Goal: Transaction & Acquisition: Purchase product/service

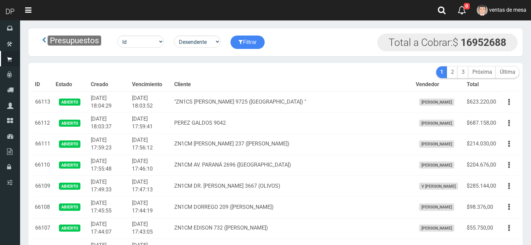
scroll to position [3423, 0]
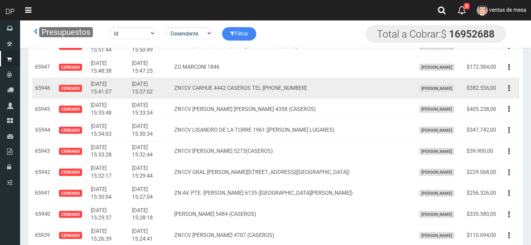
drag, startPoint x: 511, startPoint y: 87, endPoint x: 502, endPoint y: 108, distance: 21.9
click at [510, 87] on button "button" at bounding box center [508, 88] width 15 height 12
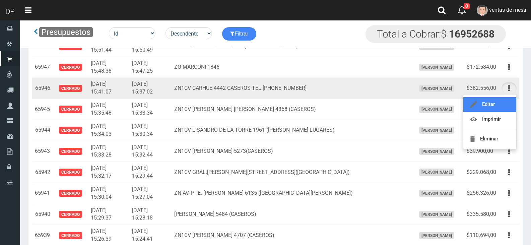
click at [501, 109] on link "Editar" at bounding box center [489, 104] width 53 height 15
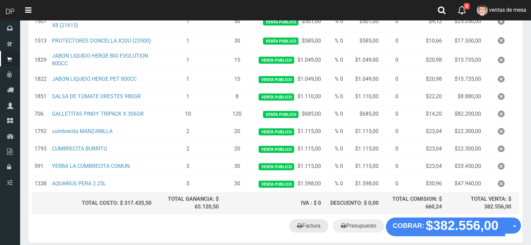
scroll to position [259, 0]
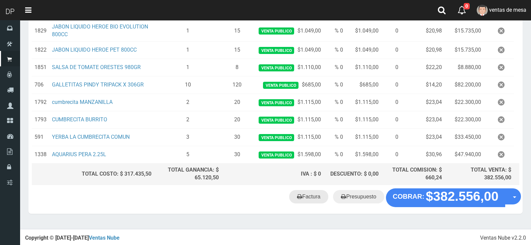
click at [308, 201] on link "Factura" at bounding box center [308, 196] width 39 height 13
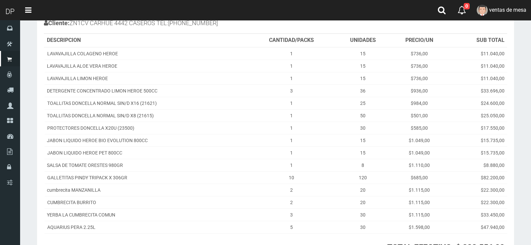
scroll to position [143, 0]
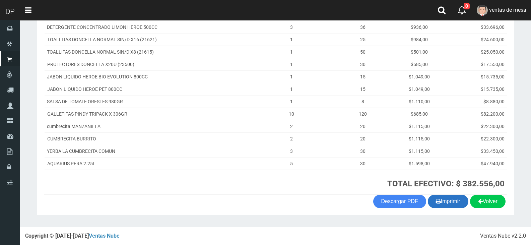
click at [436, 200] on icon "button" at bounding box center [438, 200] width 5 height 9
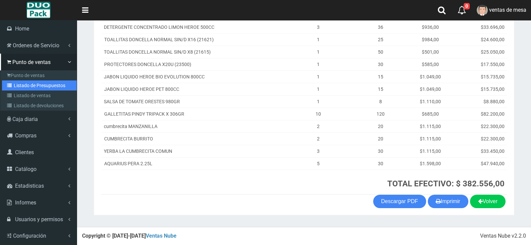
click at [11, 87] on icon at bounding box center [10, 85] width 7 height 5
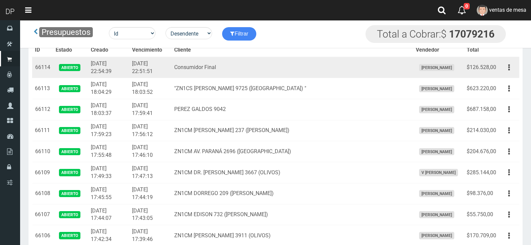
scroll to position [3507, 0]
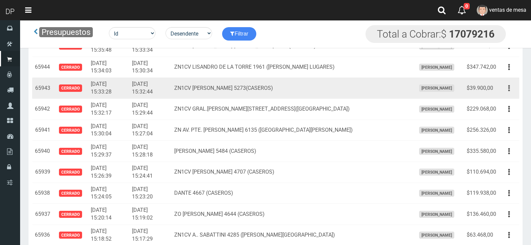
click at [508, 91] on button "button" at bounding box center [508, 88] width 15 height 12
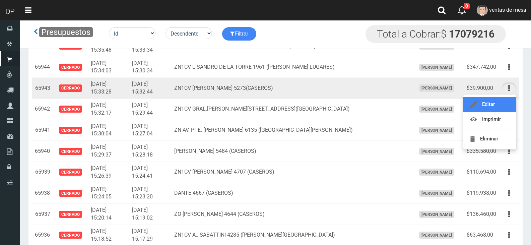
click at [505, 110] on link "Editar" at bounding box center [489, 104] width 53 height 15
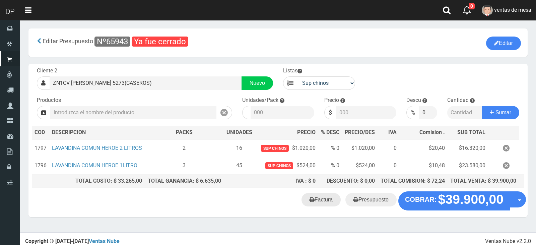
click at [313, 206] on link "Factura" at bounding box center [320, 199] width 39 height 13
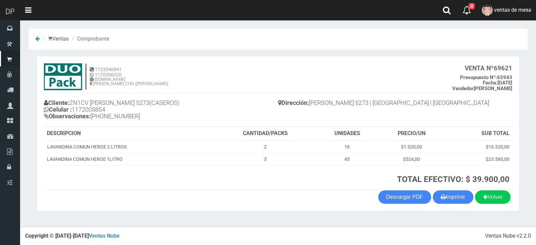
drag, startPoint x: 448, startPoint y: 201, endPoint x: 431, endPoint y: 211, distance: 20.0
click at [448, 200] on button "Imprimir" at bounding box center [453, 196] width 41 height 13
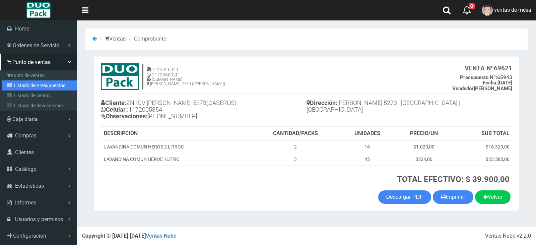
click at [16, 83] on link "Listado de Presupuestos" at bounding box center [39, 85] width 75 height 10
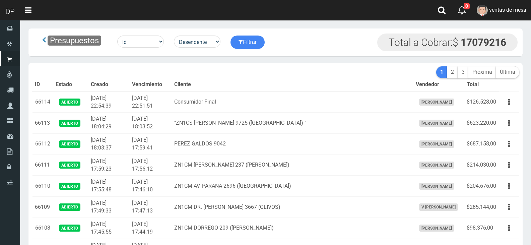
click at [205, 90] on th "Cliente" at bounding box center [291, 84] width 241 height 13
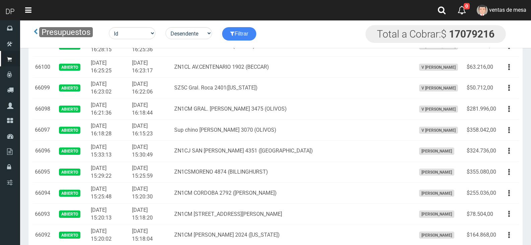
scroll to position [680, 0]
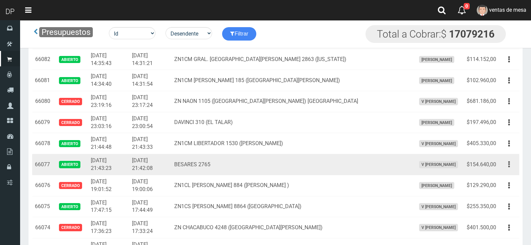
click at [505, 164] on button "button" at bounding box center [508, 164] width 15 height 12
click at [503, 172] on ul "Editar Imprimir Eliminar" at bounding box center [490, 197] width 54 height 55
click at [507, 170] on button "button" at bounding box center [508, 164] width 15 height 12
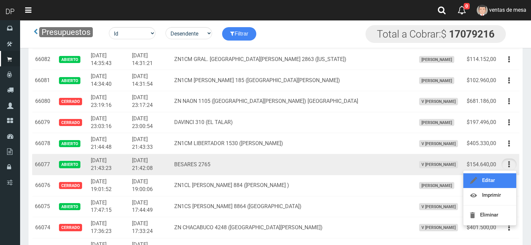
click at [504, 178] on link "Editar" at bounding box center [489, 180] width 53 height 15
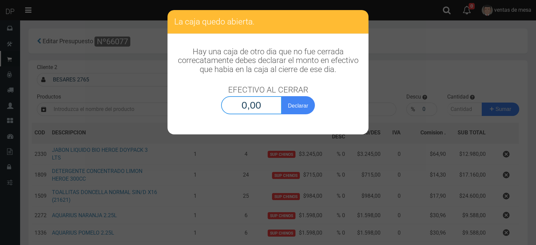
click at [260, 103] on input "0,00" at bounding box center [251, 105] width 61 height 18
type input "1,00"
click at [281, 96] on button "Declarar" at bounding box center [297, 105] width 33 height 18
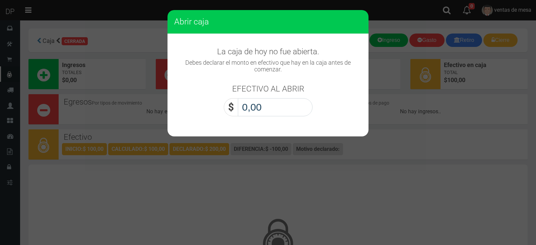
click at [278, 100] on input "0,00" at bounding box center [275, 107] width 75 height 18
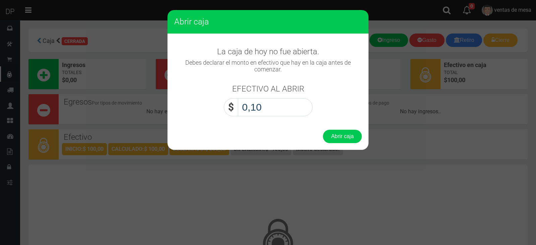
type input "1,00"
click at [323, 130] on button "Abrir caja" at bounding box center [342, 136] width 39 height 13
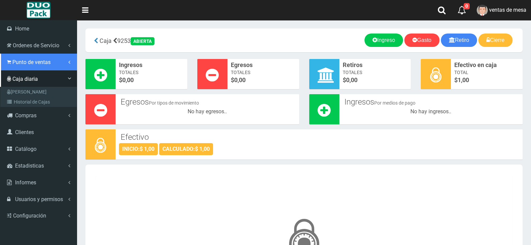
click at [24, 59] on span "Punto de ventas" at bounding box center [31, 62] width 38 height 6
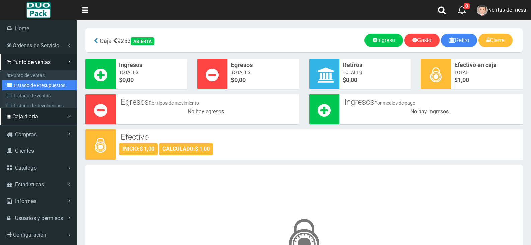
click at [37, 83] on link "Listado de Presupuestos" at bounding box center [39, 85] width 75 height 10
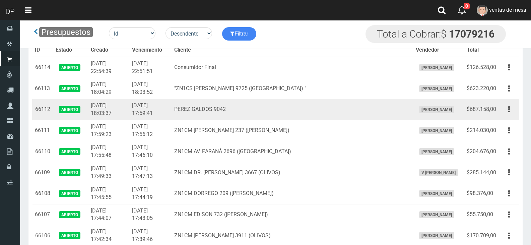
scroll to position [756, 0]
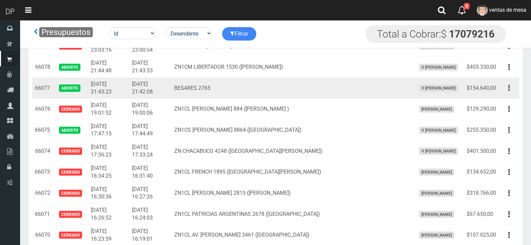
click at [505, 89] on button "button" at bounding box center [508, 88] width 15 height 12
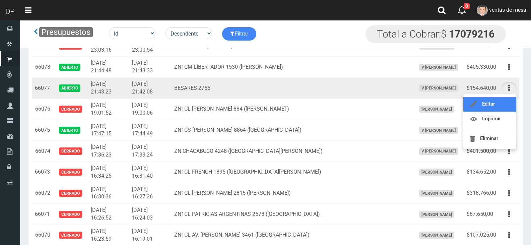
click at [501, 102] on link "Editar" at bounding box center [489, 104] width 53 height 15
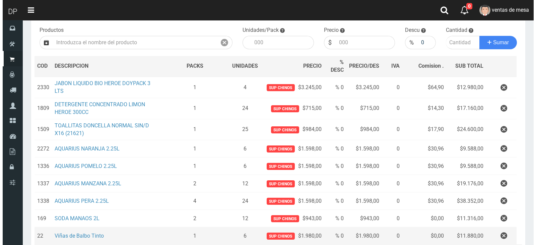
scroll to position [148, 0]
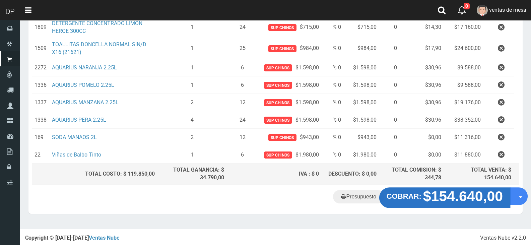
click at [418, 198] on strong "COBRAR:" at bounding box center [403, 196] width 35 height 8
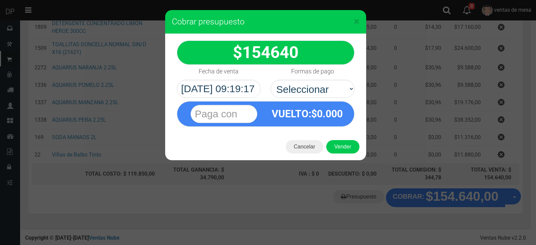
click at [348, 104] on div "VUELTO :$ 0.000" at bounding box center [307, 113] width 83 height 24
drag, startPoint x: 338, startPoint y: 85, endPoint x: 333, endPoint y: 96, distance: 12.1
click at [338, 85] on select "Seleccionar Efectivo Tarjeta de Crédito Depósito Débito" at bounding box center [313, 89] width 84 height 18
select select "Efectivo"
click at [271, 80] on select "Seleccionar Efectivo Tarjeta de Crédito Depósito Débito" at bounding box center [313, 89] width 84 height 18
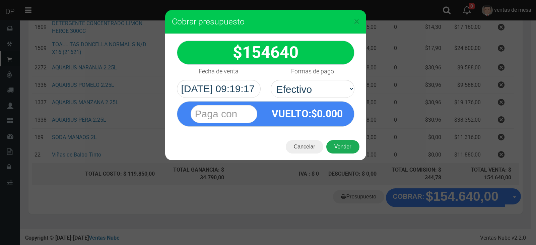
click at [339, 146] on button "Vender" at bounding box center [342, 146] width 33 height 13
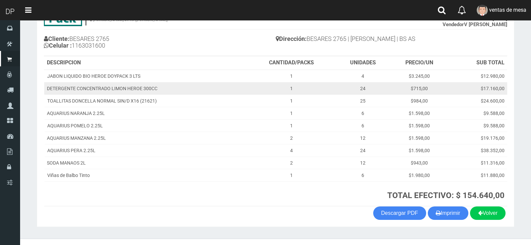
scroll to position [76, 0]
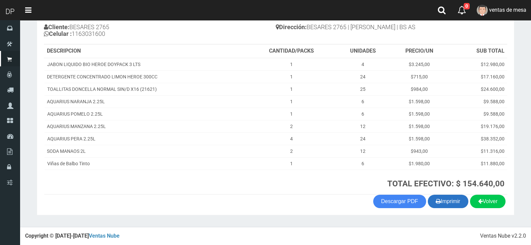
click at [447, 203] on button "Imprimir" at bounding box center [448, 201] width 41 height 13
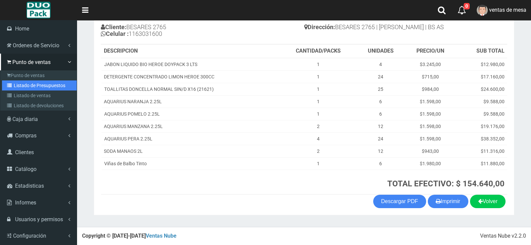
click at [44, 87] on link "Listado de Presupuestos" at bounding box center [39, 85] width 75 height 10
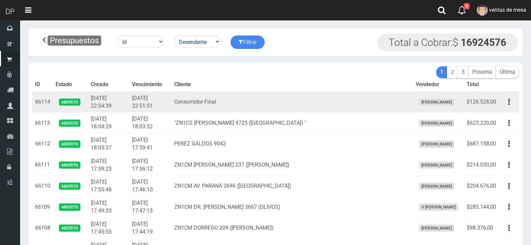
click at [264, 109] on td "Consumidor Final" at bounding box center [291, 101] width 241 height 21
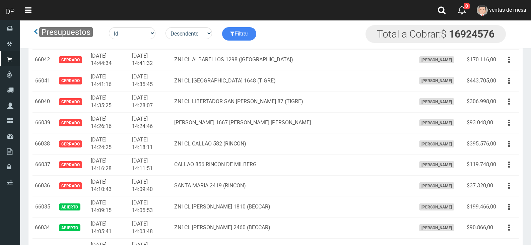
scroll to position [1688, 0]
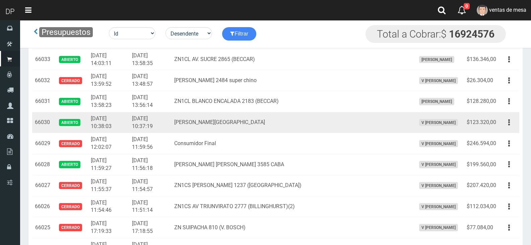
click at [510, 121] on button "button" at bounding box center [508, 123] width 15 height 12
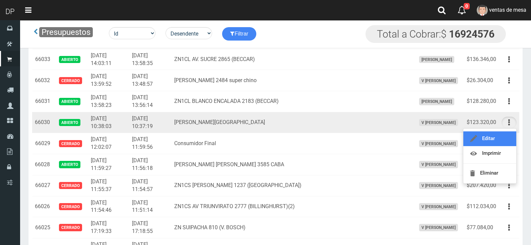
click at [508, 134] on link "Editar" at bounding box center [489, 138] width 53 height 15
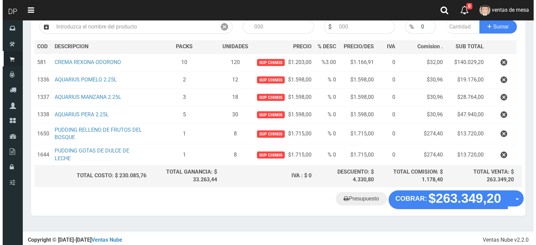
scroll to position [84, 0]
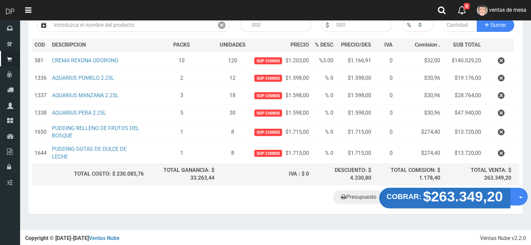
click at [405, 200] on strong "COBRAR:" at bounding box center [403, 196] width 35 height 8
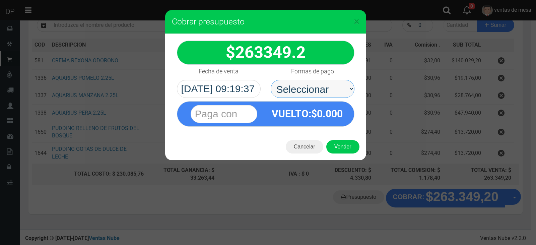
click at [325, 85] on select "Seleccionar Efectivo Tarjeta de Crédito Depósito Débito" at bounding box center [313, 89] width 84 height 18
select select "Efectivo"
click at [271, 80] on select "Seleccionar Efectivo Tarjeta de Crédito Depósito Débito" at bounding box center [313, 89] width 84 height 18
click at [342, 154] on div "Cancelar Vender" at bounding box center [265, 146] width 201 height 27
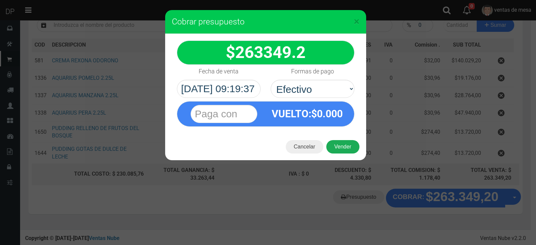
click at [344, 149] on button "Vender" at bounding box center [342, 146] width 33 height 13
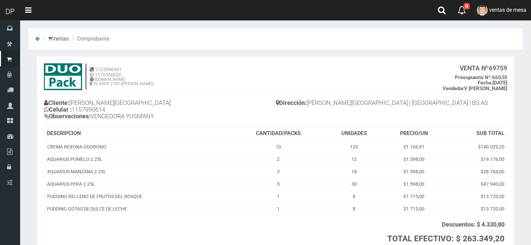
scroll to position [55, 0]
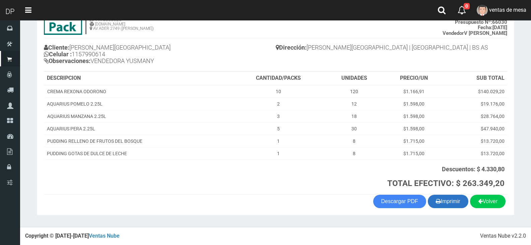
click at [444, 207] on button "Imprimir" at bounding box center [448, 201] width 41 height 13
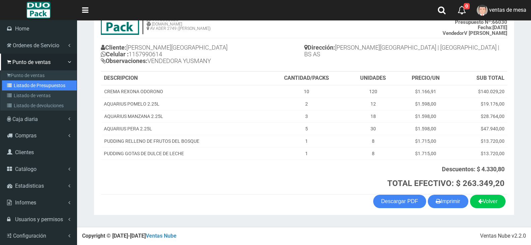
click at [14, 82] on link "Listado de Presupuestos" at bounding box center [39, 85] width 75 height 10
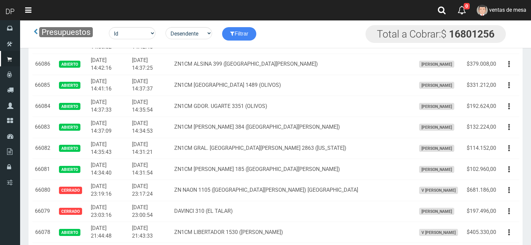
scroll to position [569, 0]
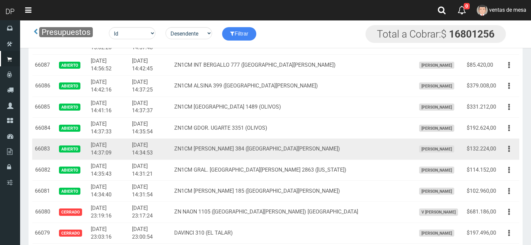
click at [346, 142] on td "ZN1CM COSME BECCAR 384 (SAN ISIDRO)" at bounding box center [291, 149] width 241 height 21
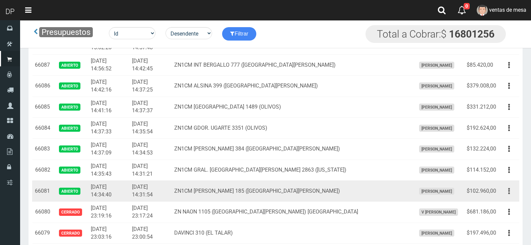
click at [506, 193] on button "button" at bounding box center [508, 191] width 15 height 12
click at [509, 193] on button "button" at bounding box center [508, 191] width 15 height 12
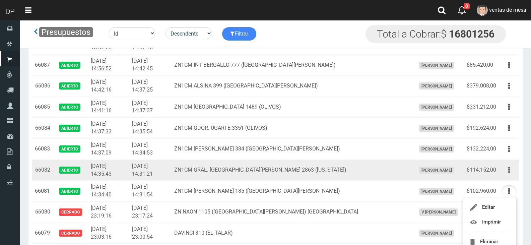
click at [511, 167] on button "button" at bounding box center [508, 170] width 15 height 12
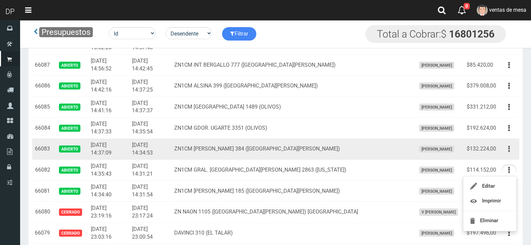
click at [510, 151] on button "button" at bounding box center [508, 149] width 15 height 12
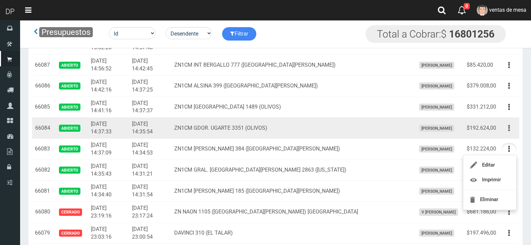
click at [503, 129] on button "button" at bounding box center [508, 128] width 15 height 12
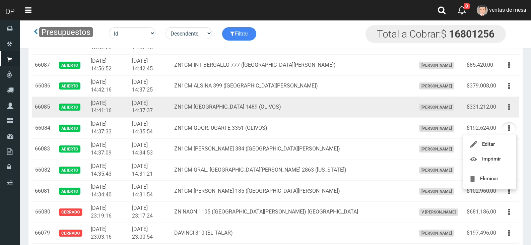
click at [507, 109] on button "button" at bounding box center [508, 107] width 15 height 12
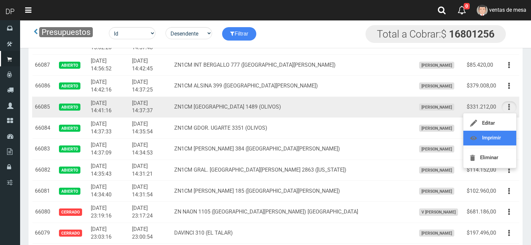
drag, startPoint x: 496, startPoint y: 137, endPoint x: 510, endPoint y: 105, distance: 34.8
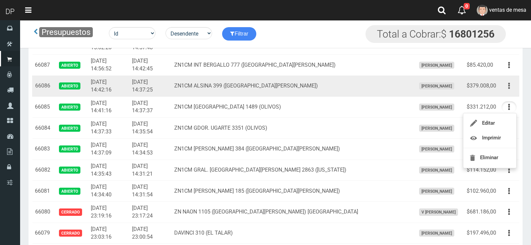
click at [512, 88] on button "button" at bounding box center [508, 86] width 15 height 12
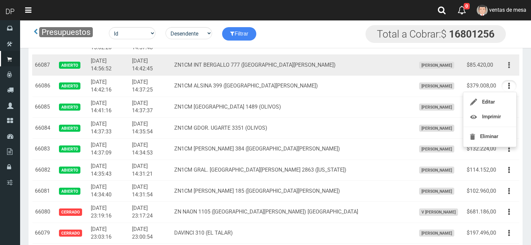
click at [507, 64] on button "button" at bounding box center [508, 65] width 15 height 12
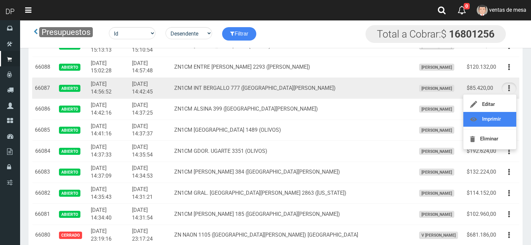
scroll to position [536, 0]
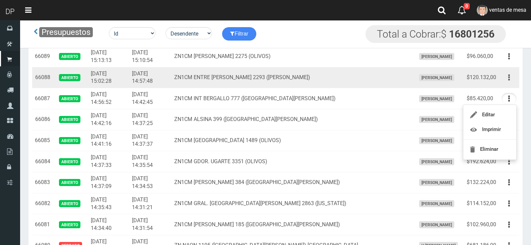
click at [505, 81] on button "button" at bounding box center [508, 78] width 15 height 12
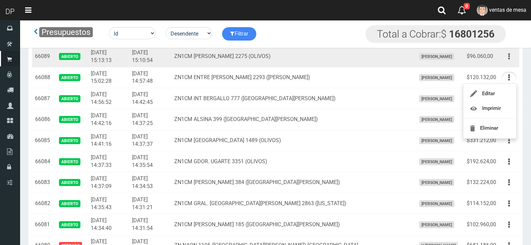
click at [514, 56] on button "button" at bounding box center [508, 57] width 15 height 12
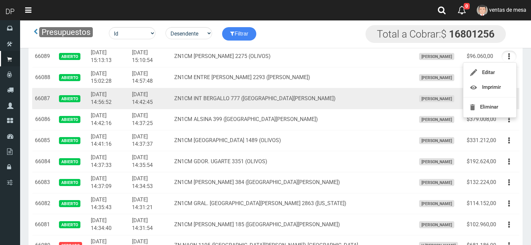
click at [292, 103] on td "ZN1CM INT BERGALLO 777 (SAN ISIDRO)" at bounding box center [291, 98] width 241 height 21
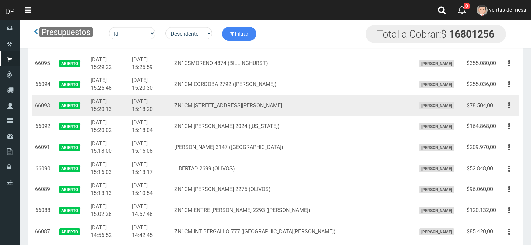
scroll to position [402, 0]
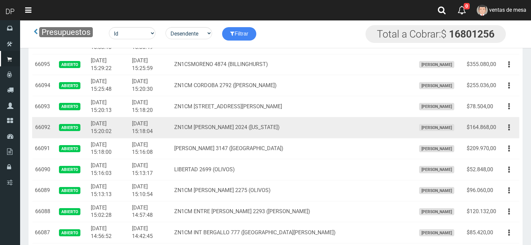
click at [287, 137] on td "ZN1CM HIPOLITO YRIGOYEN 2024 (FLORIDA)" at bounding box center [291, 127] width 241 height 21
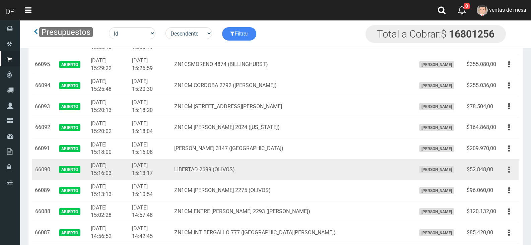
drag, startPoint x: 515, startPoint y: 171, endPoint x: 508, endPoint y: 172, distance: 7.2
click at [515, 170] on button "button" at bounding box center [508, 170] width 15 height 12
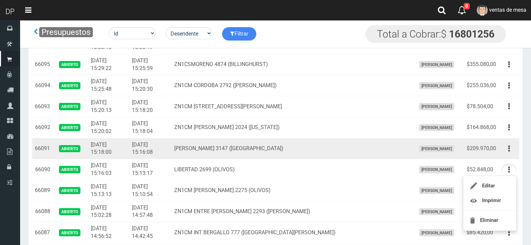
click at [508, 150] on icon "button" at bounding box center [509, 149] width 2 height 12
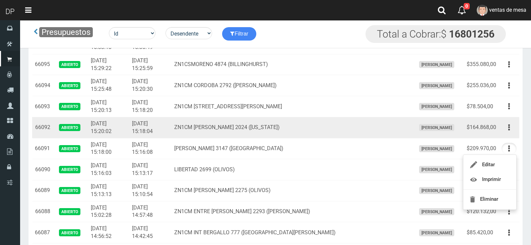
click at [475, 119] on td "$164.868,00" at bounding box center [481, 127] width 35 height 21
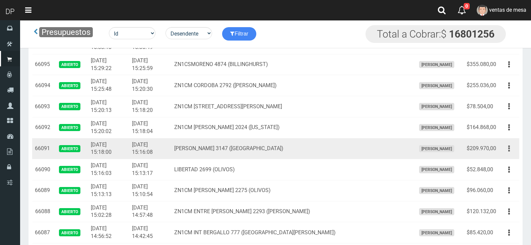
click at [508, 152] on button "button" at bounding box center [508, 149] width 15 height 12
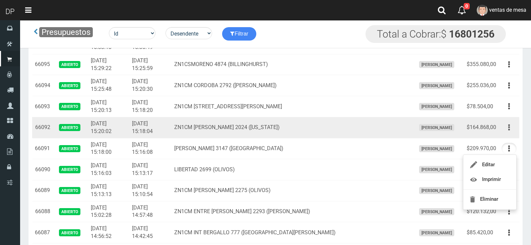
click at [510, 130] on button "button" at bounding box center [508, 128] width 15 height 12
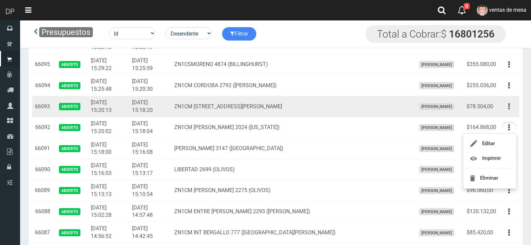
click at [510, 108] on button "button" at bounding box center [508, 106] width 15 height 12
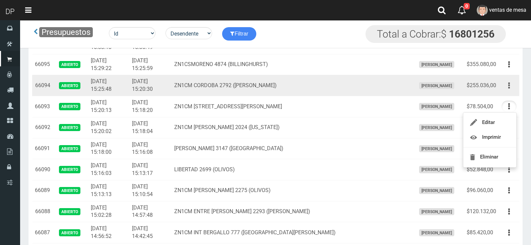
click at [507, 89] on button "button" at bounding box center [508, 86] width 15 height 12
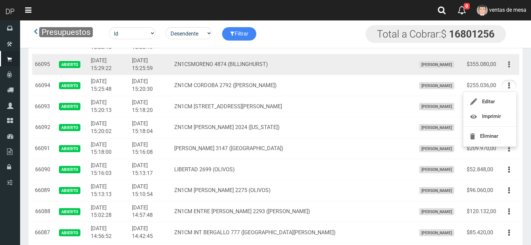
click at [506, 64] on button "button" at bounding box center [508, 65] width 15 height 12
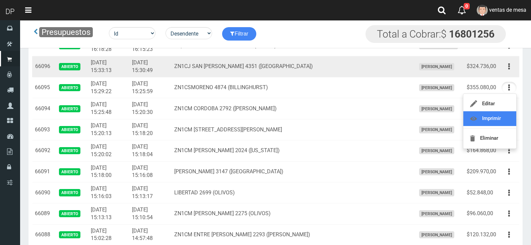
scroll to position [368, 0]
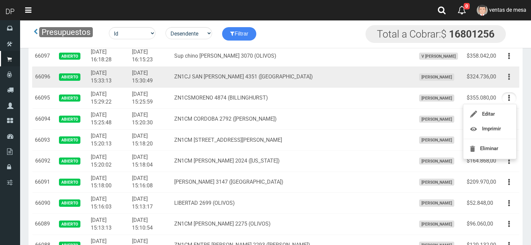
click at [506, 80] on button "button" at bounding box center [508, 77] width 15 height 12
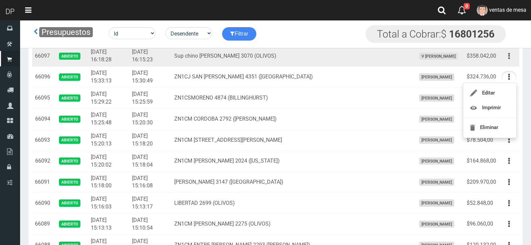
click at [508, 59] on icon "button" at bounding box center [509, 56] width 2 height 12
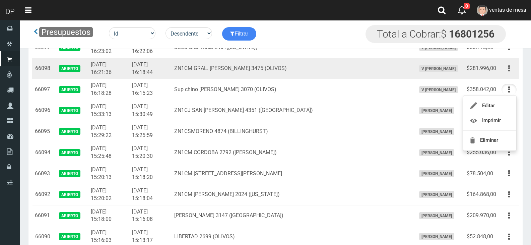
click at [510, 68] on button "button" at bounding box center [508, 69] width 15 height 12
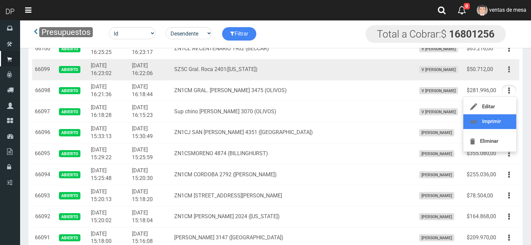
scroll to position [301, 0]
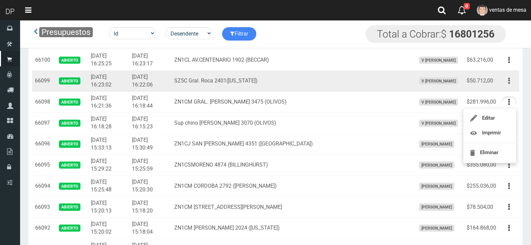
click at [506, 84] on button "button" at bounding box center [508, 81] width 15 height 12
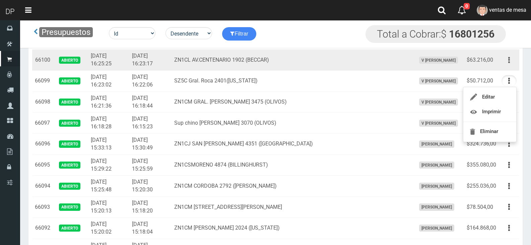
click at [511, 64] on button "button" at bounding box center [508, 60] width 15 height 12
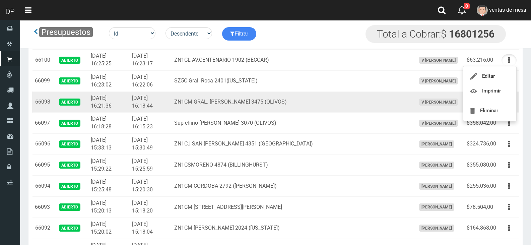
click at [269, 99] on td "ZN1CM GRAL. BERNARDO OHIGGINS 3475 (OLIVOS)" at bounding box center [291, 101] width 241 height 21
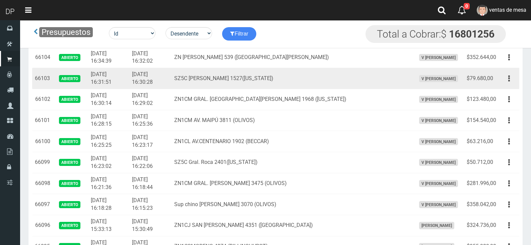
scroll to position [201, 0]
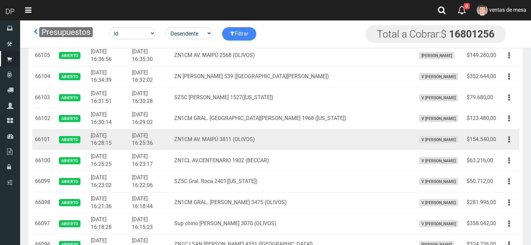
click at [257, 138] on td "ZN1CM AV. MAIPÚ 3811 (OLIVOS)" at bounding box center [291, 139] width 241 height 21
click at [504, 143] on button "button" at bounding box center [508, 140] width 15 height 12
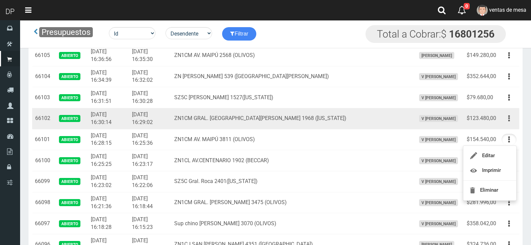
drag, startPoint x: 518, startPoint y: 118, endPoint x: 511, endPoint y: 123, distance: 8.5
click at [517, 118] on td "Editar Imprimir Eliminar" at bounding box center [509, 118] width 20 height 21
drag, startPoint x: 511, startPoint y: 123, endPoint x: 503, endPoint y: 136, distance: 15.2
click at [511, 123] on button "button" at bounding box center [508, 119] width 15 height 12
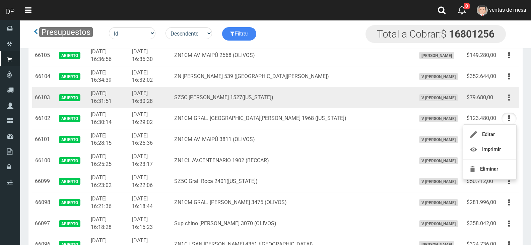
drag, startPoint x: 510, startPoint y: 98, endPoint x: 503, endPoint y: 117, distance: 20.1
click at [510, 98] on button "button" at bounding box center [508, 98] width 15 height 12
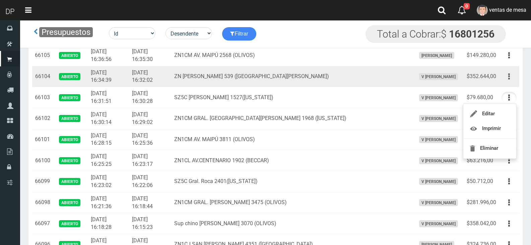
click at [505, 78] on button "button" at bounding box center [508, 77] width 15 height 12
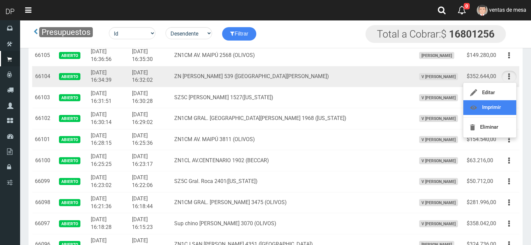
drag, startPoint x: 498, startPoint y: 106, endPoint x: 500, endPoint y: 100, distance: 5.8
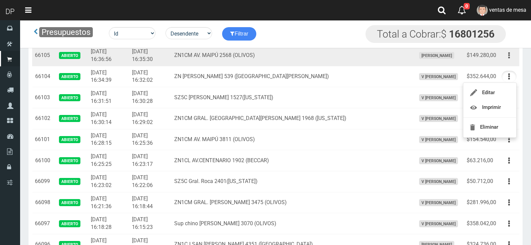
click at [506, 61] on button "button" at bounding box center [508, 56] width 15 height 12
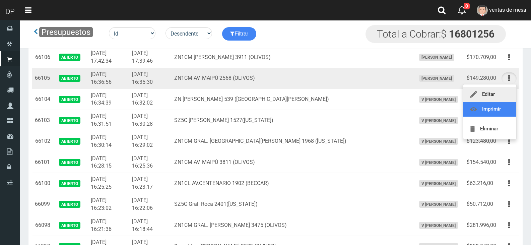
scroll to position [167, 0]
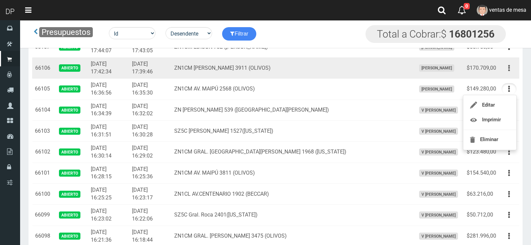
click at [504, 70] on button "button" at bounding box center [508, 68] width 15 height 12
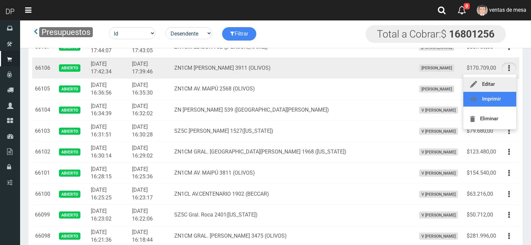
scroll to position [134, 0]
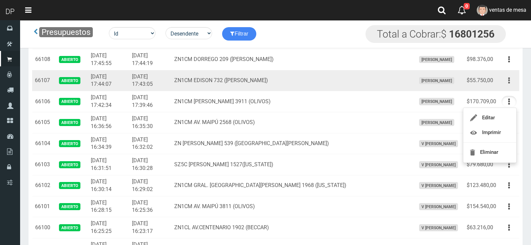
click at [514, 80] on button "button" at bounding box center [508, 81] width 15 height 12
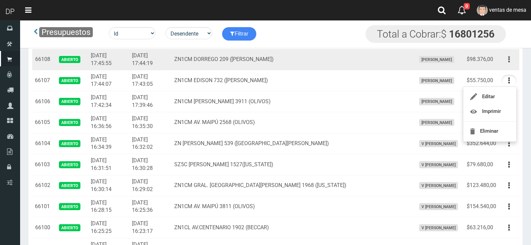
click at [512, 60] on button "button" at bounding box center [508, 60] width 15 height 12
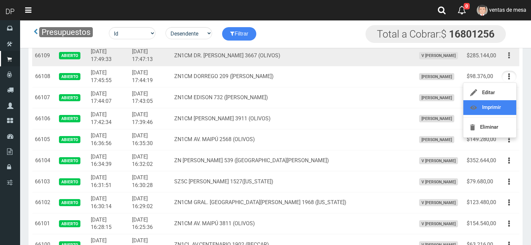
scroll to position [100, 0]
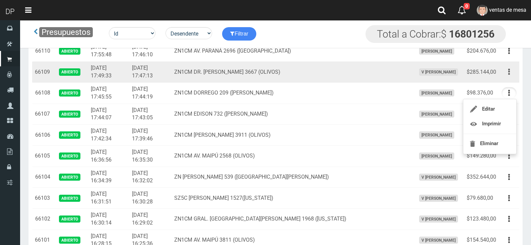
click at [509, 71] on icon "button" at bounding box center [509, 72] width 2 height 12
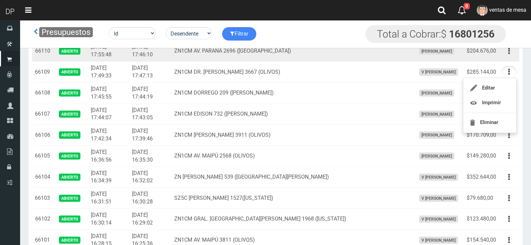
click at [505, 57] on td "Editar Imprimir Eliminar" at bounding box center [509, 51] width 20 height 21
click at [509, 52] on icon "button" at bounding box center [509, 51] width 2 height 12
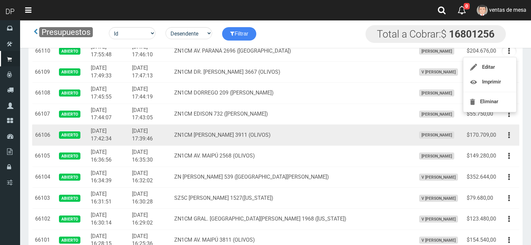
click at [321, 139] on td "ZN1CM CORONEL UZAL 3911 (OLIVOS)" at bounding box center [291, 135] width 241 height 21
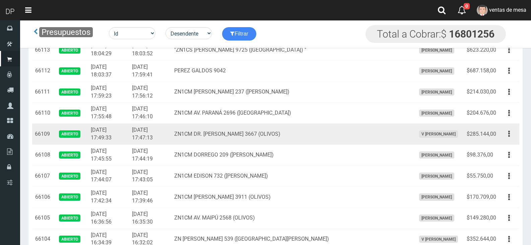
scroll to position [33, 0]
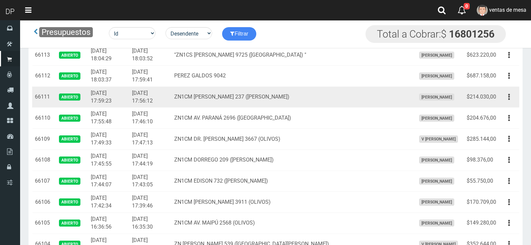
click at [367, 106] on td "ZN1CM HIPOLITO YRIGOYEN 237 (MARTINEZ)" at bounding box center [291, 96] width 241 height 21
click at [510, 100] on button "button" at bounding box center [508, 97] width 15 height 12
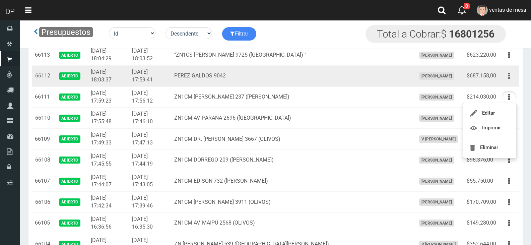
click at [509, 78] on icon "button" at bounding box center [509, 76] width 2 height 12
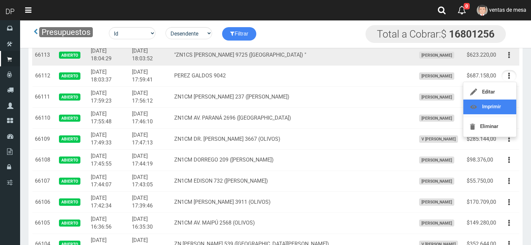
scroll to position [0, 0]
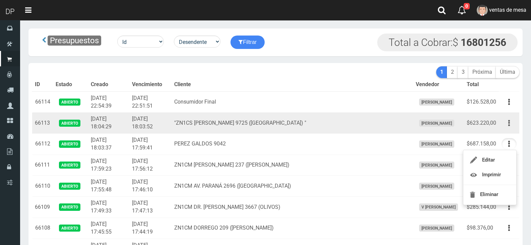
click at [509, 123] on icon "button" at bounding box center [509, 123] width 2 height 12
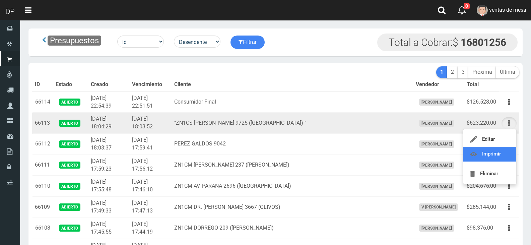
drag, startPoint x: 504, startPoint y: 153, endPoint x: 509, endPoint y: 120, distance: 32.8
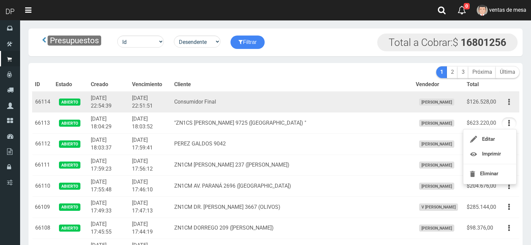
click at [509, 107] on icon "button" at bounding box center [509, 102] width 2 height 12
click at [509, 101] on button "button" at bounding box center [508, 102] width 15 height 12
click at [510, 99] on button "button" at bounding box center [508, 102] width 15 height 12
click at [371, 112] on td "Consumidor Final" at bounding box center [291, 101] width 241 height 21
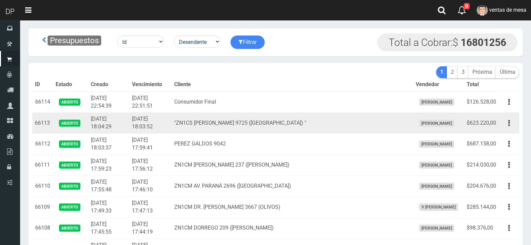
click at [161, 133] on td "2025-09-02 18:03:52" at bounding box center [150, 123] width 42 height 21
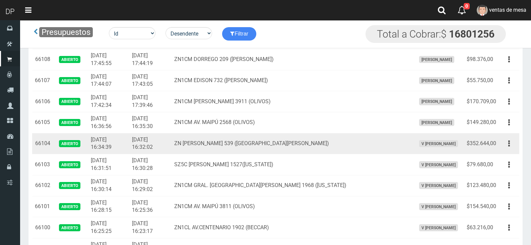
click at [202, 140] on td "ZN J M CAMPOS 539 (SAN ANDRES)" at bounding box center [291, 143] width 241 height 21
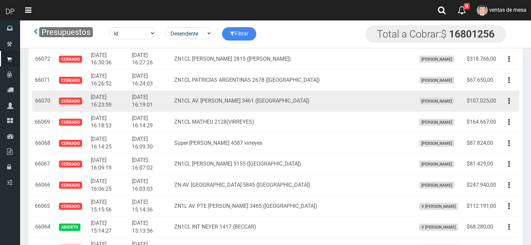
drag, startPoint x: 34, startPoint y: 102, endPoint x: 165, endPoint y: 104, distance: 130.6
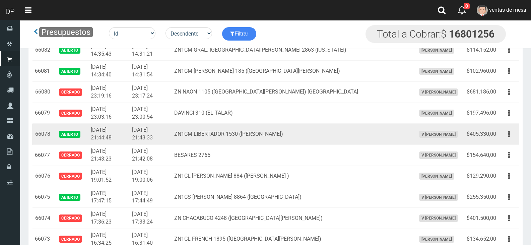
click at [222, 130] on td "ZN1CM LIBERTADOR 1530 (VICENTE LOPEZ)" at bounding box center [291, 134] width 241 height 21
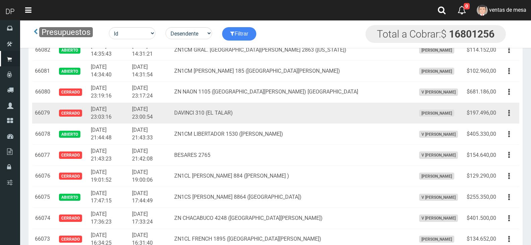
scroll to position [622, 0]
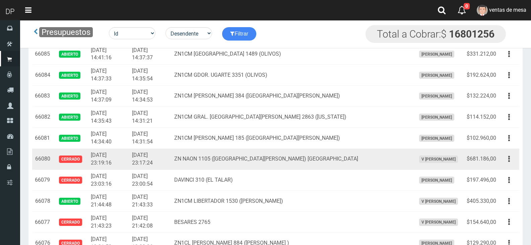
click at [263, 155] on td "ZN NAON 1105 (Barrio San Alejo) PILAR" at bounding box center [291, 159] width 241 height 21
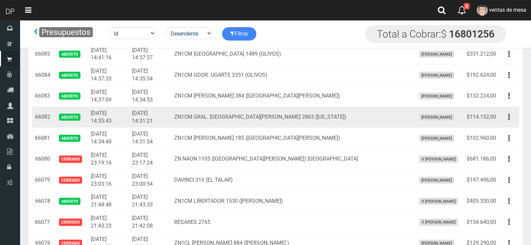
click at [483, 111] on td "$114.152,00" at bounding box center [481, 117] width 35 height 21
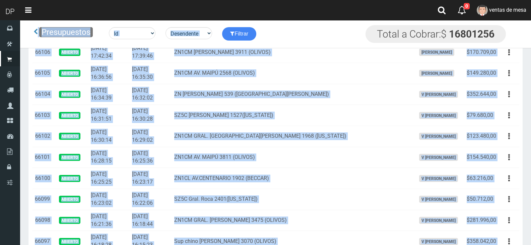
scroll to position [0, 0]
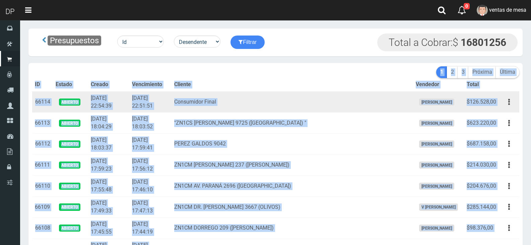
drag, startPoint x: 498, startPoint y: 139, endPoint x: 199, endPoint y: 91, distance: 302.6
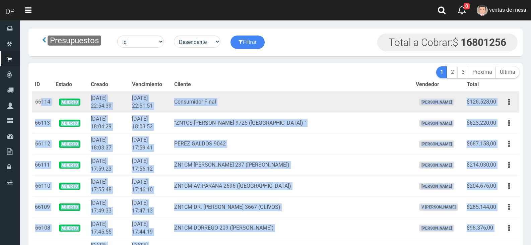
click at [41, 103] on td "66114" at bounding box center [42, 101] width 21 height 21
click at [36, 103] on td "66114" at bounding box center [42, 101] width 21 height 21
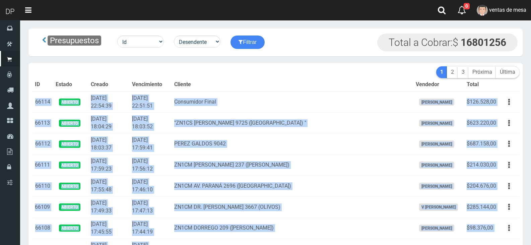
copy tbody "66114 Abierto 2025-09-02 22:54:39 2025-09-02 22:51:51 Consumidor Final Betiana …"
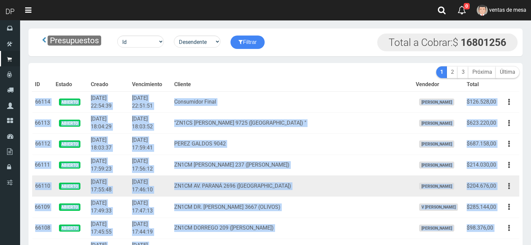
click at [171, 189] on td "2025-09-02 17:46:10" at bounding box center [150, 185] width 42 height 21
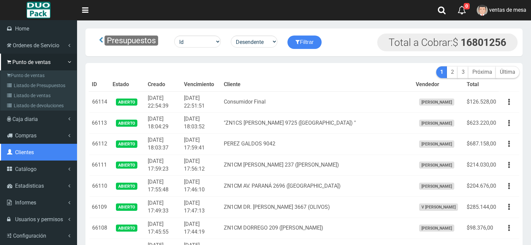
click at [35, 153] on link "Clientes" at bounding box center [38, 152] width 77 height 17
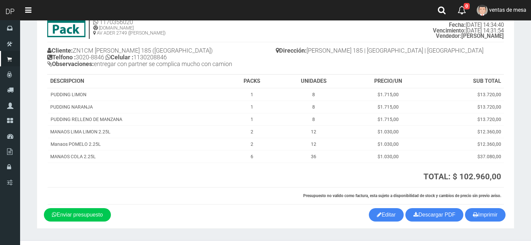
scroll to position [47, 0]
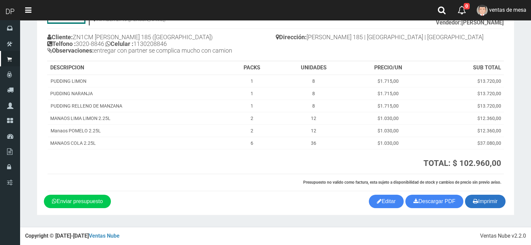
click at [471, 201] on button "Imprimir" at bounding box center [485, 201] width 41 height 13
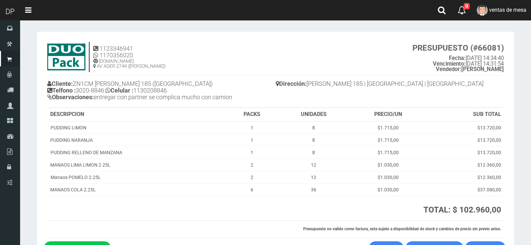
scroll to position [0, 0]
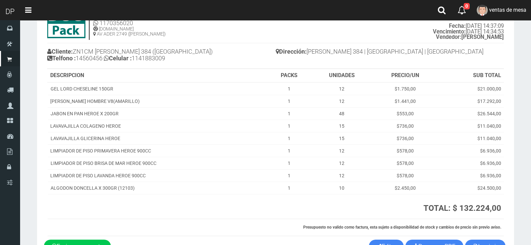
scroll to position [77, 0]
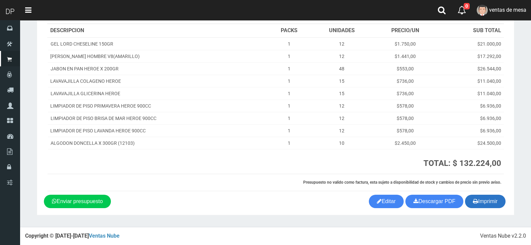
click at [475, 202] on icon "button" at bounding box center [475, 200] width 5 height 9
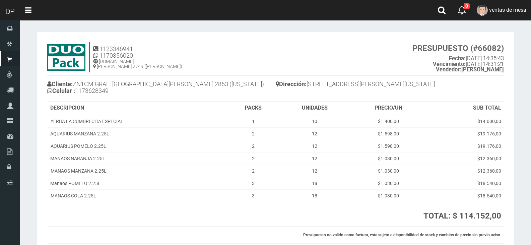
click at [354, 87] on h4 "Dirección: [STREET_ADDRESS][PERSON_NAME][US_STATE]" at bounding box center [390, 85] width 228 height 12
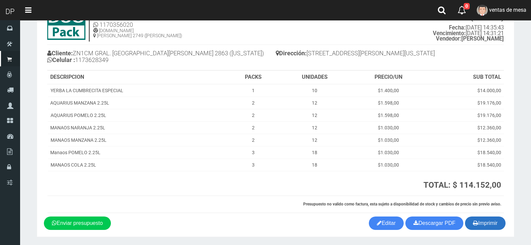
scroll to position [53, 0]
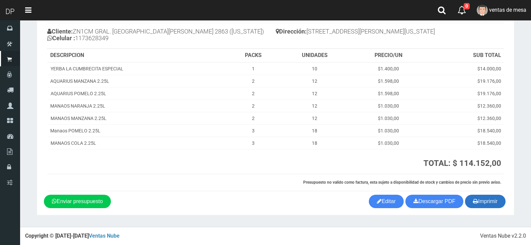
click at [470, 203] on button "Imprimir" at bounding box center [485, 201] width 41 height 13
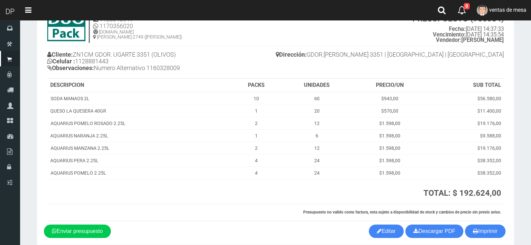
scroll to position [59, 0]
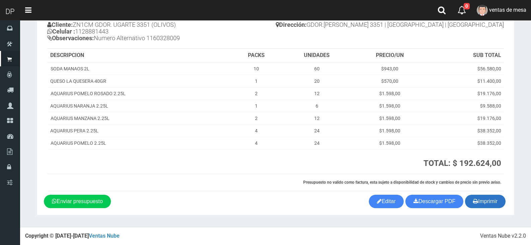
click at [487, 199] on button "Imprimir" at bounding box center [485, 201] width 41 height 13
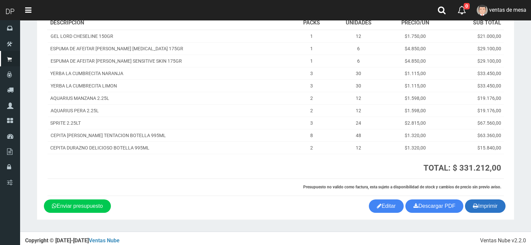
scroll to position [90, 0]
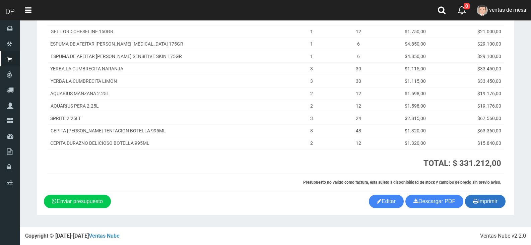
click at [491, 201] on button "Imprimir" at bounding box center [485, 201] width 41 height 13
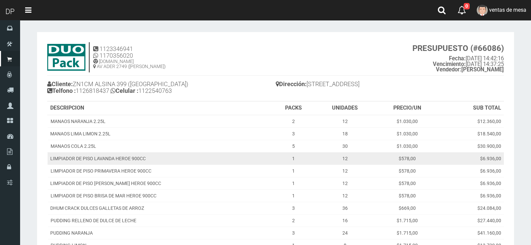
scroll to position [139, 0]
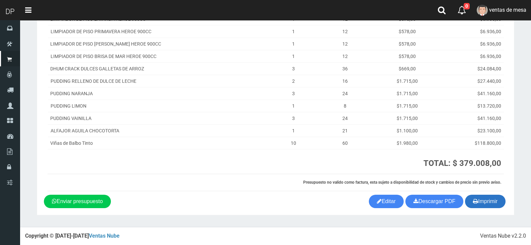
click at [479, 201] on button "Imprimir" at bounding box center [485, 201] width 41 height 13
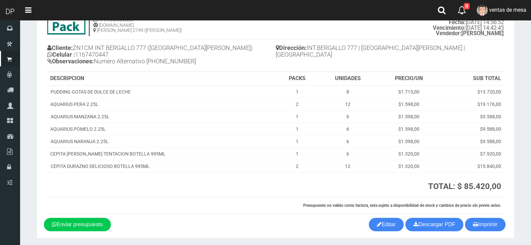
scroll to position [59, 0]
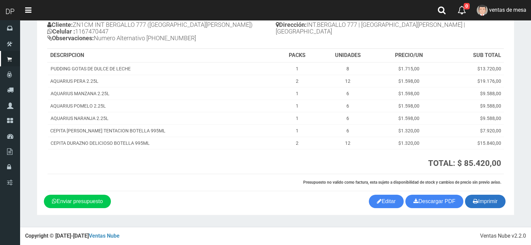
click at [488, 198] on button "Imprimir" at bounding box center [485, 201] width 41 height 13
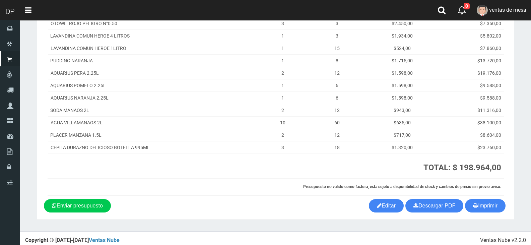
scroll to position [177, 0]
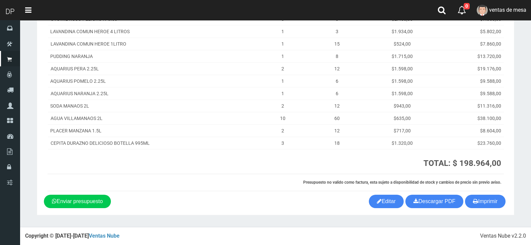
click at [487, 210] on section "1123346941 1170356020 WWW.DUOPACKS.COM.AR AV ADER 2749 (MUNRO) PRESUPUESTO (#66…" at bounding box center [275, 35] width 477 height 360
click at [487, 203] on button "Imprimir" at bounding box center [485, 201] width 41 height 13
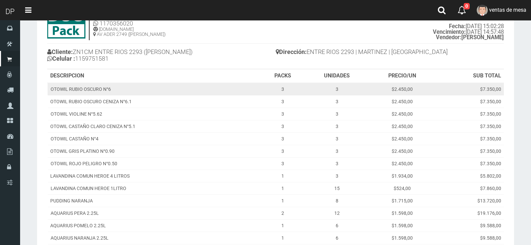
scroll to position [67, 0]
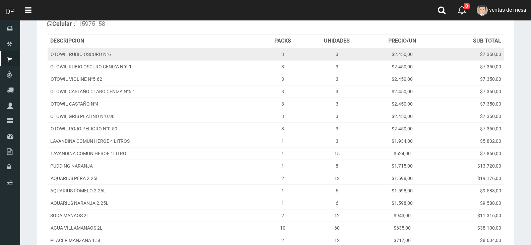
click at [396, 57] on td "$2.450,00" at bounding box center [401, 54] width 67 height 13
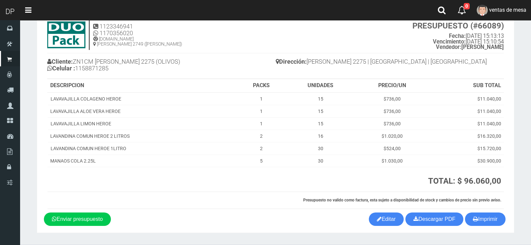
scroll to position [40, 0]
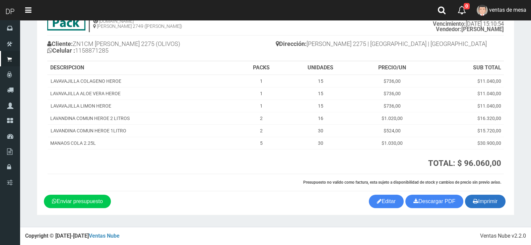
click at [488, 200] on button "Imprimir" at bounding box center [485, 201] width 41 height 13
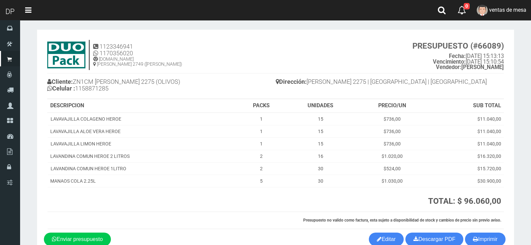
scroll to position [0, 0]
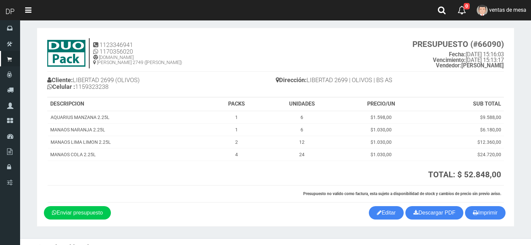
scroll to position [15, 0]
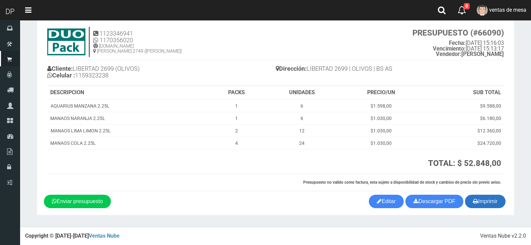
click at [483, 199] on button "Imprimir" at bounding box center [485, 201] width 41 height 13
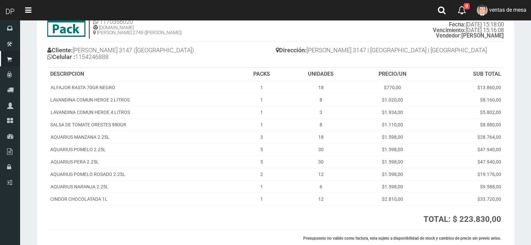
scroll to position [90, 0]
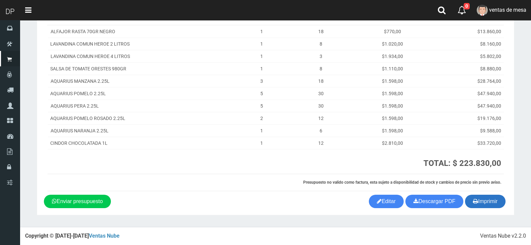
click at [491, 198] on button "Imprimir" at bounding box center [485, 201] width 41 height 13
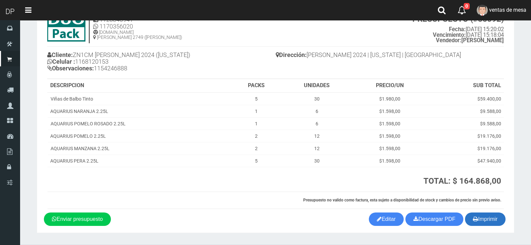
scroll to position [47, 0]
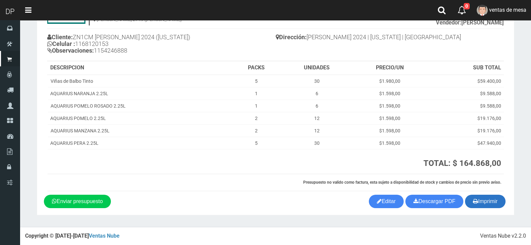
click at [499, 200] on button "Imprimir" at bounding box center [485, 201] width 41 height 13
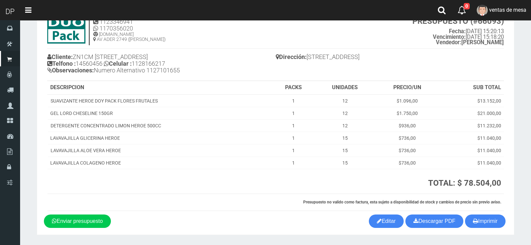
scroll to position [47, 0]
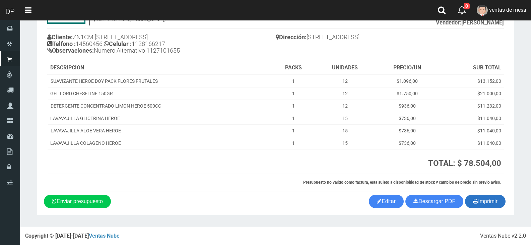
click at [477, 203] on button "Imprimir" at bounding box center [485, 201] width 41 height 13
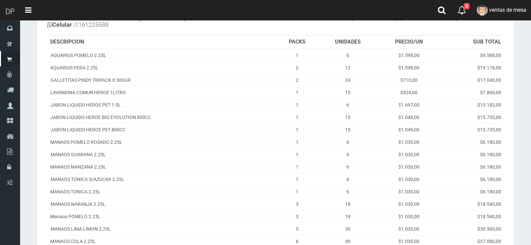
scroll to position [189, 0]
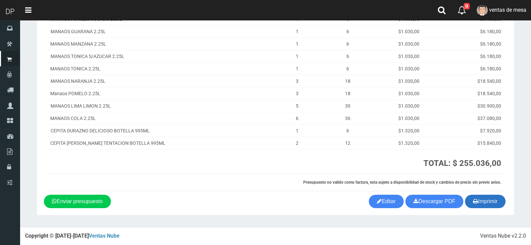
click at [489, 201] on button "Imprimir" at bounding box center [485, 201] width 41 height 13
drag, startPoint x: 489, startPoint y: 201, endPoint x: 348, endPoint y: 183, distance: 141.8
click at [489, 201] on button "Imprimir" at bounding box center [485, 201] width 41 height 13
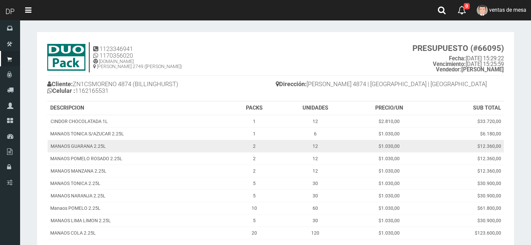
scroll to position [90, 0]
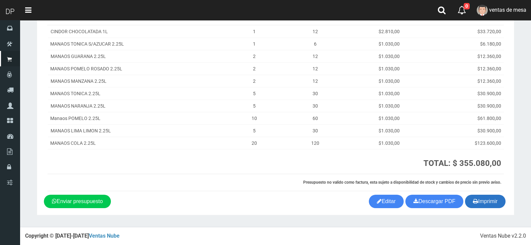
click at [479, 205] on button "Imprimir" at bounding box center [485, 201] width 41 height 13
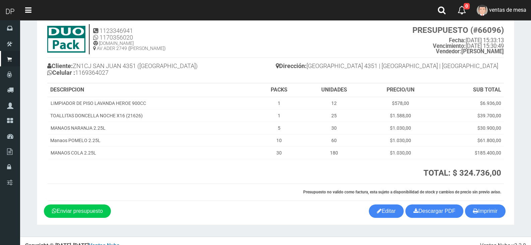
scroll to position [28, 0]
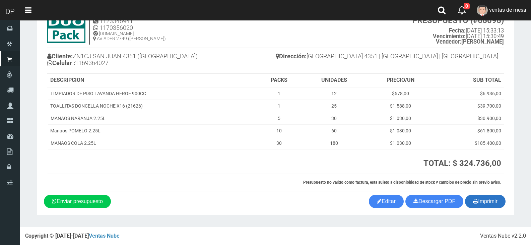
click at [493, 204] on button "Imprimir" at bounding box center [485, 201] width 41 height 13
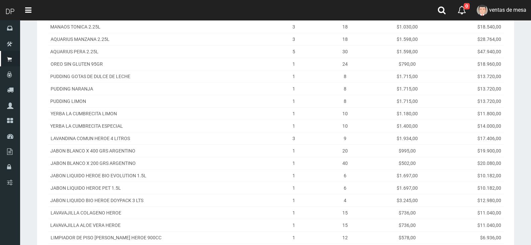
scroll to position [251, 0]
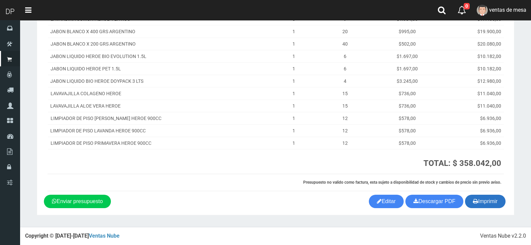
click at [493, 199] on button "Imprimir" at bounding box center [485, 201] width 41 height 13
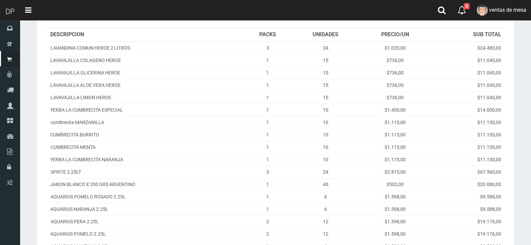
scroll to position [177, 0]
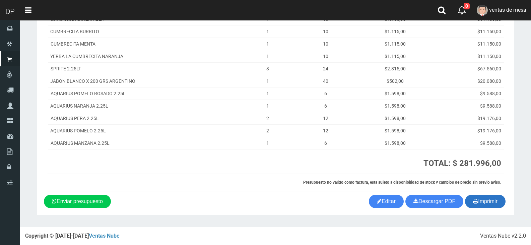
click at [482, 201] on button "Imprimir" at bounding box center [485, 201] width 41 height 13
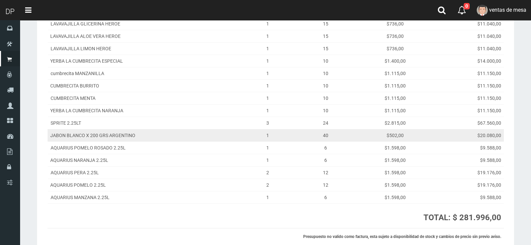
scroll to position [0, 0]
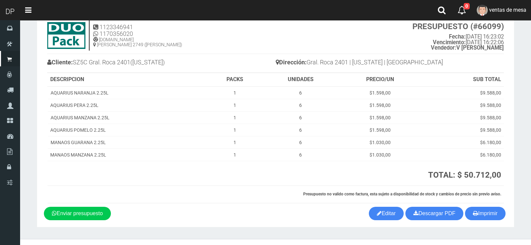
scroll to position [33, 0]
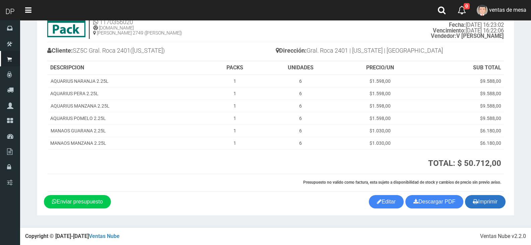
click at [504, 202] on button "Imprimir" at bounding box center [485, 201] width 41 height 13
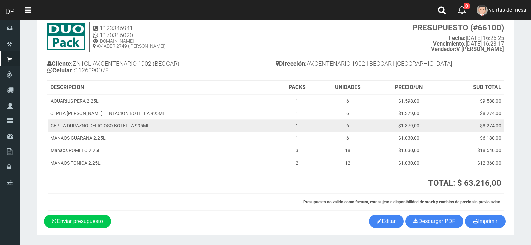
scroll to position [40, 0]
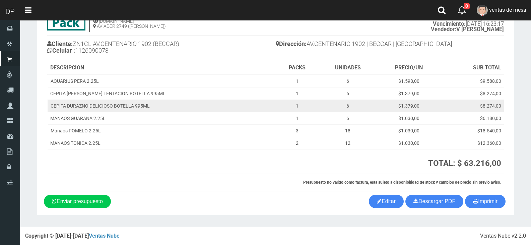
click at [465, 108] on td "$8.274,00" at bounding box center [472, 105] width 64 height 12
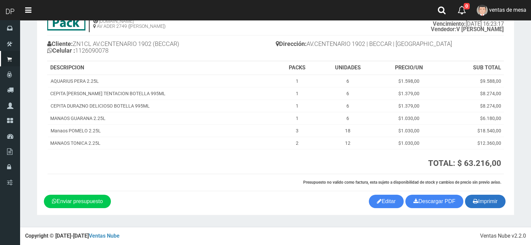
drag, startPoint x: 486, startPoint y: 196, endPoint x: 476, endPoint y: 197, distance: 10.1
click at [486, 196] on button "Imprimir" at bounding box center [485, 201] width 41 height 13
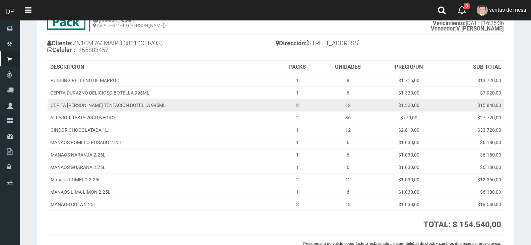
scroll to position [102, 0]
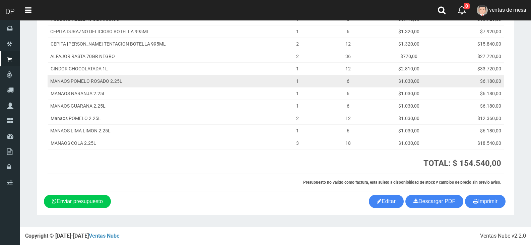
click at [435, 75] on td "$1.030,00" at bounding box center [408, 81] width 63 height 12
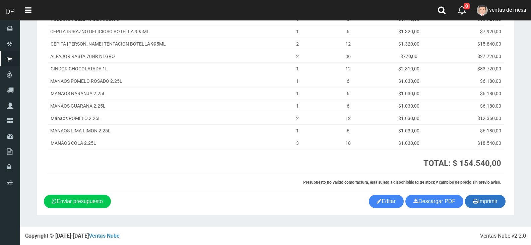
click at [483, 199] on button "Imprimir" at bounding box center [485, 201] width 41 height 13
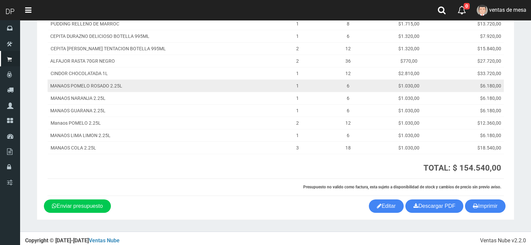
scroll to position [0, 0]
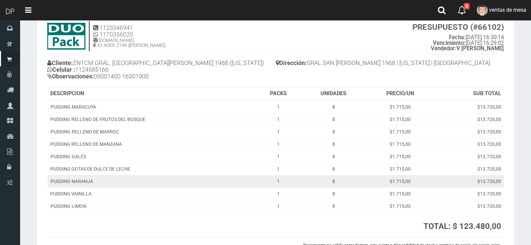
scroll to position [84, 0]
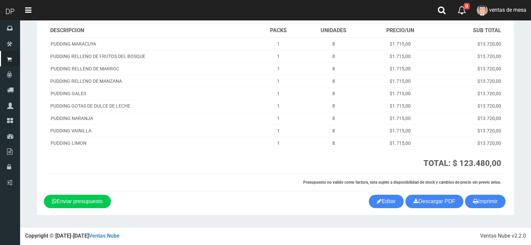
click at [484, 208] on section "1123346941 1170356020 WWW.DUOPACKS.COM.AR AV ADER 2749 (MUNRO) PRESUPUESTO (#66…" at bounding box center [275, 81] width 477 height 267
click at [482, 205] on button "Imprimir" at bounding box center [485, 201] width 41 height 13
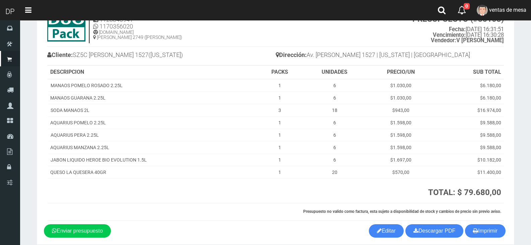
scroll to position [58, 0]
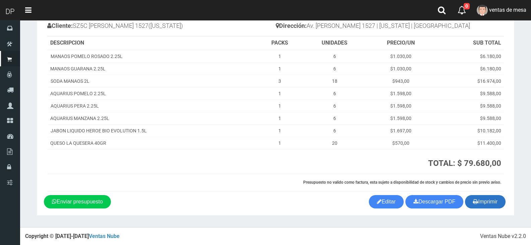
click at [473, 203] on icon "button" at bounding box center [475, 201] width 5 height 9
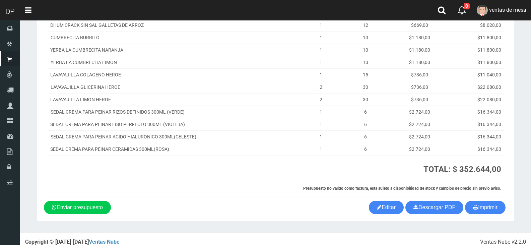
scroll to position [189, 0]
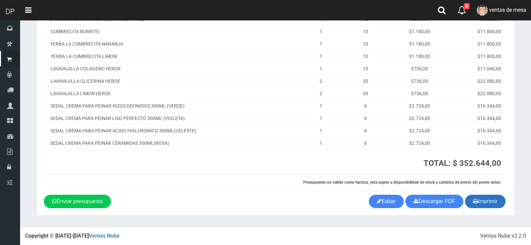
click at [486, 205] on button "Imprimir" at bounding box center [485, 201] width 41 height 13
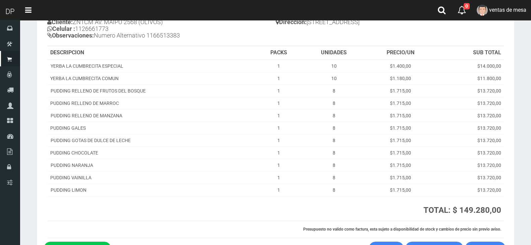
scroll to position [109, 0]
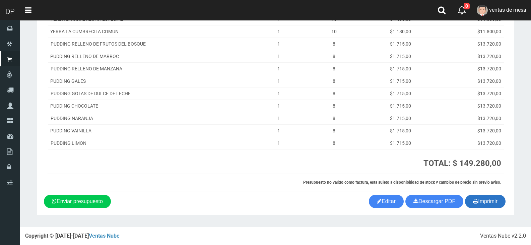
click at [502, 203] on button "Imprimir" at bounding box center [485, 201] width 41 height 13
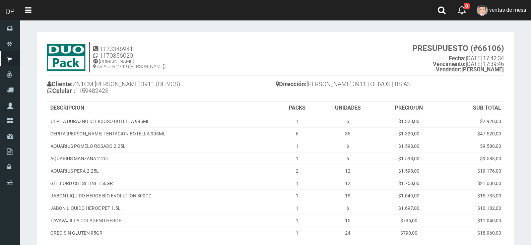
drag, startPoint x: 437, startPoint y: 69, endPoint x: 439, endPoint y: 88, distance: 19.5
click at [437, 69] on small "PRESUPUESTO (#66106) Fecha: 2025-09-02 17:42:34 Vencimiento: 2025-09-02 17:39:4…" at bounding box center [457, 58] width 91 height 29
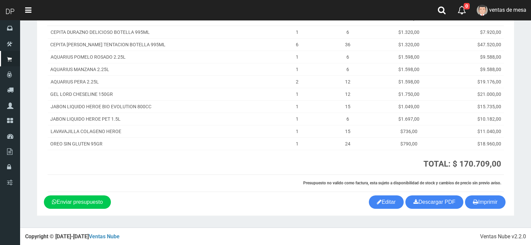
scroll to position [90, 0]
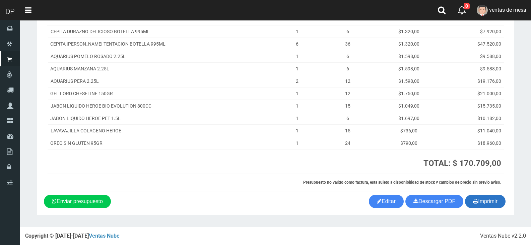
click at [478, 202] on button "Imprimir" at bounding box center [485, 201] width 41 height 13
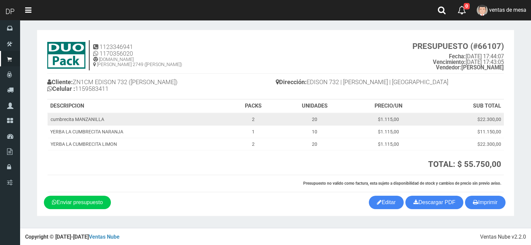
scroll to position [3, 0]
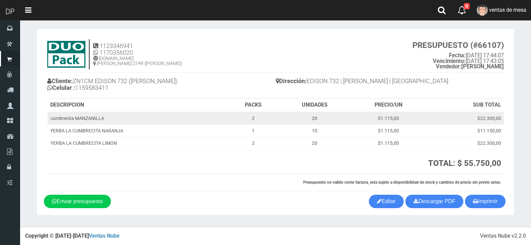
click at [343, 116] on td "20" at bounding box center [315, 118] width 72 height 13
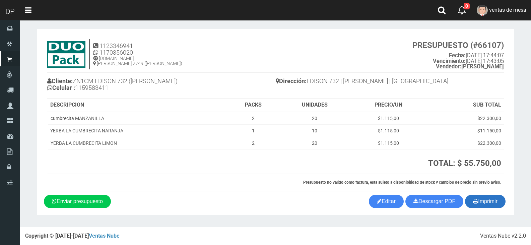
click at [473, 205] on icon "button" at bounding box center [475, 200] width 5 height 9
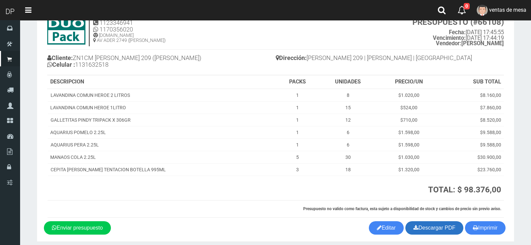
scroll to position [53, 0]
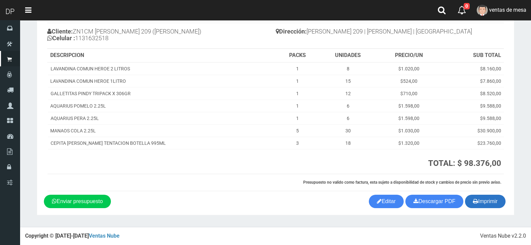
click at [481, 208] on section "1123346941 1170356020 [DOMAIN_NAME] AV ADER 2749 ([PERSON_NAME]) PRESUPUESTO (#…" at bounding box center [275, 97] width 477 height 236
drag, startPoint x: 478, startPoint y: 203, endPoint x: 442, endPoint y: 198, distance: 35.8
click at [477, 203] on button "Imprimir" at bounding box center [485, 201] width 41 height 13
click at [475, 202] on icon "button" at bounding box center [475, 200] width 5 height 9
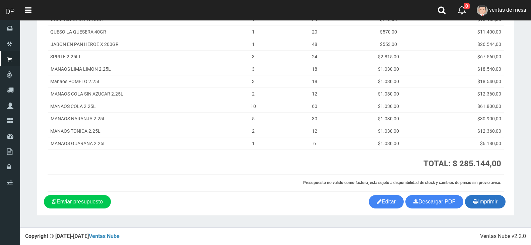
scroll to position [102, 0]
click at [476, 204] on icon "button" at bounding box center [475, 200] width 5 height 9
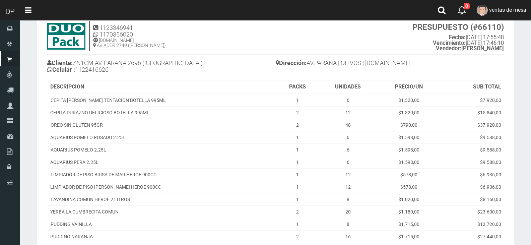
scroll to position [127, 0]
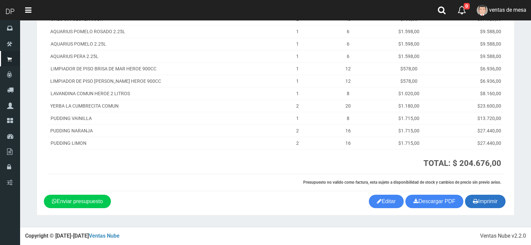
click at [478, 204] on button "Imprimir" at bounding box center [485, 201] width 41 height 13
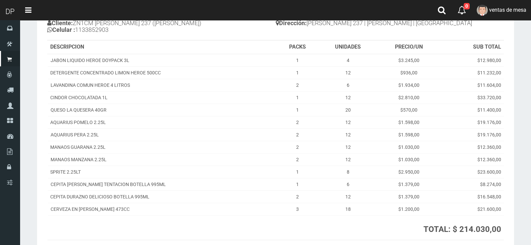
scroll to position [127, 0]
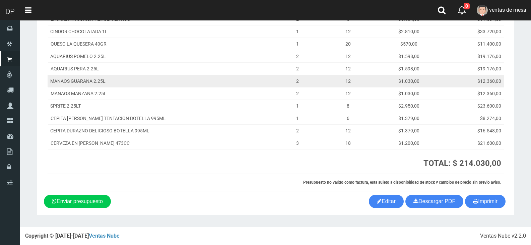
click at [418, 83] on td "$1.030,00" at bounding box center [408, 81] width 63 height 12
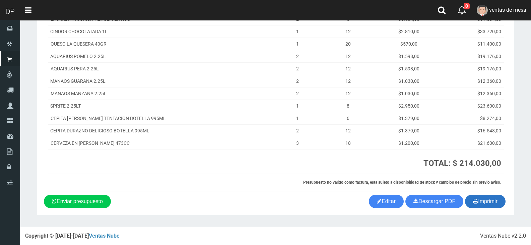
click at [475, 196] on button "Imprimir" at bounding box center [485, 201] width 41 height 13
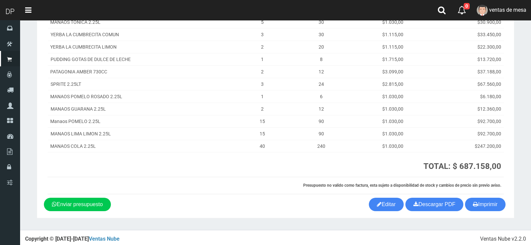
scroll to position [121, 0]
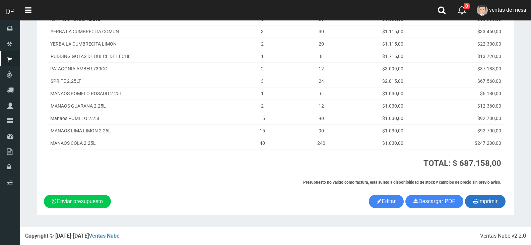
click at [489, 202] on button "Imprimir" at bounding box center [485, 201] width 41 height 13
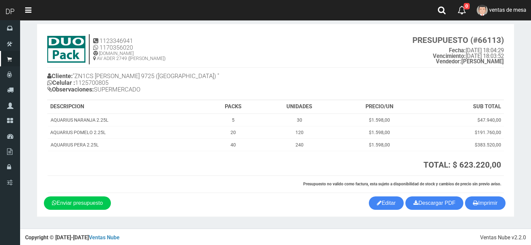
scroll to position [10, 0]
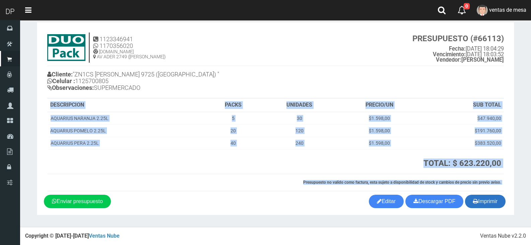
click at [476, 197] on section "1123346941 1170356020 [DOMAIN_NAME] AV ADER 2749 ([PERSON_NAME]) PRESUPUESTO (#…" at bounding box center [275, 118] width 477 height 193
click at [484, 202] on button "Imprimir" at bounding box center [485, 201] width 41 height 13
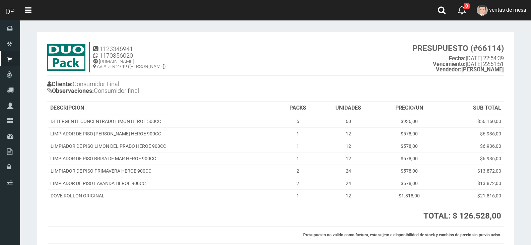
scroll to position [53, 0]
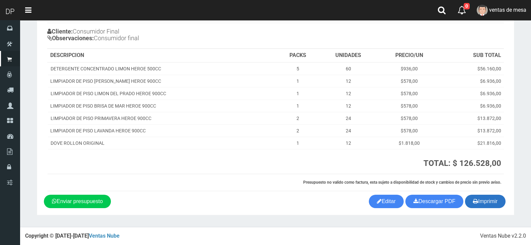
click at [476, 199] on icon "button" at bounding box center [475, 200] width 5 height 9
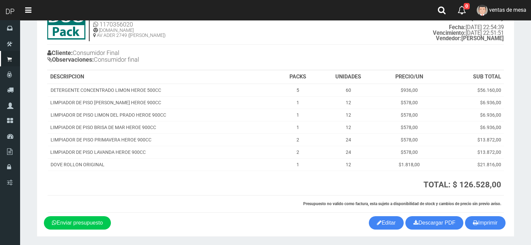
scroll to position [0, 0]
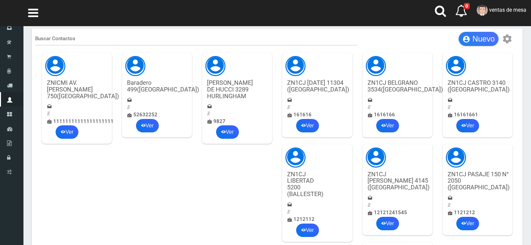
click at [479, 41] on span "Nuevo" at bounding box center [483, 38] width 22 height 9
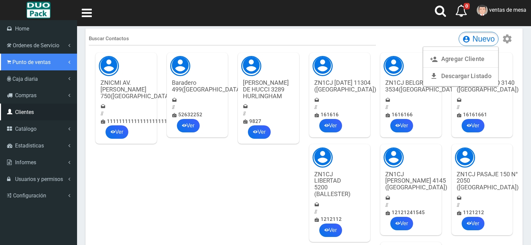
click at [11, 64] on icon at bounding box center [9, 62] width 4 height 6
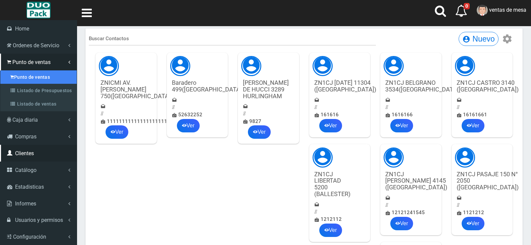
click at [40, 75] on link "Punto de ventas" at bounding box center [38, 76] width 76 height 13
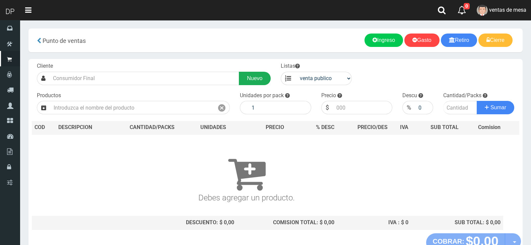
click at [246, 81] on link "Nuevo" at bounding box center [254, 78] width 31 height 13
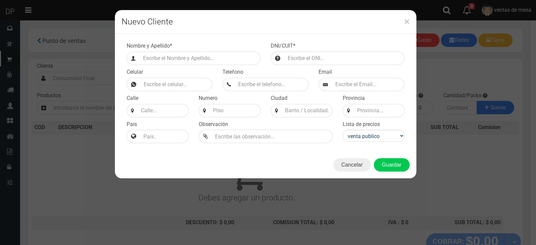
click at [48, 68] on div "× Nuevo Cliente Nombre y Apellido * DNI/CUIT * Celular Email" at bounding box center [268, 122] width 536 height 245
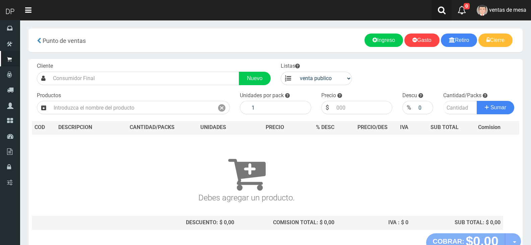
click at [436, 7] on link at bounding box center [442, 10] width 20 height 20
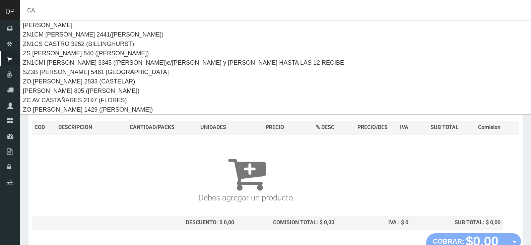
type input "C"
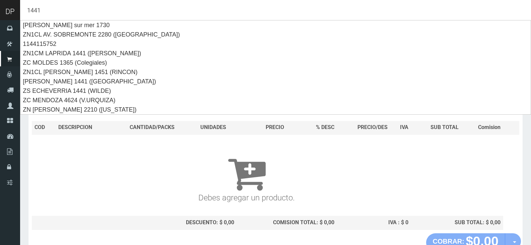
type input "1441"
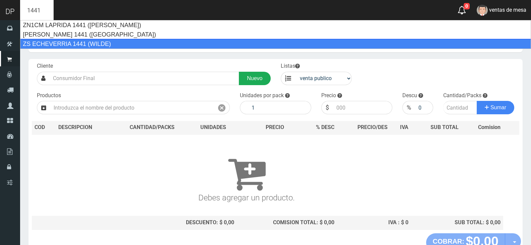
click at [260, 77] on link "Nuevo" at bounding box center [254, 78] width 31 height 13
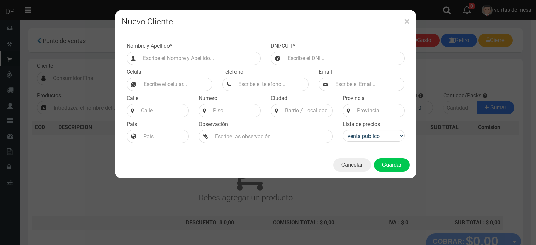
click at [145, 50] on div "Nombre y Apellido *" at bounding box center [194, 53] width 144 height 23
click at [154, 58] on input "Efectivo a retirar" at bounding box center [200, 58] width 121 height 13
type input "CASTANON 1441 (FLORES)"
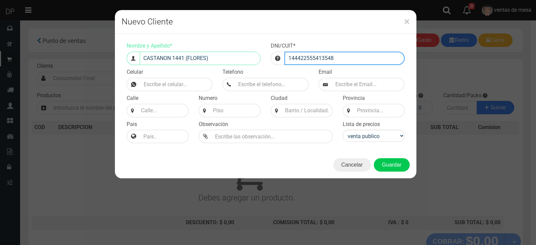
type input "144422555413548"
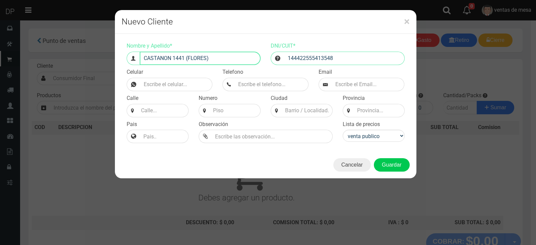
click at [228, 58] on input "CASTANON 1441 (FLORES)" at bounding box center [200, 58] width 121 height 13
type input "CASTANON 1441 (FLORES) (WAN)"
click at [191, 84] on input "Nombre y Apellido *" at bounding box center [176, 84] width 72 height 13
type input "1156980864"
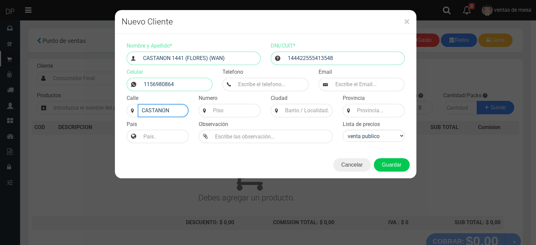
type input "CASTANON"
type input "1441"
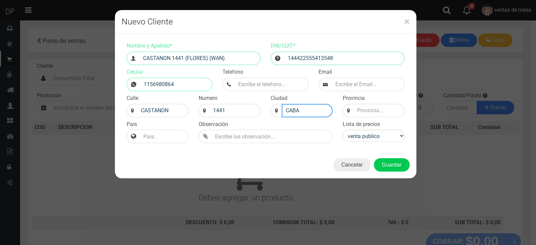
type input "CABA"
type input "BS AS"
select select "2"
click at [353, 138] on select "venta publico Sup chinos reventas" at bounding box center [374, 136] width 62 height 12
click at [343, 130] on select "venta publico Sup chinos reventas" at bounding box center [374, 136] width 62 height 12
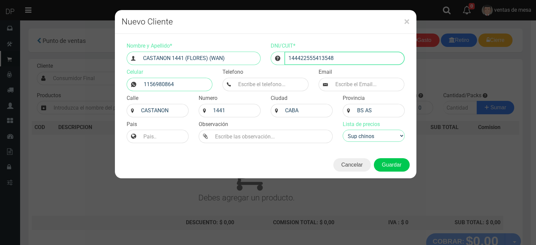
drag, startPoint x: 286, startPoint y: 58, endPoint x: 350, endPoint y: 60, distance: 64.0
click at [350, 60] on input "144422555413548" at bounding box center [344, 58] width 120 height 13
click at [302, 58] on input "144422555413548" at bounding box center [344, 58] width 120 height 13
click at [383, 167] on button "Guardar" at bounding box center [392, 164] width 36 height 13
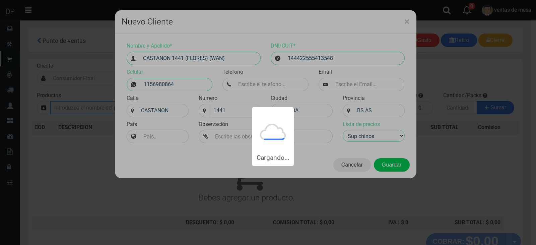
type input "CASTANON 1441 (FLORES) (WAN) | Documento: 144422555413548"
select select "2"
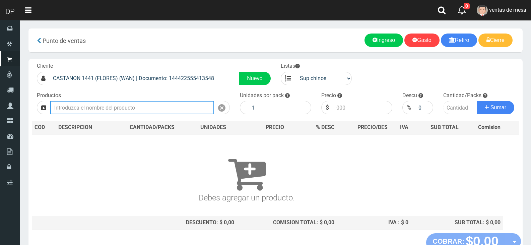
click at [116, 108] on input "text" at bounding box center [132, 107] width 164 height 13
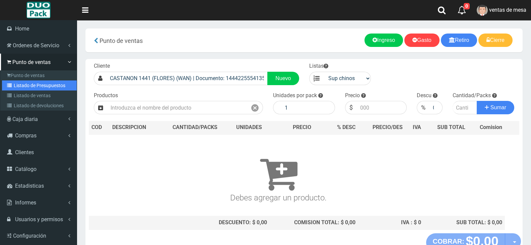
click at [24, 82] on link "Listado de Presupuestos" at bounding box center [39, 85] width 75 height 10
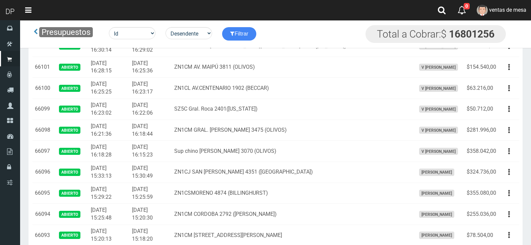
scroll to position [2443, 0]
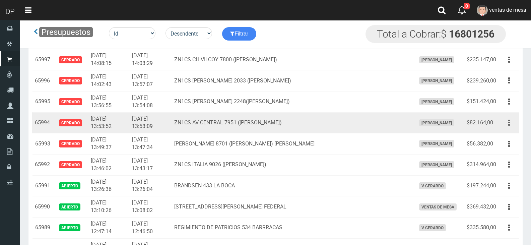
click at [515, 118] on div "Editar Imprimir Eliminar" at bounding box center [508, 123] width 15 height 12
click at [510, 124] on button "button" at bounding box center [508, 123] width 15 height 12
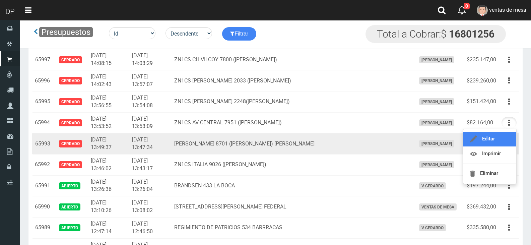
click at [509, 138] on link "Editar" at bounding box center [489, 139] width 53 height 15
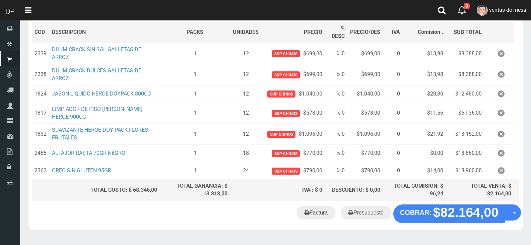
scroll to position [120, 0]
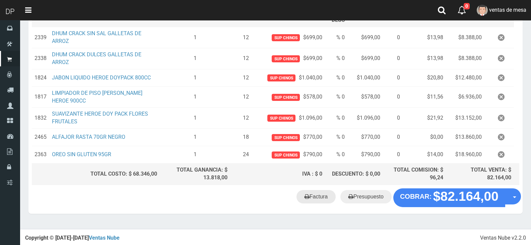
click at [323, 195] on link "Factura" at bounding box center [315, 196] width 39 height 13
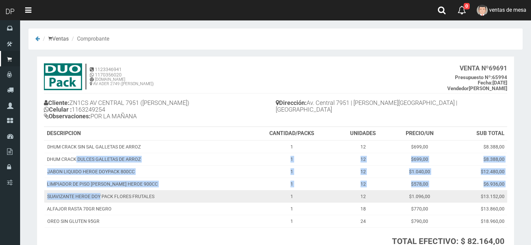
drag, startPoint x: 77, startPoint y: 154, endPoint x: 100, endPoint y: 192, distance: 44.8
click at [100, 192] on tbody "DHUM CRACK SIN SAL GALLETAS DE ARROZ 1 12 $699,00 $8.388,00 DHUM CRACK DULCES G…" at bounding box center [275, 183] width 463 height 87
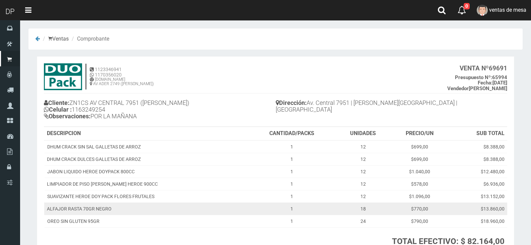
click at [104, 203] on td "ALFAJOR RASTA 70GR NEGRO" at bounding box center [146, 208] width 204 height 12
click at [107, 210] on td "ALFAJOR RASTA 70GR NEGRO" at bounding box center [146, 208] width 204 height 12
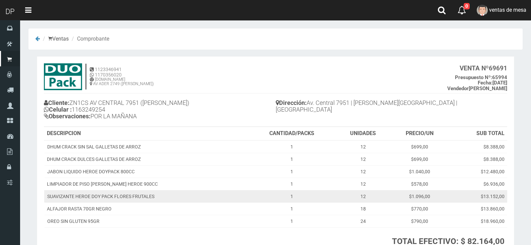
click at [108, 196] on td "SUAVIZANTE HEROE DOY PACK FLORES FRUTALES" at bounding box center [146, 196] width 204 height 12
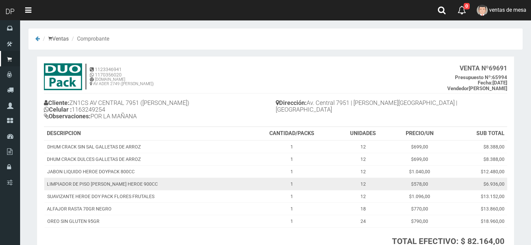
click at [110, 183] on td "LIMPIADOR DE PISO PINO SILVESTRE HEROE 900CC" at bounding box center [146, 184] width 204 height 12
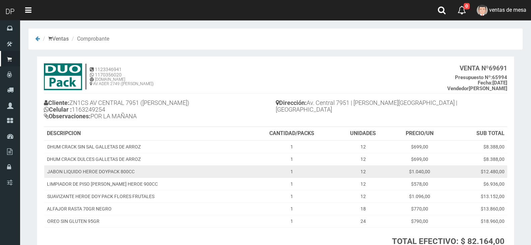
click at [108, 168] on td "JABON LIQUIDO HEROE DOYPACK 800CC" at bounding box center [146, 171] width 204 height 12
click at [108, 169] on td "JABON LIQUIDO HEROE DOYPACK 800CC" at bounding box center [146, 171] width 204 height 12
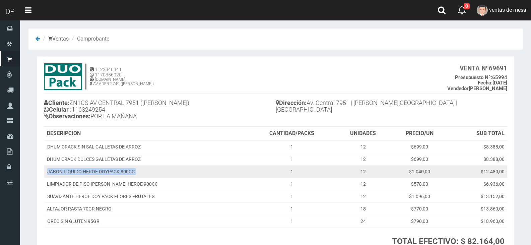
click at [108, 169] on td "JABON LIQUIDO HEROE DOYPACK 800CC" at bounding box center [146, 171] width 204 height 12
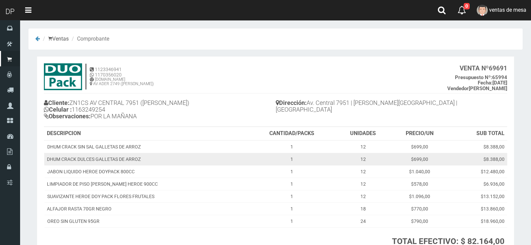
click at [109, 159] on td "DHUM CRACK DULCES GALLETAS DE ARROZ" at bounding box center [146, 159] width 204 height 12
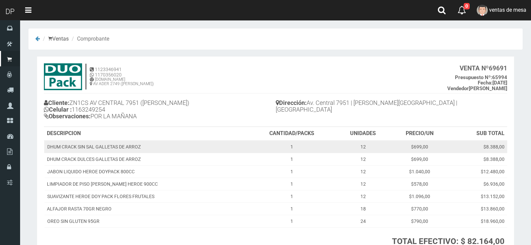
click at [112, 147] on td "DHUM CRACK SIN SAL GALLETAS DE ARROZ" at bounding box center [146, 146] width 204 height 13
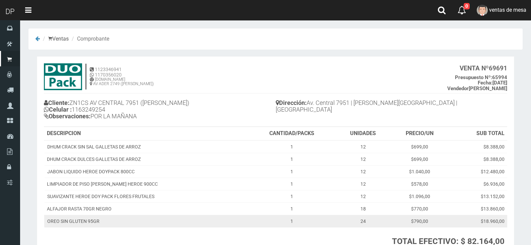
click at [99, 217] on td "OREO SIN GLUTEN 95GR" at bounding box center [146, 221] width 204 height 12
click at [98, 220] on td "OREO SIN GLUTEN 95GR" at bounding box center [146, 221] width 204 height 12
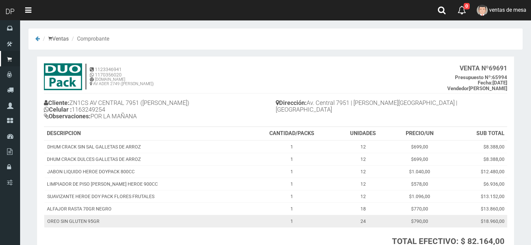
click at [106, 215] on td "OREO SIN GLUTEN 95GR" at bounding box center [146, 221] width 204 height 12
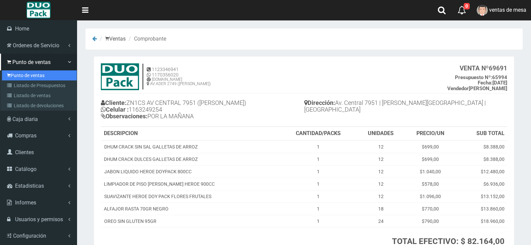
click at [8, 77] on icon at bounding box center [9, 75] width 4 height 5
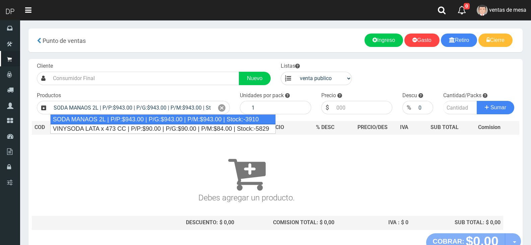
type input "SODA MANAOS 2L | P/P:$943.00 | P/G:$943.00 | P/M:$943.00 | Stock:-3910"
type input "6"
type input "943.00"
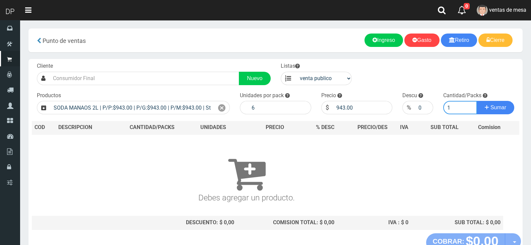
type input "1"
click at [477, 101] on button "Sumar" at bounding box center [496, 107] width 38 height 13
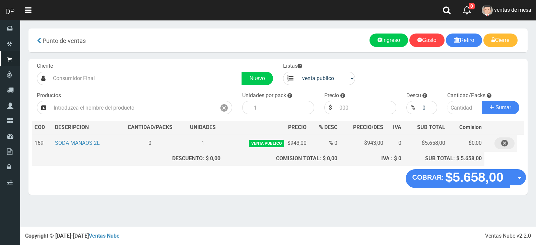
click at [510, 142] on button "button" at bounding box center [504, 143] width 20 height 12
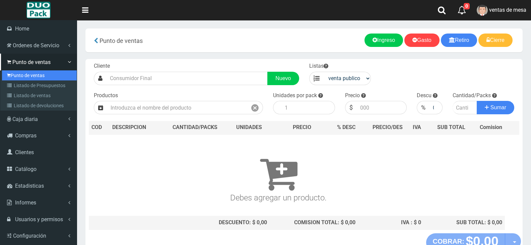
click at [13, 79] on link "Punto de ventas" at bounding box center [39, 75] width 75 height 10
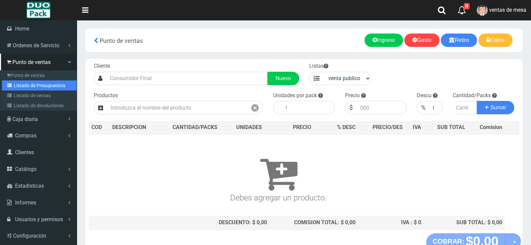
click at [16, 81] on link "Listado de Presupuestos" at bounding box center [39, 85] width 75 height 10
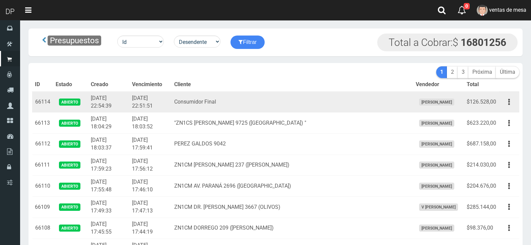
scroll to position [2520, 0]
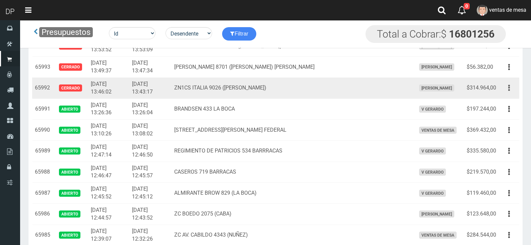
click at [512, 87] on button "button" at bounding box center [508, 88] width 15 height 12
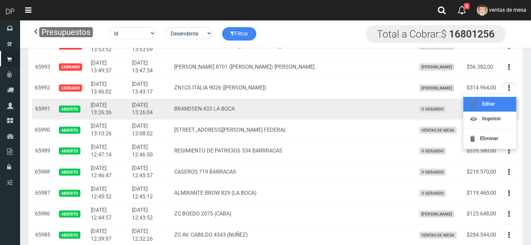
click at [511, 104] on link "Editar" at bounding box center [489, 104] width 53 height 15
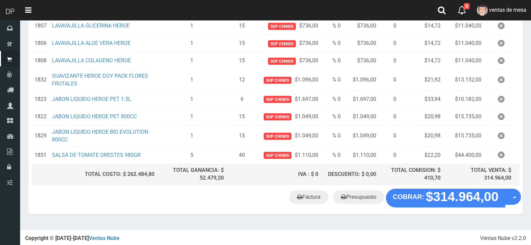
scroll to position [168, 0]
click at [306, 199] on link "Factura" at bounding box center [308, 196] width 39 height 13
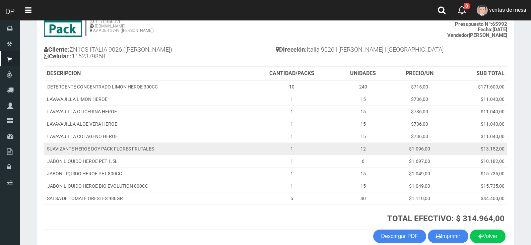
scroll to position [88, 0]
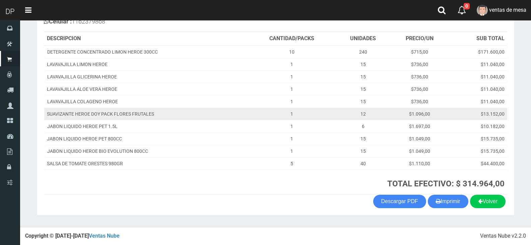
click at [445, 202] on button "Imprimir" at bounding box center [448, 201] width 41 height 13
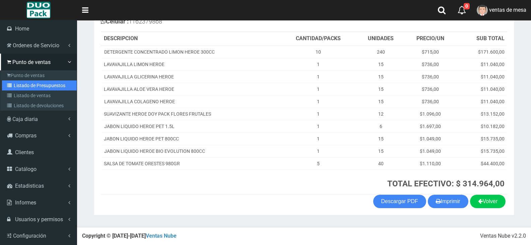
click at [23, 88] on link "Listado de Presupuestos" at bounding box center [39, 85] width 75 height 10
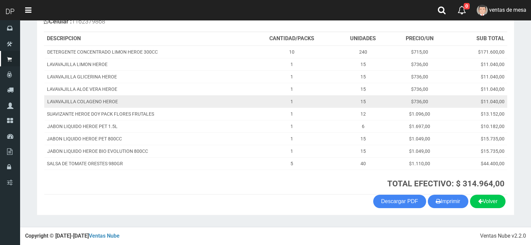
click at [152, 102] on td "LAVAVAJILLA COLAGENO HEROE" at bounding box center [146, 101] width 204 height 12
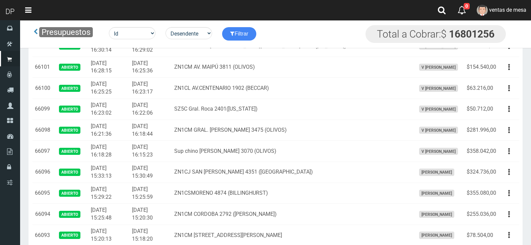
scroll to position [2443, 0]
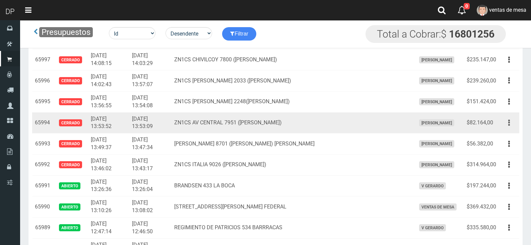
click at [510, 117] on button "button" at bounding box center [508, 123] width 15 height 12
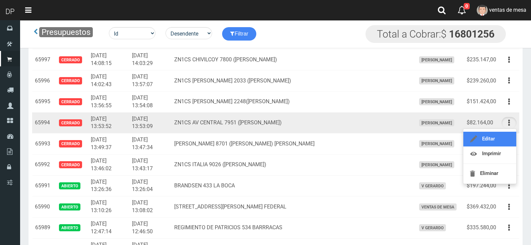
click at [507, 139] on link "Editar" at bounding box center [489, 139] width 53 height 15
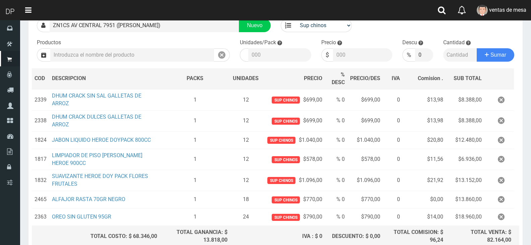
scroll to position [120, 0]
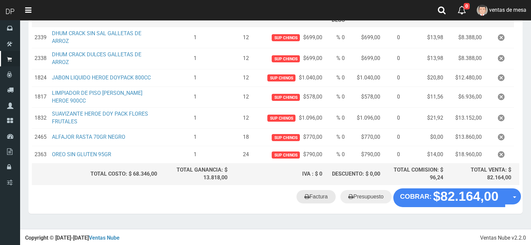
click at [322, 202] on link "Factura" at bounding box center [315, 196] width 39 height 13
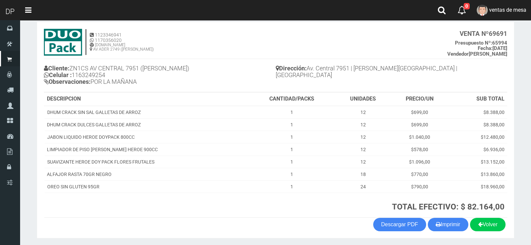
scroll to position [58, 0]
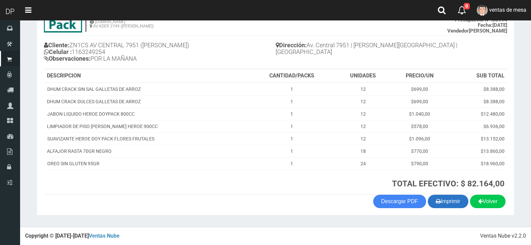
click at [461, 205] on button "Imprimir" at bounding box center [448, 201] width 41 height 13
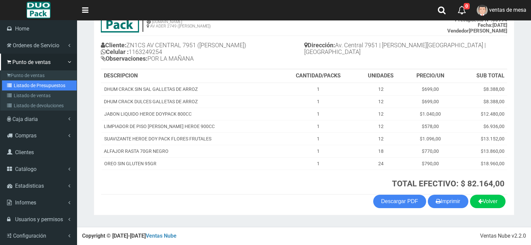
click at [19, 89] on link "Listado de Presupuestos" at bounding box center [39, 85] width 75 height 10
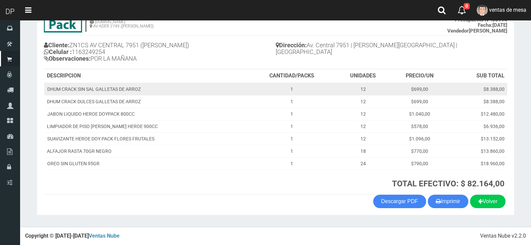
click at [152, 95] on td "DHUM CRACK SIN SAL GALLETAS DE ARROZ" at bounding box center [146, 89] width 204 height 13
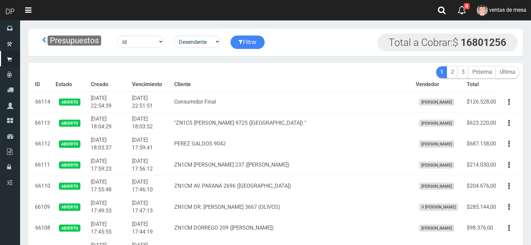
scroll to position [756, 0]
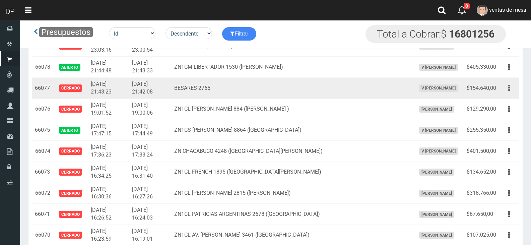
click at [512, 84] on button "button" at bounding box center [508, 88] width 15 height 12
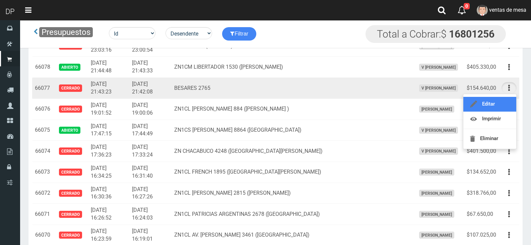
click at [507, 98] on link "Editar" at bounding box center [489, 104] width 53 height 15
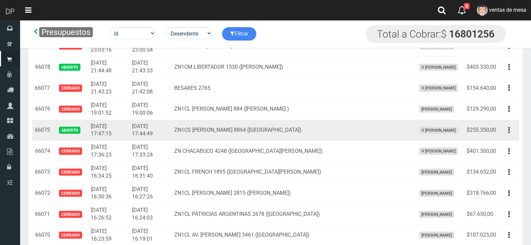
click at [171, 131] on td "2025-09-01 17:44:49" at bounding box center [150, 130] width 42 height 21
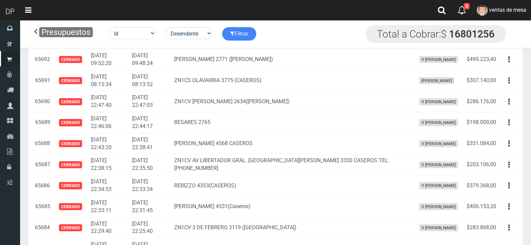
scroll to position [722, 0]
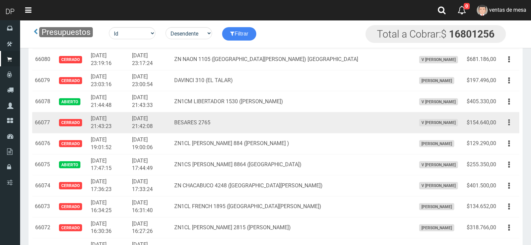
click at [503, 120] on button "button" at bounding box center [508, 123] width 15 height 12
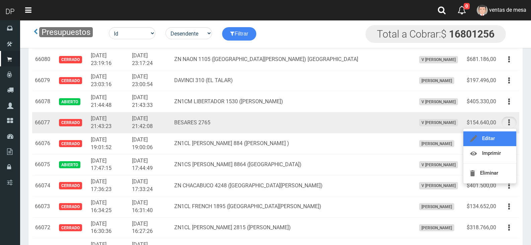
click at [507, 139] on link "Editar" at bounding box center [489, 138] width 53 height 15
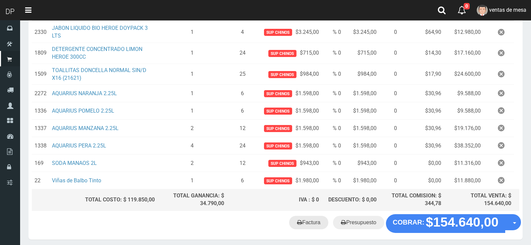
scroll to position [17, 0]
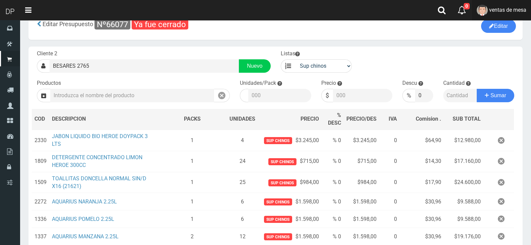
click at [485, 9] on img at bounding box center [482, 10] width 11 height 11
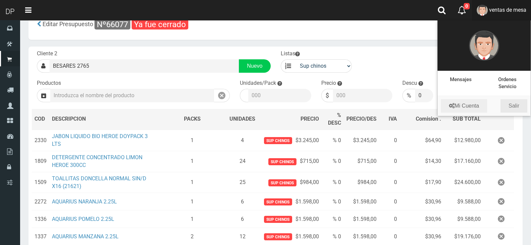
click at [516, 106] on link "Salir" at bounding box center [513, 105] width 27 height 13
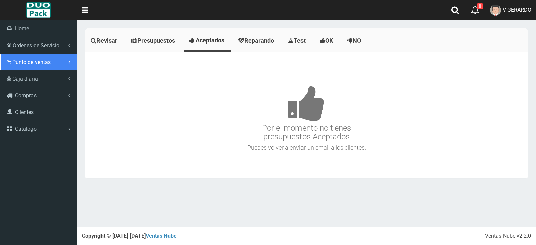
click at [32, 62] on span "Punto de ventas" at bounding box center [31, 62] width 38 height 6
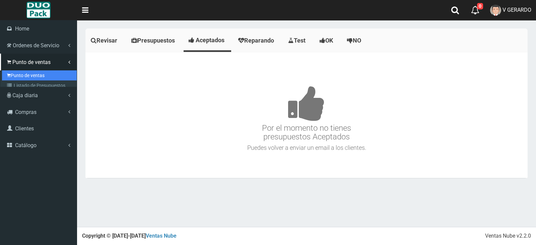
click at [37, 74] on link "Punto de ventas" at bounding box center [39, 75] width 75 height 10
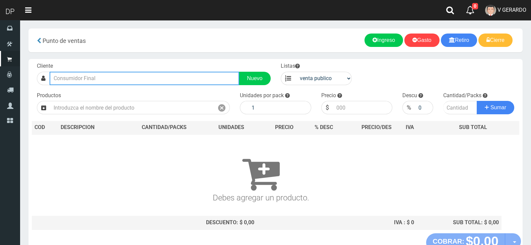
click at [95, 75] on input "text" at bounding box center [145, 78] width 190 height 13
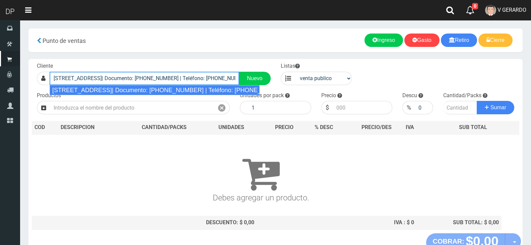
type input "[STREET_ADDRESS]| Documento: [PHONE_NUMBER] | Teléfono: [PHONE_NUMBER]"
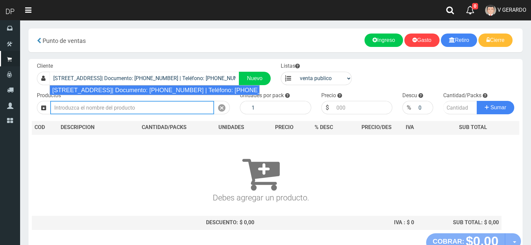
select select "2"
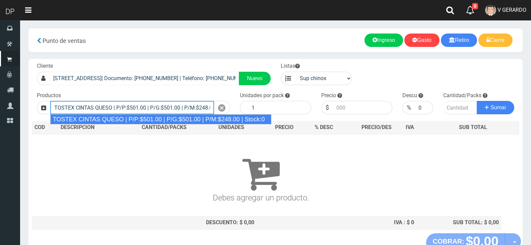
type input "TOSTEX CINTAS QUESO | P/P:$501.00 | P/G:$501.00 | P/M:$248.00 | Stock:0"
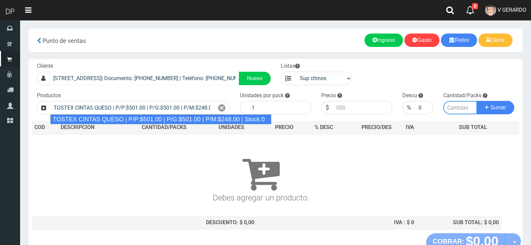
type input "12"
type input "501.00"
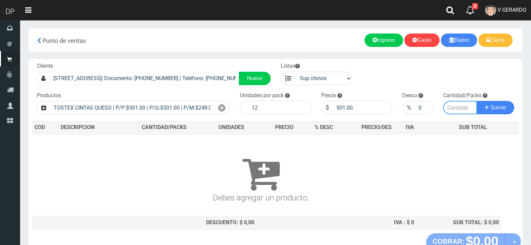
type input "1"
click at [223, 107] on icon at bounding box center [221, 108] width 7 height 10
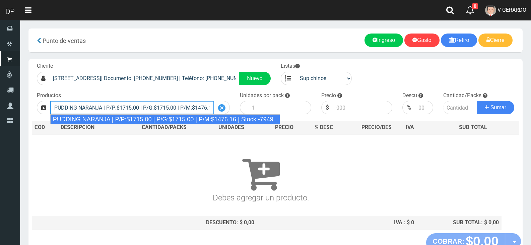
type input "PUDDING NARANJA | P/P:$1715.00 | P/G:$1715.00 | P/M:$1476.16 | Stock:-7949"
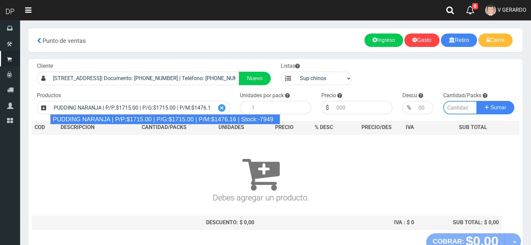
type input "8"
type input "1715.00"
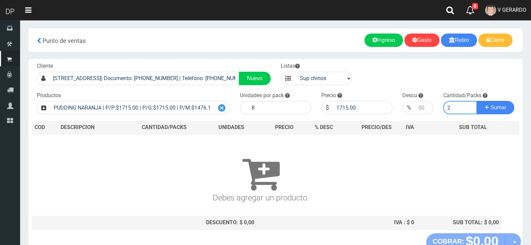
type input "2"
click at [477, 101] on button "Sumar" at bounding box center [496, 107] width 38 height 13
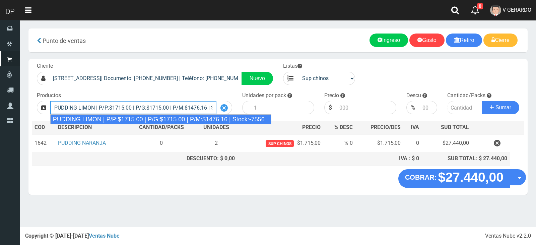
type input "PUDDING LIMON | P/P:$1715.00 | P/G:$1715.00 | P/M:$1476.16 | Stock:-7556"
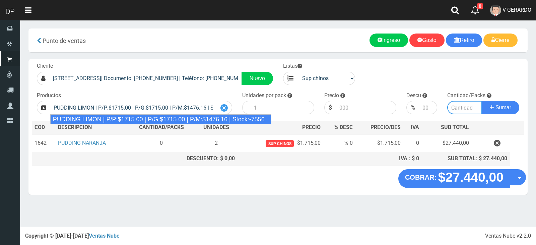
type input "8"
type input "1715.00"
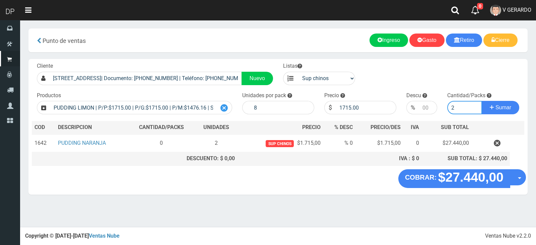
type input "2"
click at [482, 101] on button "Sumar" at bounding box center [501, 107] width 38 height 13
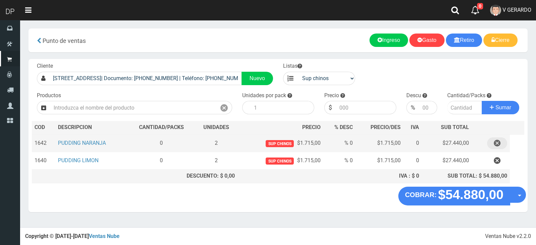
click at [504, 144] on button "button" at bounding box center [497, 143] width 20 height 12
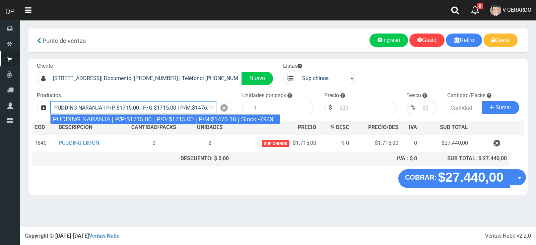
type input "PUDDING NARANJA | P/P:$1715.00 | P/G:$1715.00 | P/M:$1476.16 | Stock:-7949"
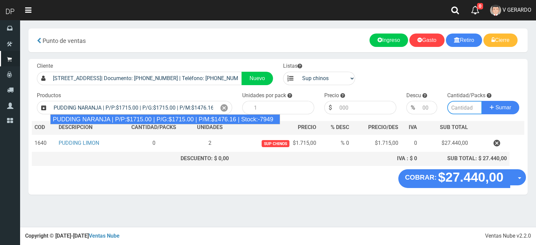
type input "8"
type input "1715.00"
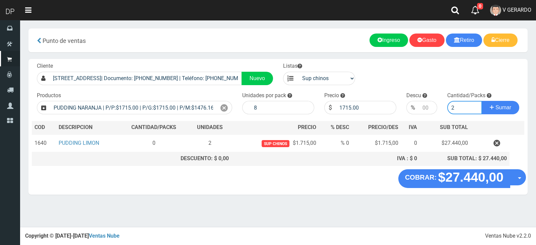
type input "1"
click at [482, 101] on button "Sumar" at bounding box center [501, 107] width 38 height 13
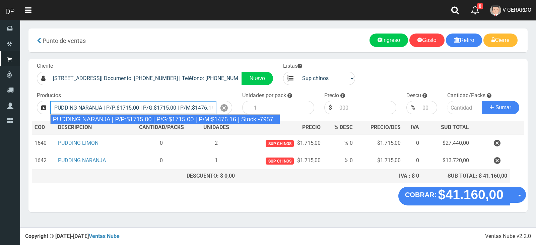
type input "PUDDING NARANJA | P/P:$1715.00 | P/G:$1715.00 | P/M:$1476.16 | Stock:-7957"
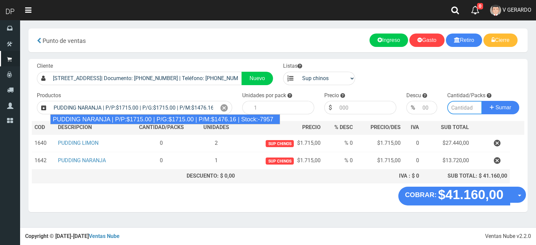
type input "8"
type input "1715.00"
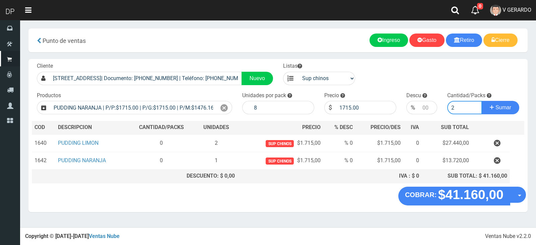
type input "2"
click at [482, 101] on button "Sumar" at bounding box center [501, 107] width 38 height 13
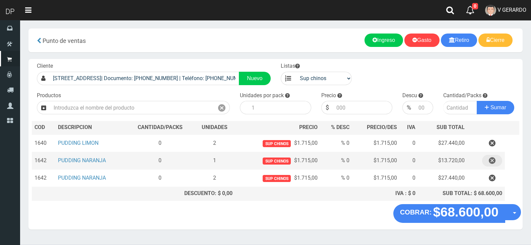
click at [494, 161] on icon "button" at bounding box center [492, 161] width 7 height 12
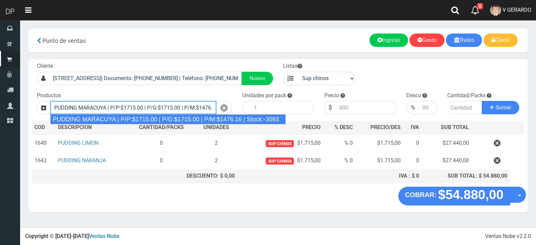
type input "PUDDING MARACUYA | P/P:$1715.00 | P/G:$1715.00 | P/M:$1476.16 | Stock:-3093"
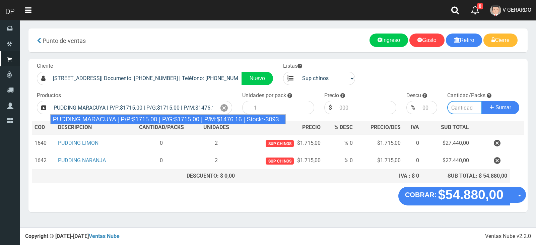
type input "8"
type input "1715.00"
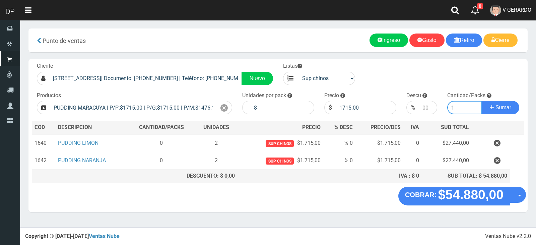
type input "1"
click at [482, 101] on button "Sumar" at bounding box center [501, 107] width 38 height 13
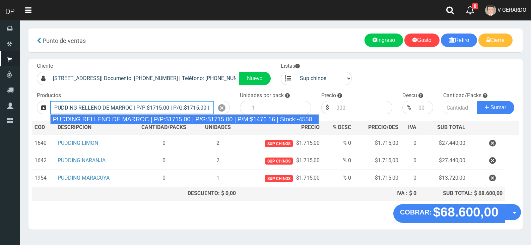
type input "PUDDING RELLENO DE MARROC | P/P:$1715.00 | P/G:$1715.00 | P/M:$1476.16 | Stock:…"
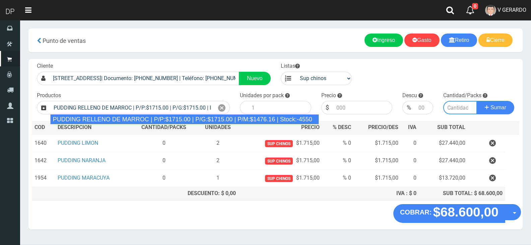
type input "8"
type input "1715.00"
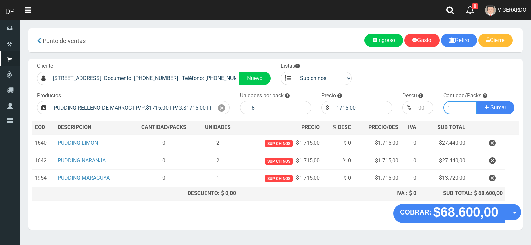
type input "1"
click at [477, 101] on button "Sumar" at bounding box center [496, 107] width 38 height 13
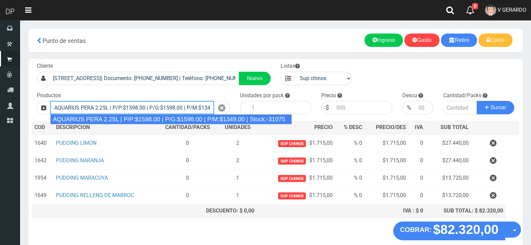
type input "AQUARIUS PERA 2.25L | P/P:$1598.00 | P/G:$1598.00 | P/M:$1349.00 | Stock:-31075"
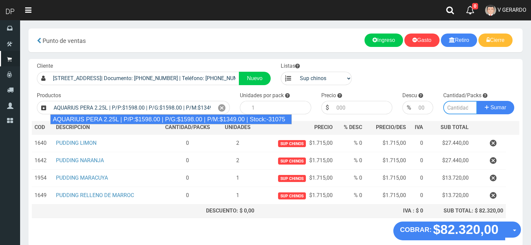
type input "6"
type input "1598.00"
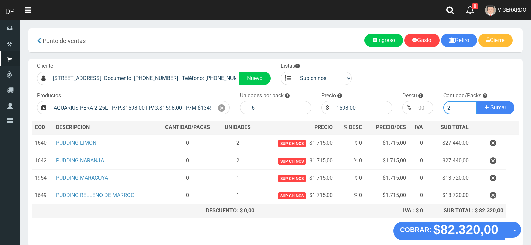
type input "2"
click at [477, 101] on button "Sumar" at bounding box center [496, 107] width 38 height 13
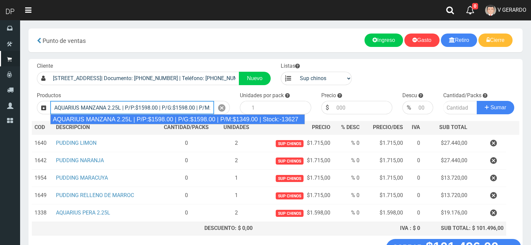
type input "AQUARIUS MANZANA 2.25L | P/P:$1598.00 | P/G:$1598.00 | P/M:$1349.00 | Stock:-13…"
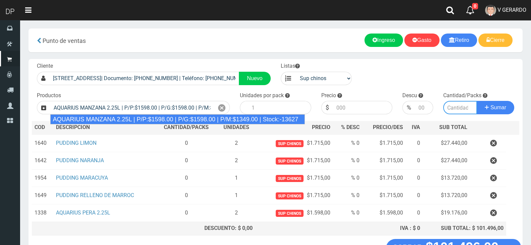
type input "6"
type input "1598.00"
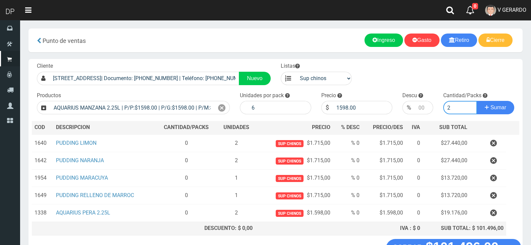
type input "2"
click at [477, 101] on button "Sumar" at bounding box center [496, 107] width 38 height 13
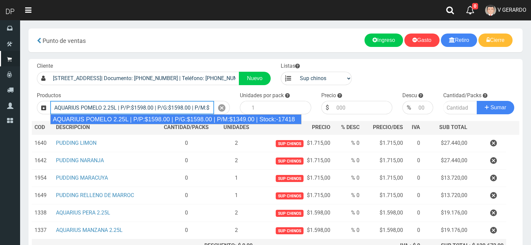
type input "AQUARIUS POMELO 2.25L | P/P:$1598.00 | P/G:$1598.00 | P/M:$1349.00 | Stock:-174…"
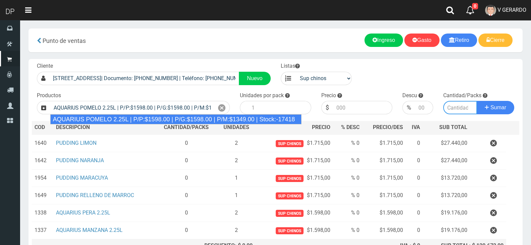
type input "6"
type input "1598.00"
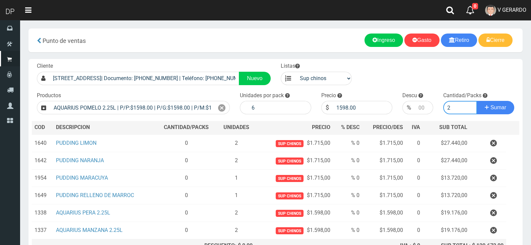
type input "2"
click at [477, 101] on button "Sumar" at bounding box center [496, 107] width 38 height 13
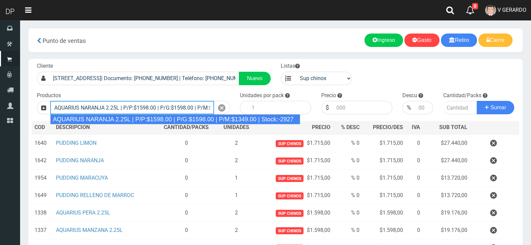
type input "AQUARIUS NARANJA 2.25L | P/P:$1598.00 | P/G:$1598.00 | P/M:$1349.00 | Stock:-29…"
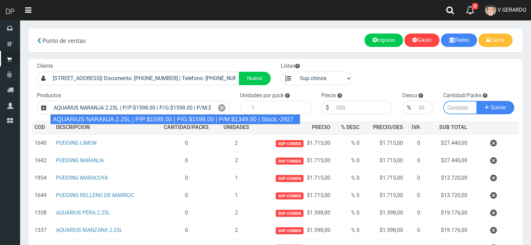
type input "6"
type input "1598.00"
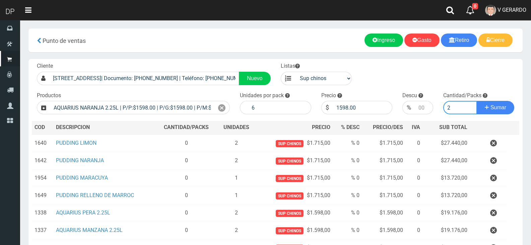
type input "2"
click at [477, 101] on button "Sumar" at bounding box center [496, 107] width 38 height 13
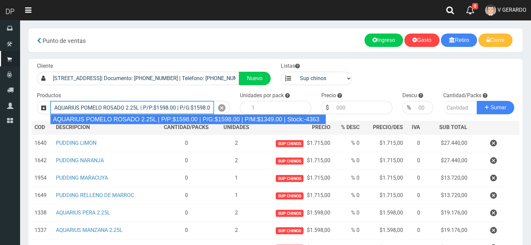
type input "AQUARIUS POMELO ROSADO 2.25L | P/P:$1598.00 | P/G:$1598.00 | P/M:$1349.00 | Sto…"
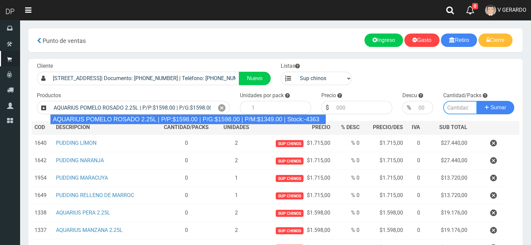
type input "6"
type input "1598.00"
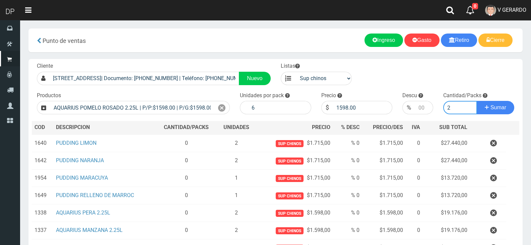
type input "2"
click at [477, 101] on button "Sumar" at bounding box center [496, 107] width 38 height 13
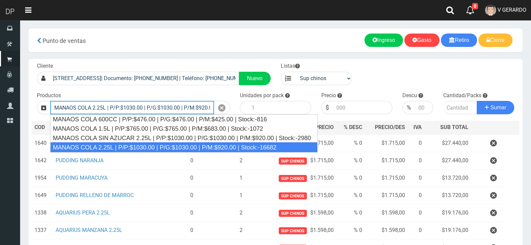
type input "MANAOS COLA 2.25L | P/P:$1030.00 | P/G:$1030.00 | P/M:$920.00 | Stock:-16682"
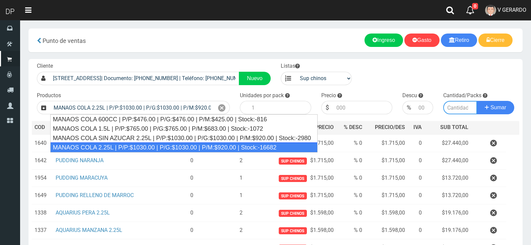
type input "6"
type input "1030.00"
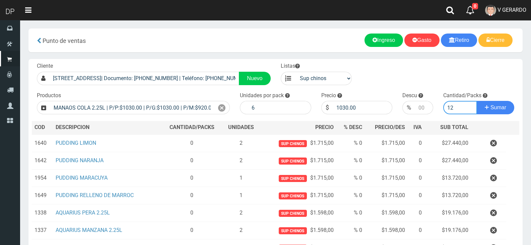
type input "12"
click at [477, 101] on button "Sumar" at bounding box center [496, 107] width 38 height 13
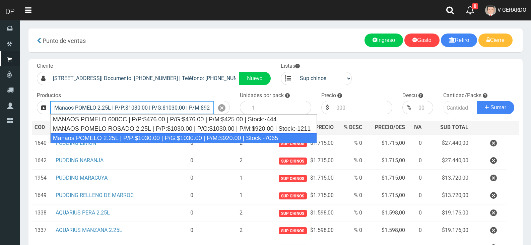
type input "Manaos POMELO 2.25L | P/P:$1030.00 | P/G:$1030.00 | P/M:$920.00 | Stock:-7065"
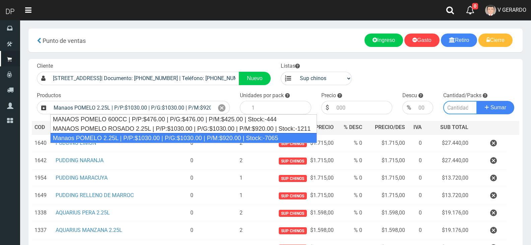
type input "6"
type input "1030.00"
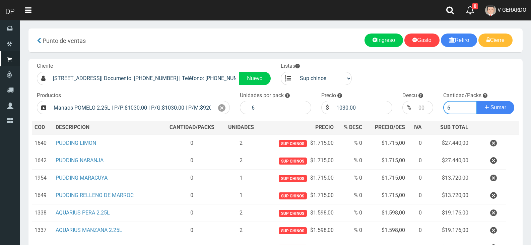
type input "6"
click at [477, 101] on button "Sumar" at bounding box center [496, 107] width 38 height 13
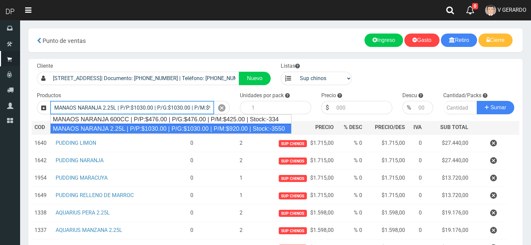
type input "MANAOS NARANJA 2.25L | P/P:$1030.00 | P/G:$1030.00 | P/M:$920.00 | Stock:-3550"
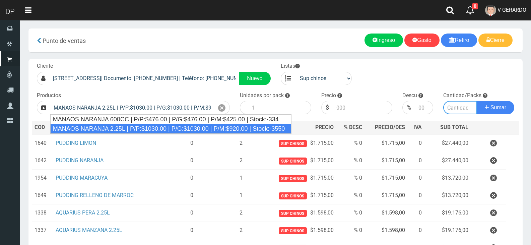
type input "6"
type input "1030.00"
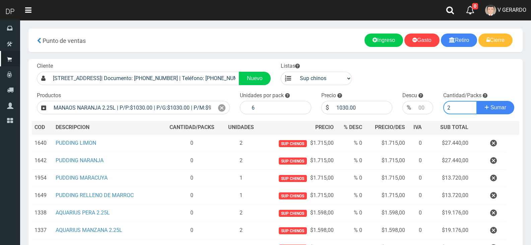
type input "2"
click at [477, 101] on button "Sumar" at bounding box center [496, 107] width 38 height 13
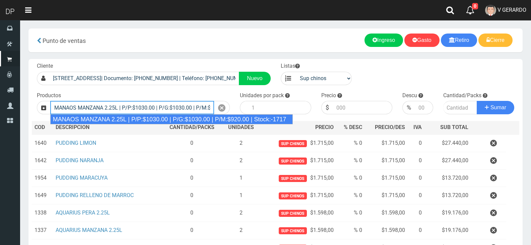
type input "MANAOS MANZANA 2.25L | P/P:$1030.00 | P/G:$1030.00 | P/M:$920.00 | Stock:-1717"
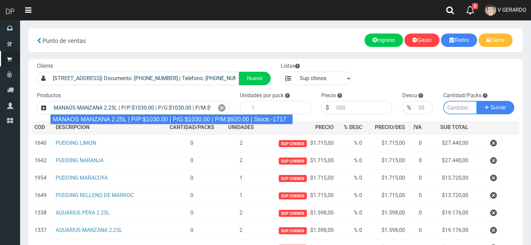
type input "6"
type input "1030.00"
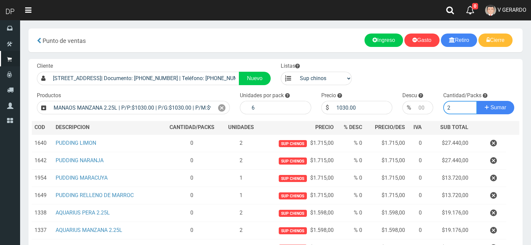
type input "3"
click at [477, 101] on button "Sumar" at bounding box center [496, 107] width 38 height 13
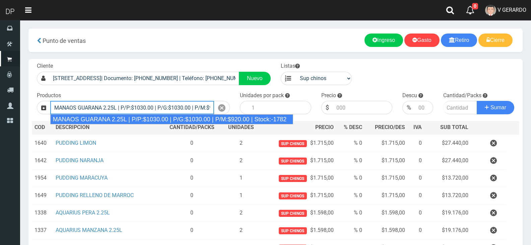
type input "MANAOS GUARANA 2.25L | P/P:$1030.00 | P/G:$1030.00 | P/M:$920.00 | Stock:-1782"
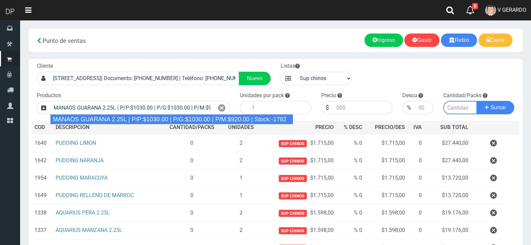
type input "6"
type input "1030.00"
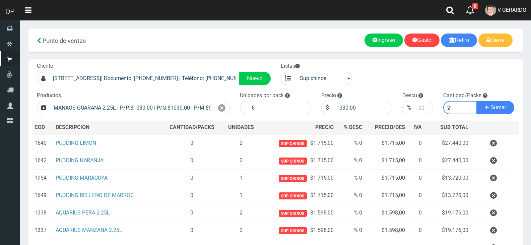
type input "2"
click at [477, 101] on button "Sumar" at bounding box center [496, 107] width 38 height 13
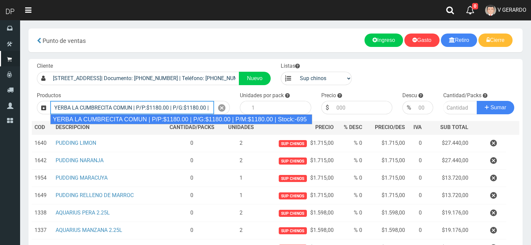
type input "YERBA LA CUMBRECITA COMUN | P/P:$1180.00 | P/G:$1180.00 | P/M:$1180.00 | Stock:…"
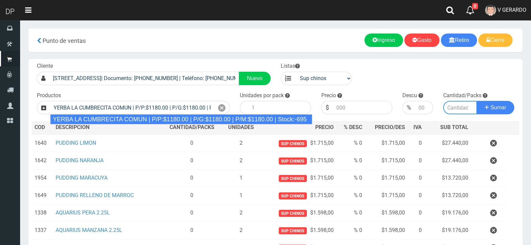
type input "10"
type input "1180.00"
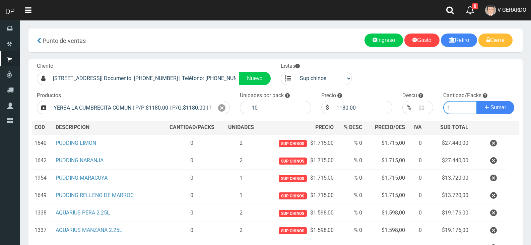
type input "1"
click at [477, 101] on button "Sumar" at bounding box center [496, 107] width 38 height 13
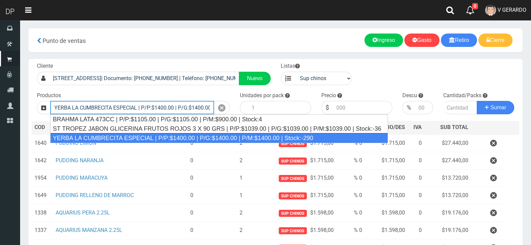
type input "YERBA LA CUMBRECITA ESPECIAL | P/P:$1400.00 | P/G:$1400.00 | P/M:$1400.00 | Sto…"
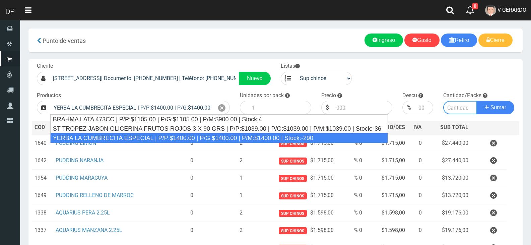
type input "10"
type input "1400.00"
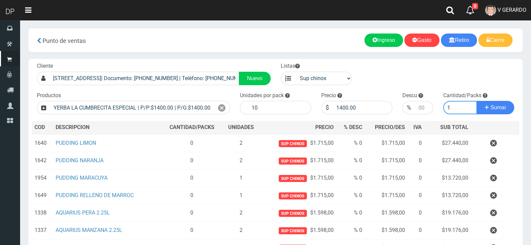
type input "1"
click at [477, 101] on button "Sumar" at bounding box center [496, 107] width 38 height 13
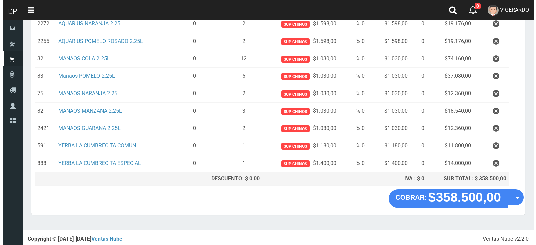
scroll to position [241, 0]
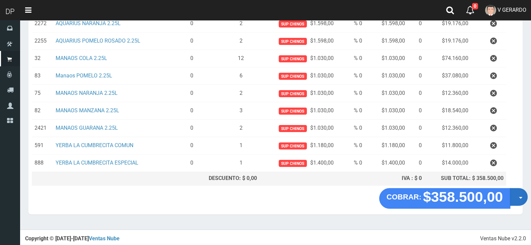
click at [525, 200] on button "Opciones" at bounding box center [519, 197] width 18 height 18
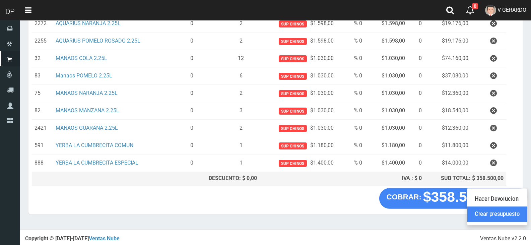
click at [516, 214] on link "Crear presupuesto" at bounding box center [497, 214] width 60 height 15
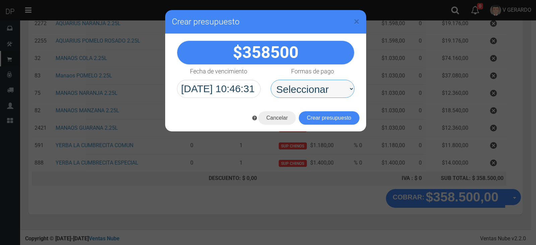
click at [307, 93] on select "Seleccionar Efectivo Tarjeta de Crédito Depósito Débito" at bounding box center [313, 89] width 84 height 18
select select "Efectivo"
click at [271, 80] on select "Seleccionar Efectivo Tarjeta de Crédito Depósito Débito" at bounding box center [313, 89] width 84 height 18
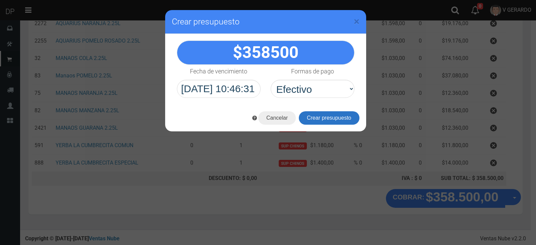
click at [315, 116] on button "Crear presupuesto" at bounding box center [329, 117] width 61 height 13
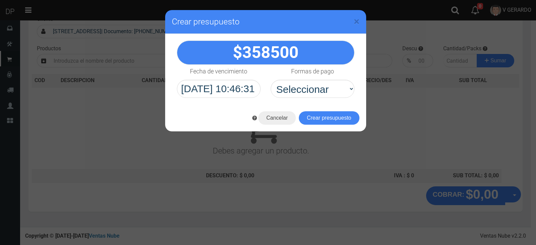
scroll to position [0, 0]
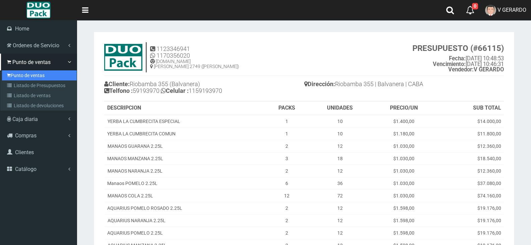
click at [12, 73] on link "Punto de ventas" at bounding box center [39, 75] width 75 height 10
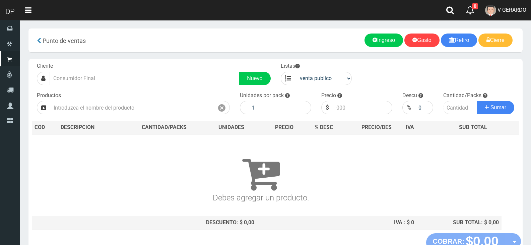
click at [188, 90] on div "Cliente Nuevo Listas venta publico Sup chinos reventas Productos" at bounding box center [275, 146] width 494 height 174
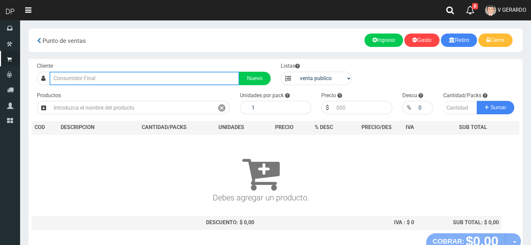
click at [185, 80] on input "text" at bounding box center [145, 78] width 190 height 13
type input "DEFENSA 3"
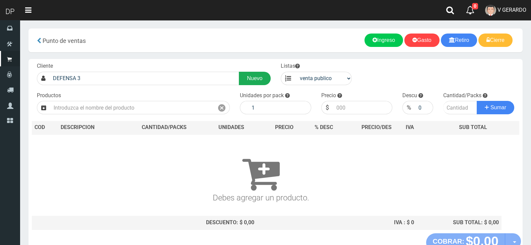
click at [259, 72] on link "Nuevo" at bounding box center [254, 78] width 31 height 13
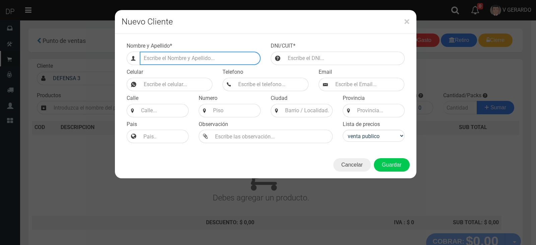
drag, startPoint x: 226, startPoint y: 64, endPoint x: 222, endPoint y: 59, distance: 6.8
click at [225, 63] on input "Efectivo a retirar" at bounding box center [200, 58] width 121 height 13
type input "DEFENSA 326 (MONSERRAT)"
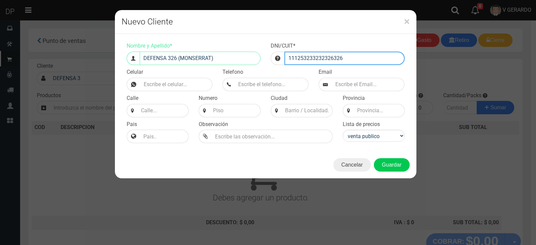
type input "111253233232326326"
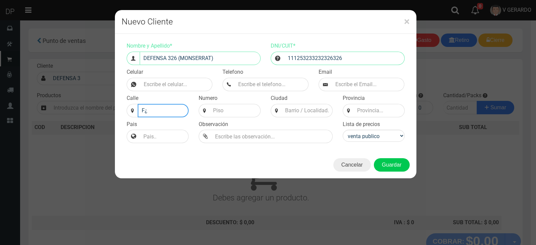
type input "F"
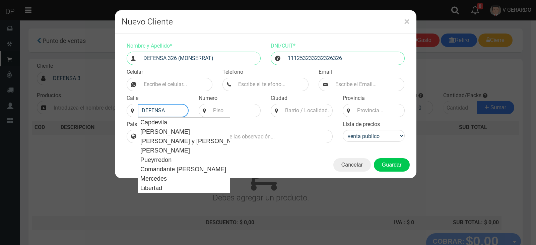
type input "DEFENSA"
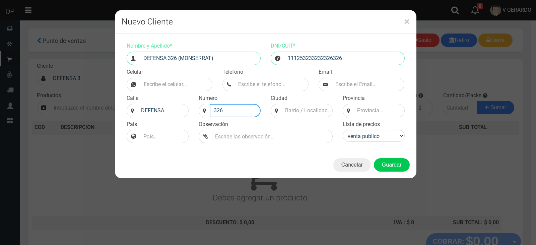
type input "326"
type input "CABA"
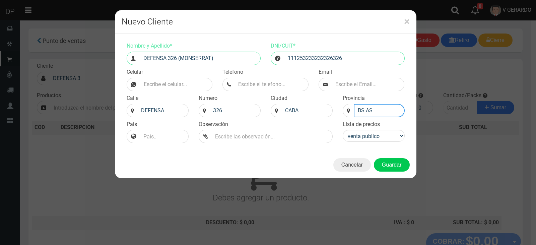
type input "BS AS"
drag, startPoint x: 356, startPoint y: 133, endPoint x: 364, endPoint y: 140, distance: 10.7
click at [357, 134] on select "venta publico Sup chinos reventas" at bounding box center [374, 136] width 62 height 12
select select "2"
click at [343, 130] on select "venta publico Sup chinos reventas" at bounding box center [374, 136] width 62 height 12
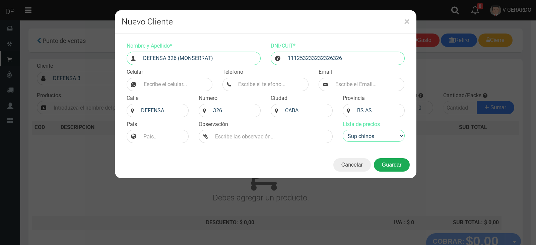
click at [391, 168] on button "Guardar" at bounding box center [392, 164] width 36 height 13
type input "DEFENSA 326 (MONSERRAT) | Documento: 111253233232326326"
select select "2"
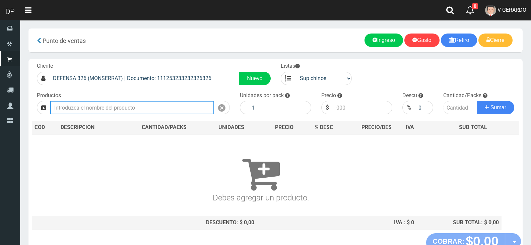
click at [76, 109] on input "text" at bounding box center [132, 107] width 164 height 13
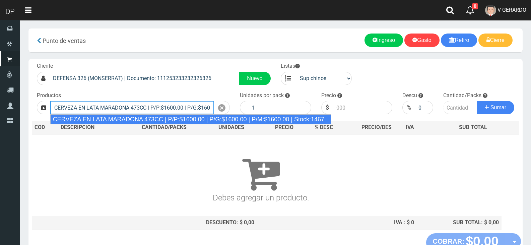
type input "CERVEZA EN LATA MARADONA 473CC | P/P:$1600.00 | P/G:$1600.00 | P/M:$1600.00 | S…"
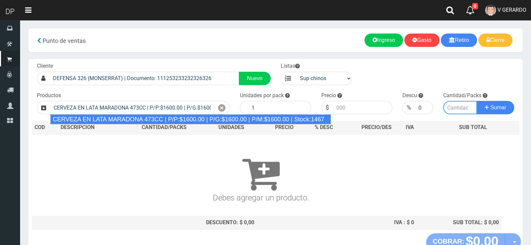
type input "6"
type input "1600.00"
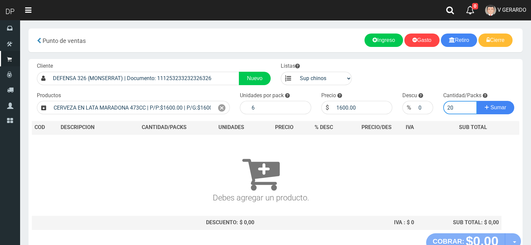
type input "20"
click at [477, 101] on button "Sumar" at bounding box center [496, 107] width 38 height 13
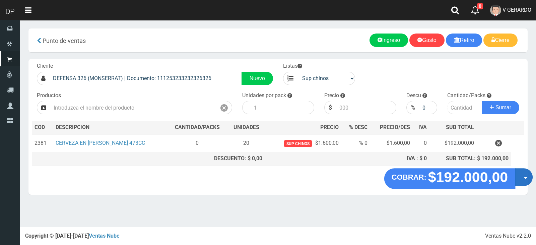
click at [528, 179] on button "Opciones" at bounding box center [524, 177] width 18 height 18
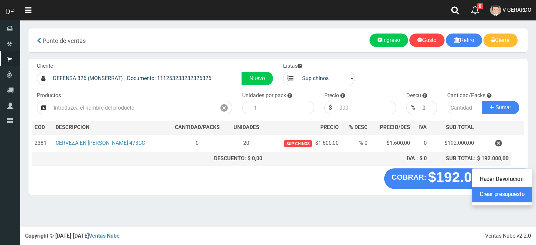
click at [520, 197] on link "Crear presupuesto" at bounding box center [502, 194] width 60 height 15
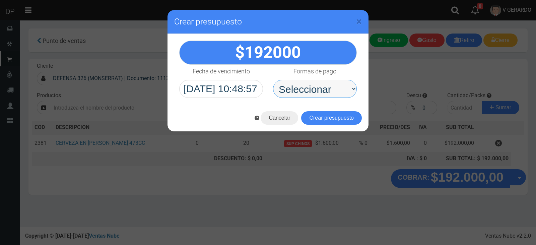
click at [288, 90] on select "Seleccionar Efectivo Tarjeta de Crédito Depósito Débito" at bounding box center [315, 89] width 84 height 18
select select "Efectivo"
click at [273, 80] on select "Seleccionar Efectivo Tarjeta de Crédito Depósito Débito" at bounding box center [315, 89] width 84 height 18
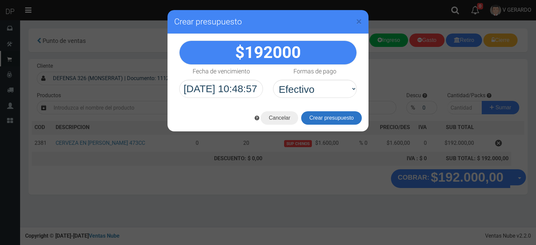
click at [315, 121] on button "Crear presupuesto" at bounding box center [331, 117] width 61 height 13
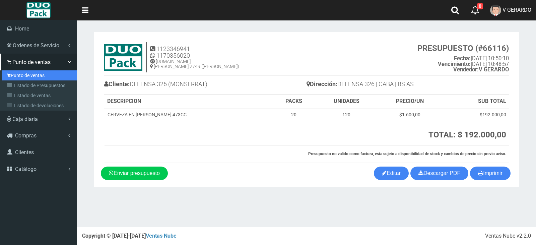
click at [15, 78] on link "Punto de ventas" at bounding box center [39, 75] width 75 height 10
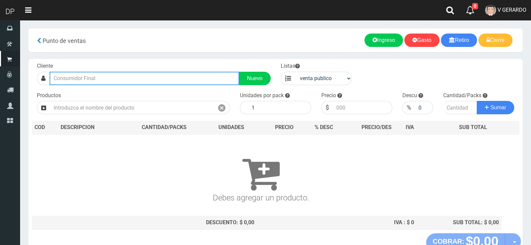
click at [95, 81] on input "text" at bounding box center [145, 78] width 190 height 13
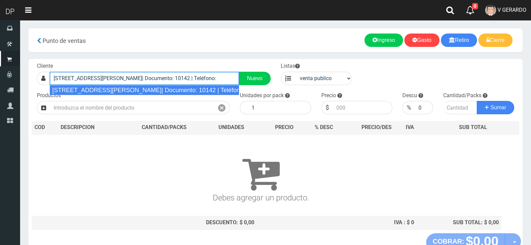
type input "[STREET_ADDRESS][PERSON_NAME]| Documento: 10142 | Teléfono:"
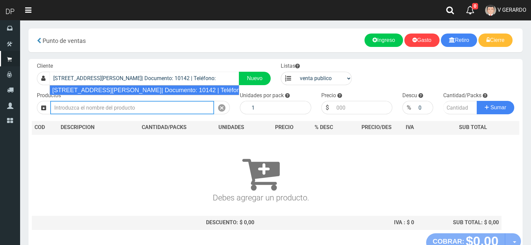
select select "2"
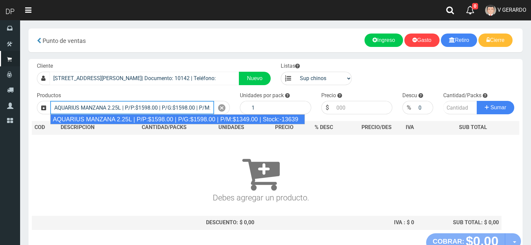
type input "AQUARIUS MANZANA 2.25L | P/P:$1598.00 | P/G:$1598.00 | P/M:$1349.00 | Stock:-13…"
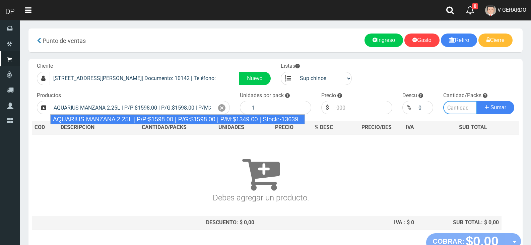
type input "6"
type input "1598.00"
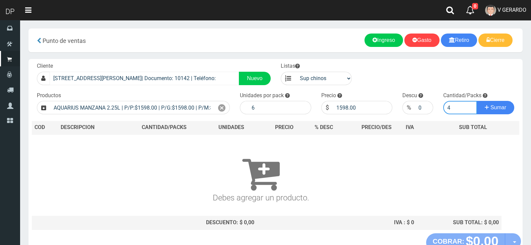
type input "4"
click at [477, 101] on button "Sumar" at bounding box center [496, 107] width 38 height 13
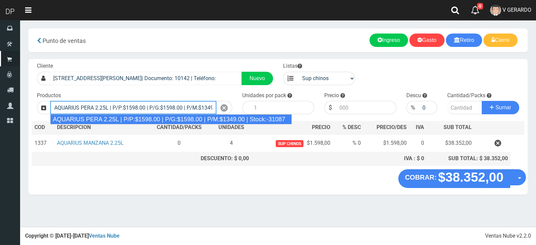
type input "AQUARIUS PERA 2.25L | P/P:$1598.00 | P/G:$1598.00 | P/M:$1349.00 | Stock:-31087"
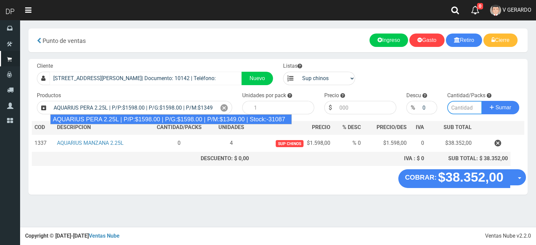
type input "6"
type input "1598.00"
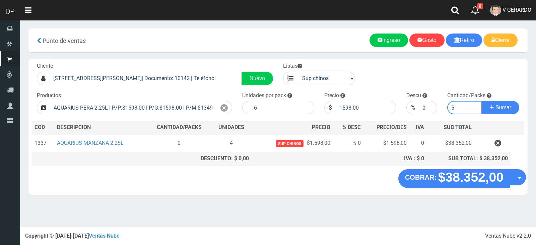
type input "5"
click at [482, 101] on button "Sumar" at bounding box center [501, 107] width 38 height 13
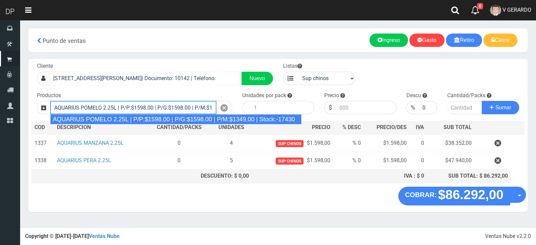
type input "AQUARIUS POMELO 2.25L | P/P:$1598.00 | P/G:$1598.00 | P/M:$1349.00 | Stock:-174…"
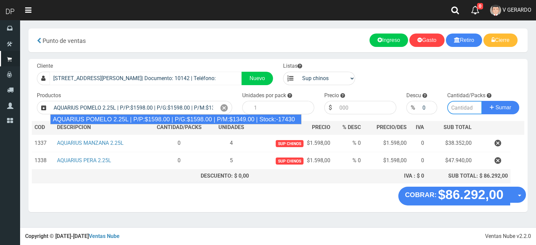
type input "6"
type input "1598.00"
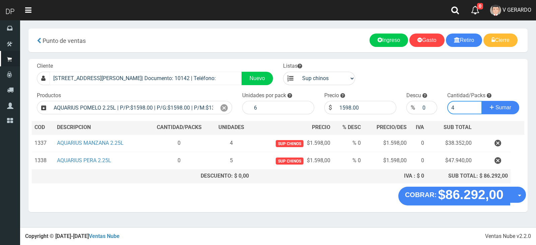
type input "4"
click at [482, 101] on button "Sumar" at bounding box center [501, 107] width 38 height 13
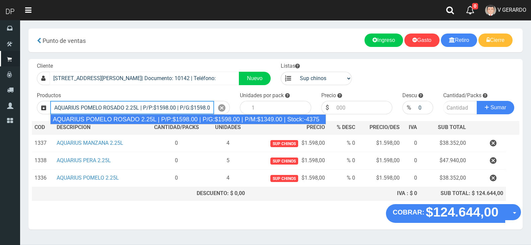
type input "AQUARIUS POMELO ROSADO 2.25L | P/P:$1598.00 | P/G:$1598.00 | P/M:$1349.00 | Sto…"
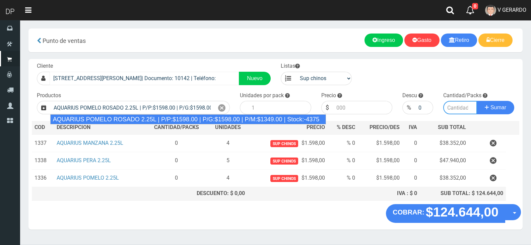
type input "6"
type input "1598.00"
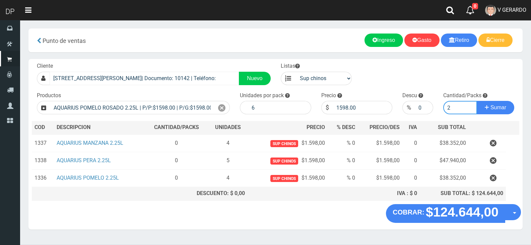
type input "2"
click at [477, 101] on button "Sumar" at bounding box center [496, 107] width 38 height 13
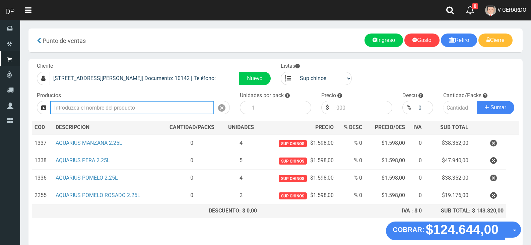
type input "1"
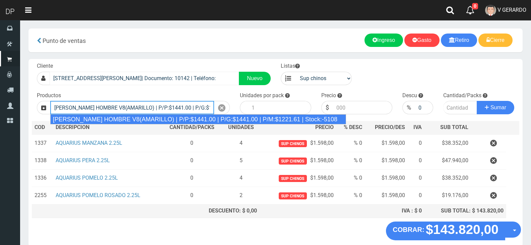
type input "REXONA ROLLON HOMBRE V8(AMARILLO) | P/P:$1441.00 | P/G:$1441.00 | P/M:$1221.61 …"
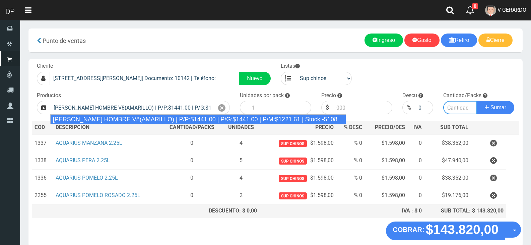
type input "12"
type input "1441.00"
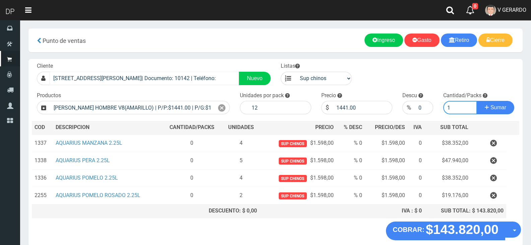
type input "1"
click at [477, 101] on button "Sumar" at bounding box center [496, 107] width 38 height 13
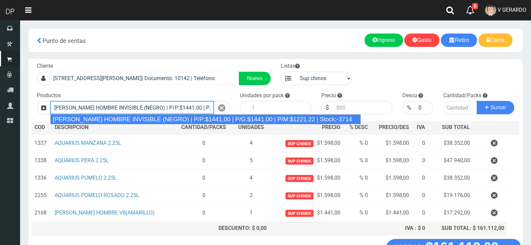
type input "REXONA ROLLON HOMBRE INVISIBLE (NEGRO) | P/P:$1441.00 | P/G:$1441.00 | P/M:$122…"
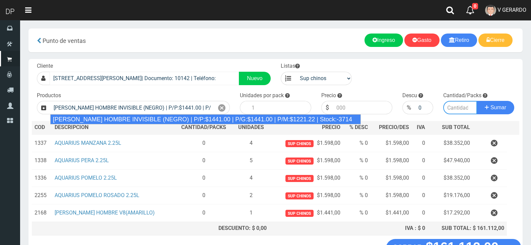
type input "12"
type input "1441.00"
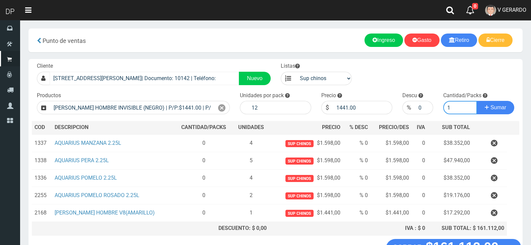
type input "1"
click at [477, 101] on button "Sumar" at bounding box center [496, 107] width 38 height 13
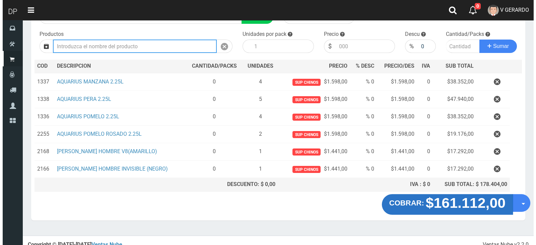
scroll to position [67, 0]
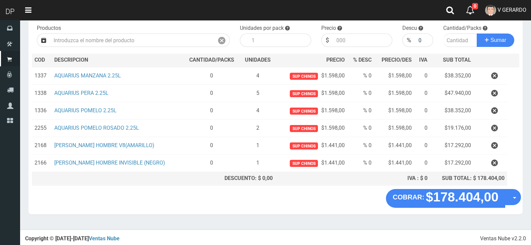
click at [520, 196] on button "Opciones" at bounding box center [513, 197] width 16 height 16
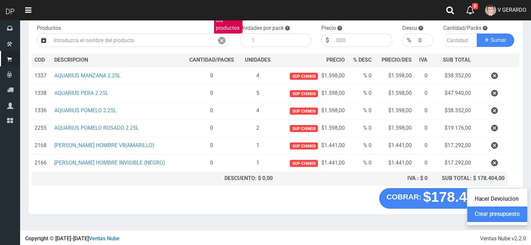
click at [513, 209] on link "Crear presupuesto" at bounding box center [497, 214] width 60 height 15
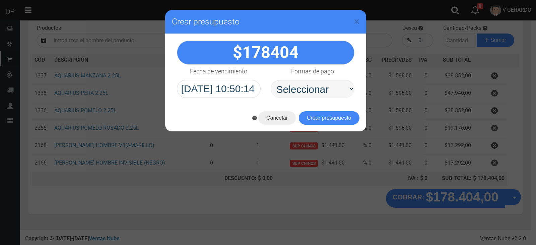
select select "Efectivo"
click at [271, 80] on select "Seleccionar Efectivo Tarjeta de Crédito Depósito Débito" at bounding box center [313, 89] width 84 height 18
click at [325, 114] on button "Crear presupuesto" at bounding box center [329, 117] width 61 height 13
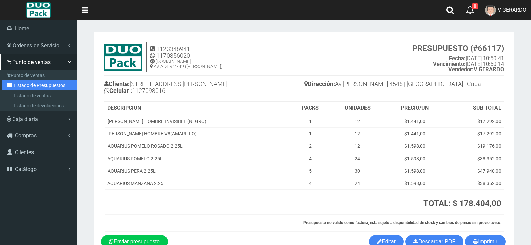
click at [38, 82] on link "Listado de Presupuestos" at bounding box center [39, 85] width 75 height 10
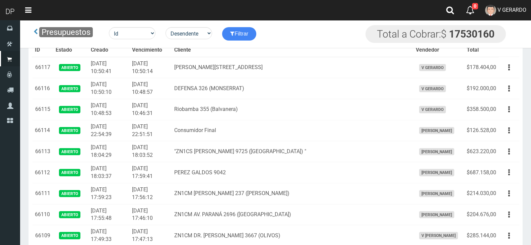
scroll to position [819, 0]
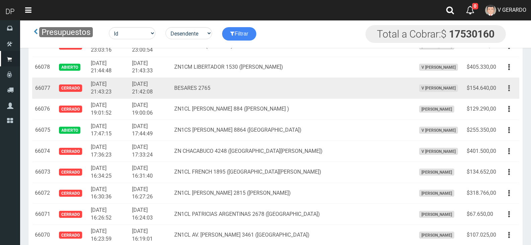
click at [507, 89] on button "button" at bounding box center [508, 88] width 15 height 12
click at [0, 0] on link "Editar" at bounding box center [0, 0] width 0 height 0
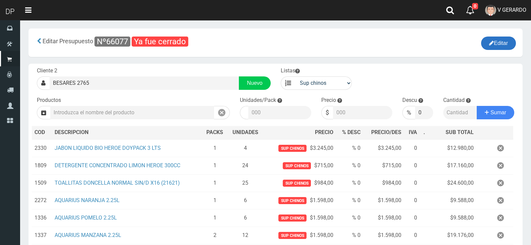
click at [489, 44] on icon "button" at bounding box center [491, 42] width 5 height 9
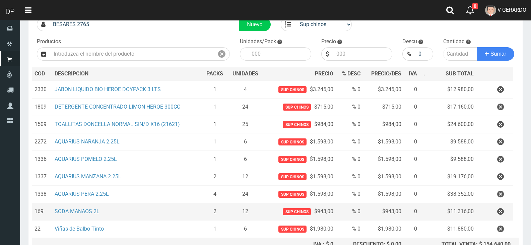
scroll to position [125, 0]
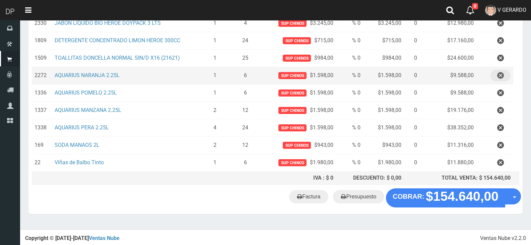
click at [503, 76] on icon "button" at bounding box center [500, 76] width 7 height 12
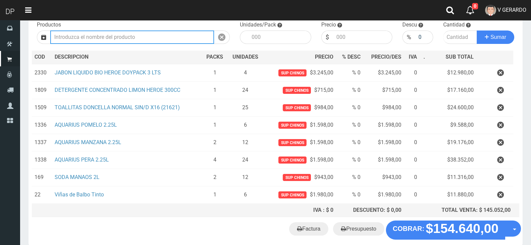
scroll to position [108, 0]
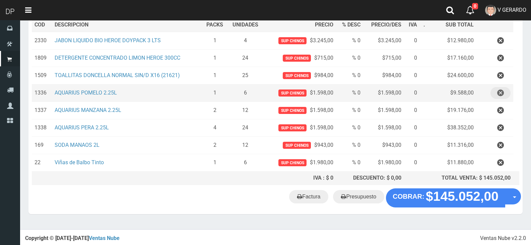
click at [504, 94] on button "button" at bounding box center [500, 93] width 20 height 12
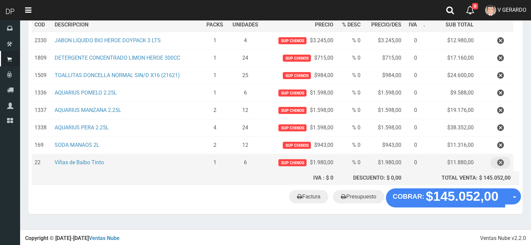
scroll to position [90, 0]
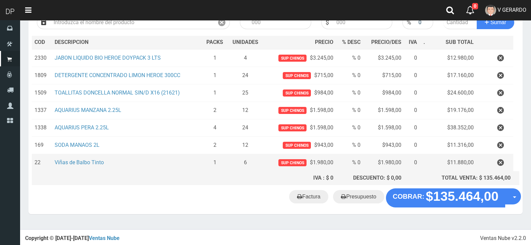
click at [505, 156] on td at bounding box center [494, 162] width 37 height 17
click at [507, 164] on button "button" at bounding box center [500, 163] width 20 height 12
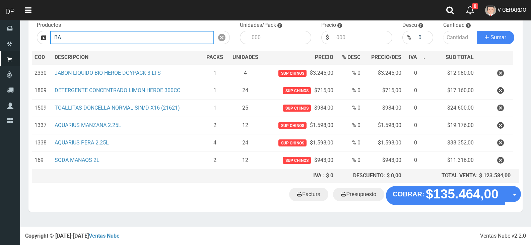
scroll to position [73, 0]
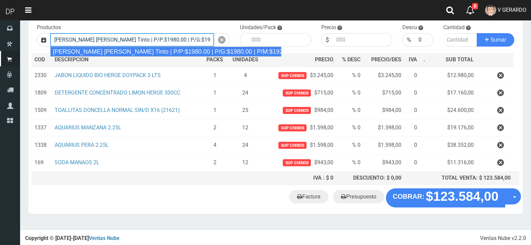
type input "Viñas de Balbo Tinto | P/P:$1980.00 | P/G:$1980.00 | P/M:$1920.00 | Stock:-13182"
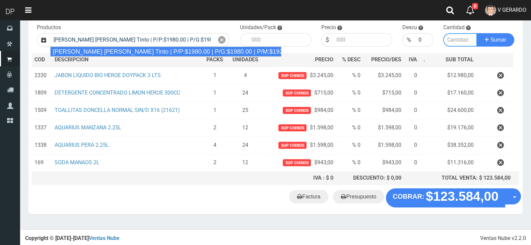
type input "6"
type input "1980.00"
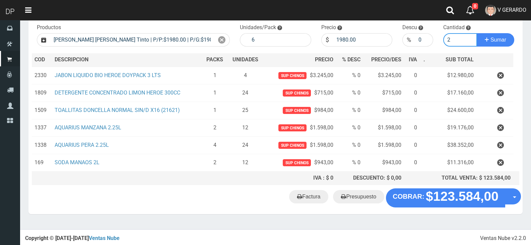
type input "2"
click at [477, 33] on button "Sumar" at bounding box center [496, 39] width 38 height 13
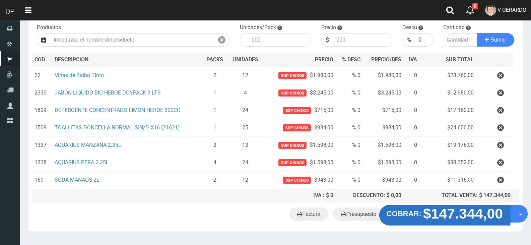
click at [450, 216] on strong "$147.344,00" at bounding box center [463, 214] width 80 height 16
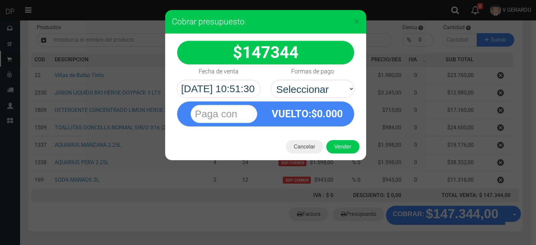
select select "Efectivo"
click at [271, 80] on select "Seleccionar Efectivo Tarjeta de Crédito Depósito Débito" at bounding box center [313, 89] width 84 height 18
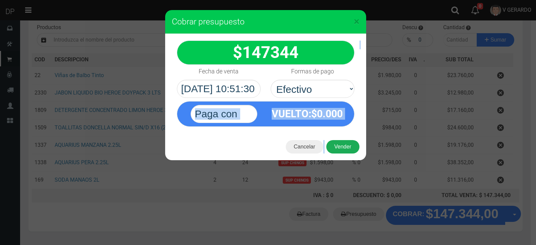
drag, startPoint x: 342, startPoint y: 133, endPoint x: 346, endPoint y: 148, distance: 16.0
click at [343, 34] on form "× Cobrar presupuesto 147344" at bounding box center [265, 22] width 201 height 24
click at [348, 148] on button "Vender" at bounding box center [342, 146] width 33 height 13
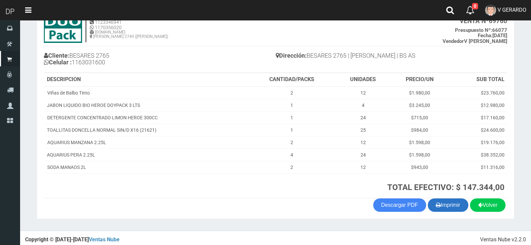
scroll to position [51, 0]
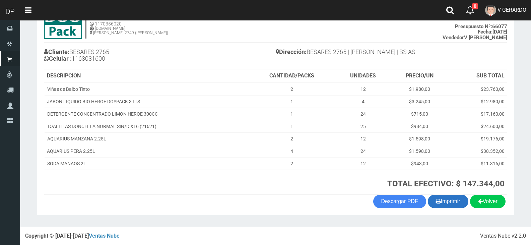
click at [456, 202] on button "Imprimir" at bounding box center [448, 201] width 41 height 13
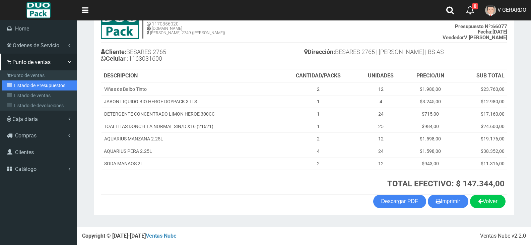
click at [20, 81] on link "Listado de Presupuestos" at bounding box center [39, 85] width 75 height 10
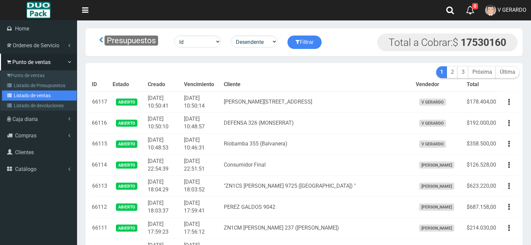
click at [24, 94] on link "Listado de ventas" at bounding box center [39, 95] width 75 height 10
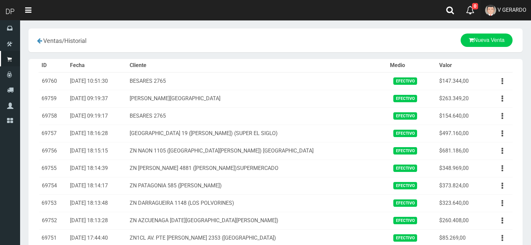
click at [521, 6] on link "V GERARDO" at bounding box center [505, 10] width 51 height 20
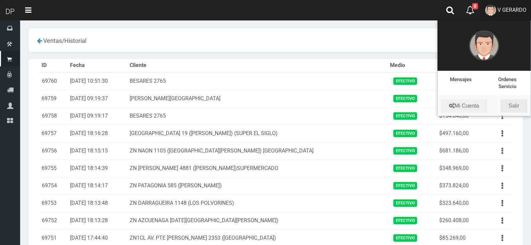
click at [514, 101] on link "Salir" at bounding box center [513, 105] width 27 height 13
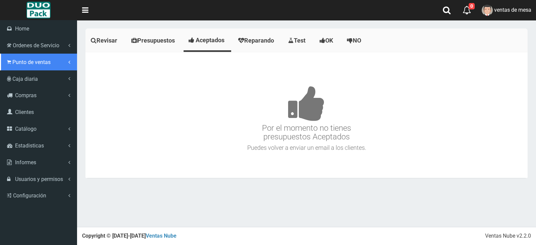
click at [12, 63] on span "Punto de ventas" at bounding box center [31, 62] width 38 height 6
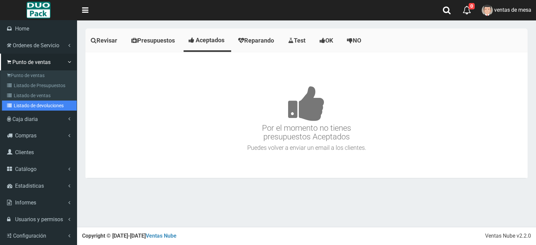
click at [42, 100] on link "Listado de devoluciones" at bounding box center [39, 105] width 75 height 10
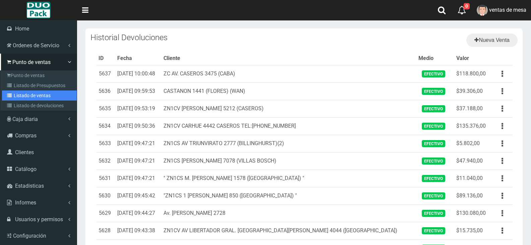
click at [12, 93] on icon at bounding box center [10, 95] width 7 height 5
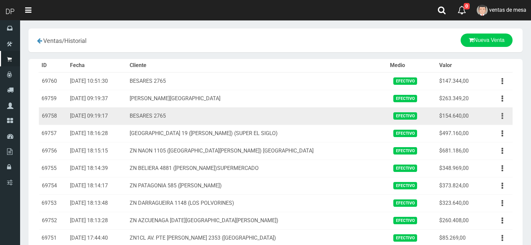
click at [506, 119] on button "button" at bounding box center [502, 116] width 15 height 12
click at [492, 149] on link "Eliminar" at bounding box center [482, 152] width 53 height 15
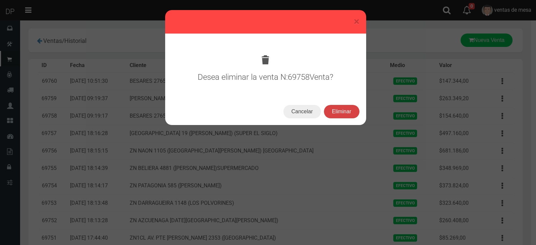
click at [337, 113] on button "Eliminar" at bounding box center [342, 111] width 36 height 13
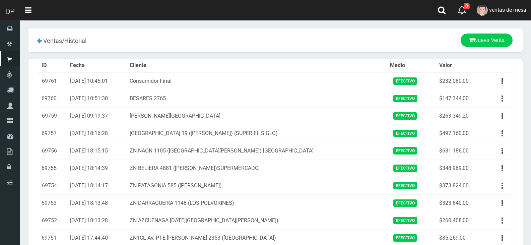
scroll to position [18, 0]
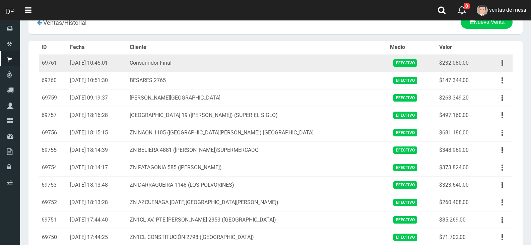
click at [503, 58] on button "button" at bounding box center [502, 63] width 15 height 12
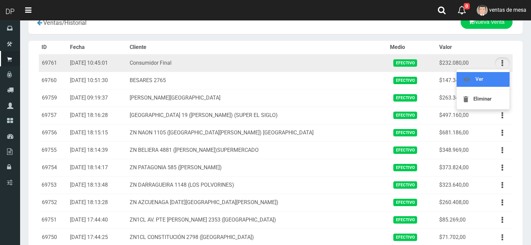
click at [502, 85] on link "Ver" at bounding box center [482, 79] width 53 height 15
click at [502, 85] on icon "button" at bounding box center [502, 81] width 2 height 12
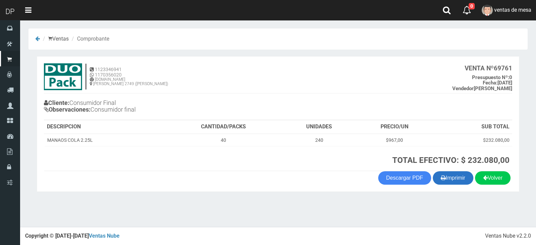
click at [463, 181] on button "Imprimir" at bounding box center [453, 177] width 41 height 13
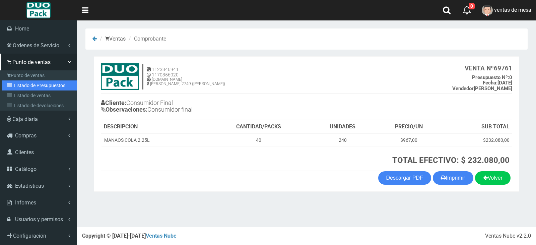
click at [25, 88] on link "Listado de Presupuestos" at bounding box center [39, 85] width 75 height 10
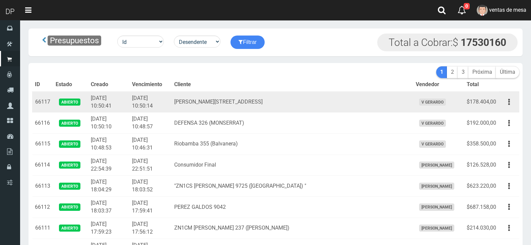
click at [97, 110] on td "[DATE] 10:50:41" at bounding box center [108, 101] width 41 height 21
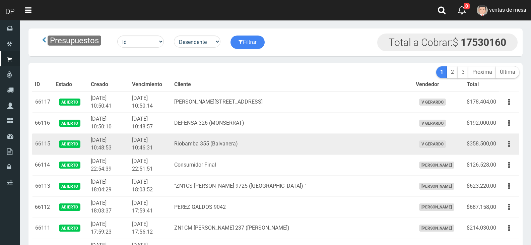
click at [224, 143] on td "Riobamba 355 (Balvanera)" at bounding box center [291, 144] width 241 height 21
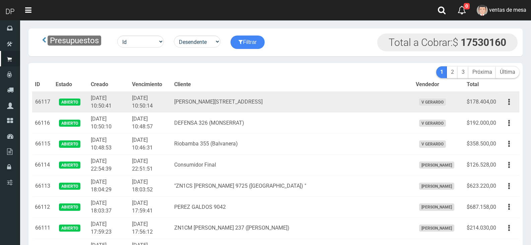
click at [157, 109] on td "[DATE] 10:50:14" at bounding box center [150, 101] width 42 height 21
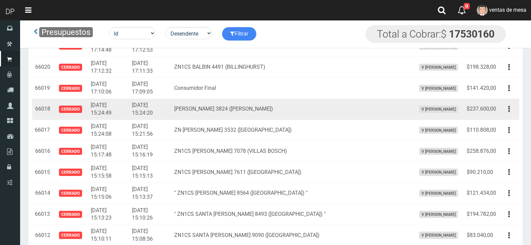
drag, startPoint x: 242, startPoint y: 118, endPoint x: 269, endPoint y: 101, distance: 31.1
click at [242, 118] on td "ZN MORENO 3824 (BILLINGHURST)" at bounding box center [291, 109] width 241 height 21
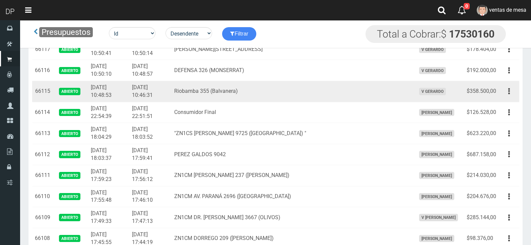
scroll to position [806, 0]
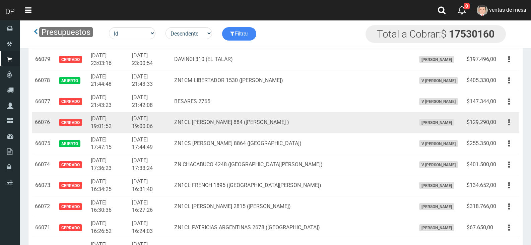
click at [503, 119] on button "button" at bounding box center [508, 123] width 15 height 12
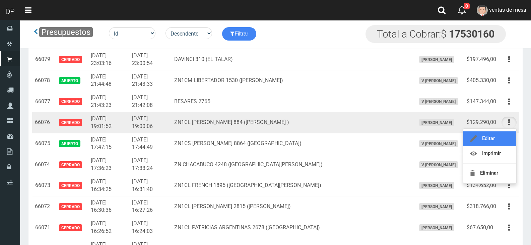
click at [505, 132] on link "Editar" at bounding box center [489, 138] width 53 height 15
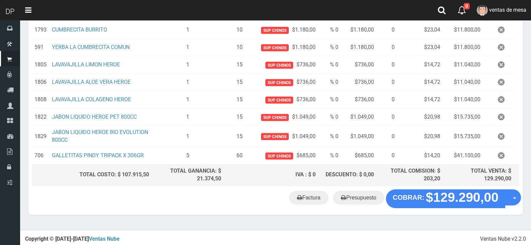
scroll to position [127, 0]
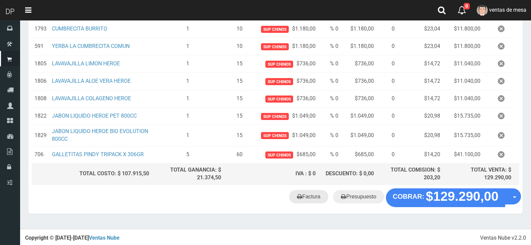
click at [302, 192] on icon at bounding box center [299, 196] width 5 height 9
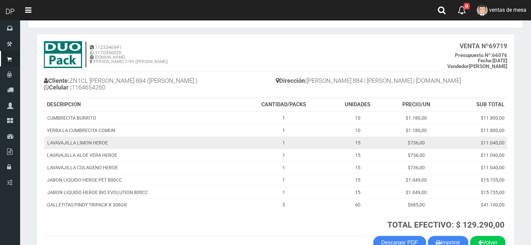
scroll to position [33, 0]
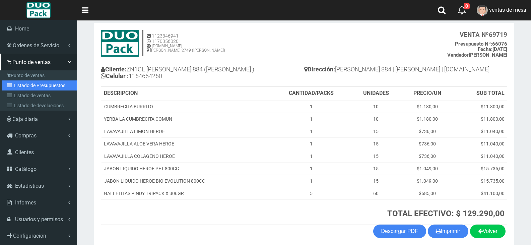
click at [13, 86] on icon at bounding box center [10, 85] width 7 height 5
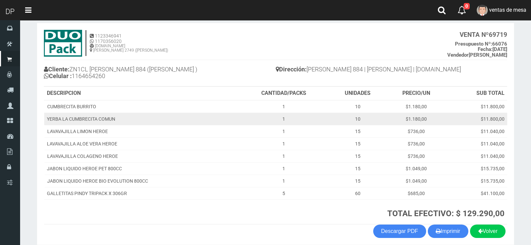
click at [161, 124] on td "YERBA LA CUMBRECITA COMUN" at bounding box center [141, 119] width 194 height 12
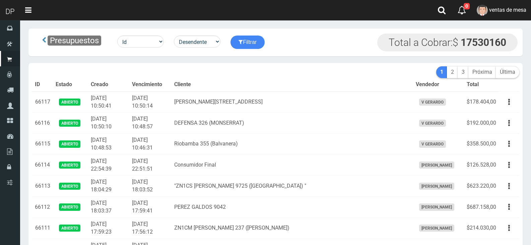
scroll to position [4031, 0]
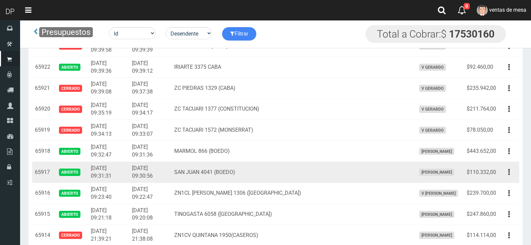
drag, startPoint x: 282, startPoint y: 211, endPoint x: 253, endPoint y: 173, distance: 48.2
click at [264, 186] on td "ZN1CL TOMKINSON 1306 (BECCAR)" at bounding box center [291, 193] width 241 height 21
click at [257, 179] on td "SAN JUAN 4041 (BOEDO)" at bounding box center [291, 172] width 241 height 21
drag, startPoint x: 253, startPoint y: 173, endPoint x: 247, endPoint y: 163, distance: 11.4
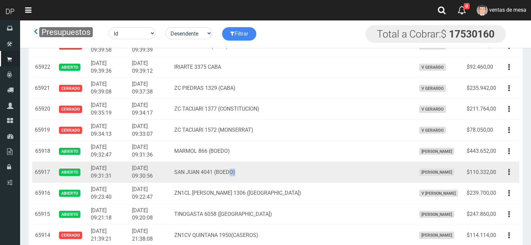
click at [248, 165] on td "SAN JUAN 4041 (BOEDO)" at bounding box center [291, 172] width 241 height 21
click at [248, 164] on td "SAN JUAN 4041 (BOEDO)" at bounding box center [291, 172] width 241 height 21
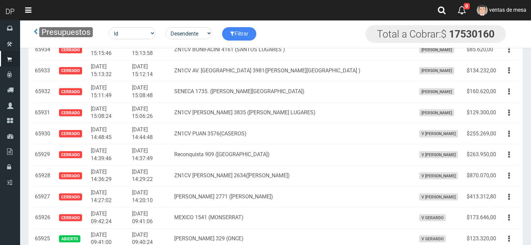
scroll to position [3763, 0]
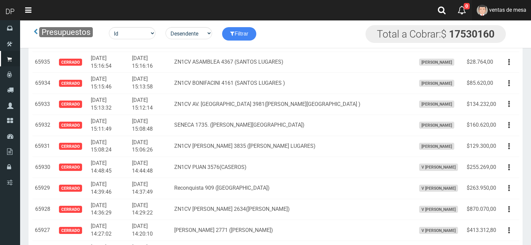
click at [509, 20] on link "ventas de mesa" at bounding box center [501, 10] width 59 height 20
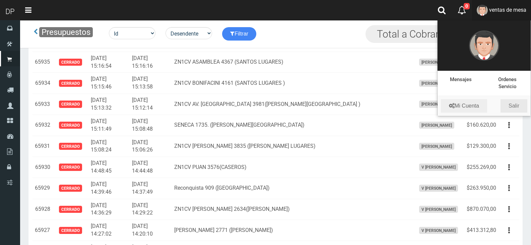
click at [514, 102] on link "Salir" at bounding box center [513, 105] width 27 height 13
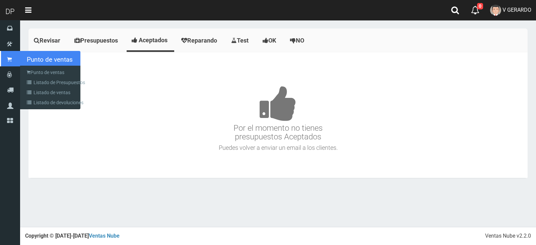
click at [14, 66] on link "Punto de ventas" at bounding box center [10, 58] width 20 height 15
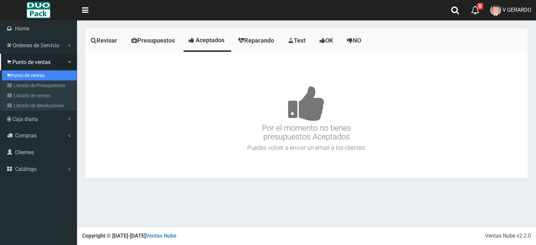
click at [19, 73] on link "Punto de ventas" at bounding box center [39, 75] width 75 height 10
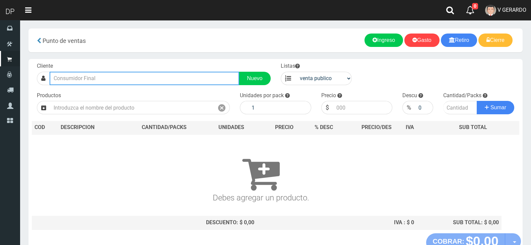
click at [129, 83] on input "text" at bounding box center [145, 78] width 190 height 13
click at [131, 78] on input "text" at bounding box center [145, 78] width 190 height 13
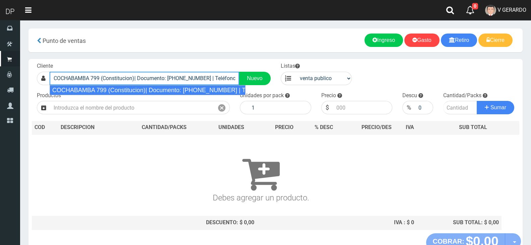
type input "COCHABAMBA 799 (Constitucion)| Documento: 89165056 | Teléfono:"
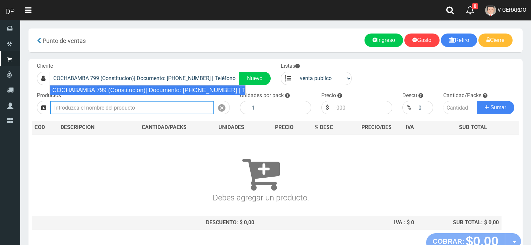
select select "2"
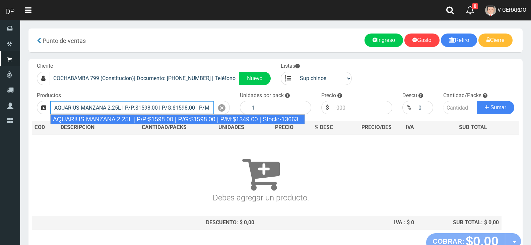
type input "AQUARIUS MANZANA 2.25L | P/P:$1598.00 | P/G:$1598.00 | P/M:$1349.00 | Stock:-13…"
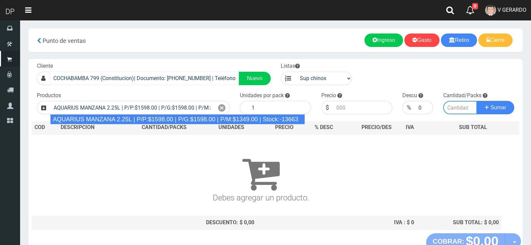
type input "6"
type input "1598.00"
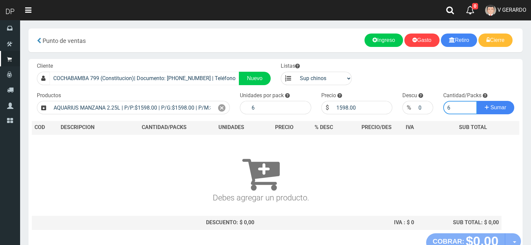
type input "6"
click at [477, 101] on button "Sumar" at bounding box center [496, 107] width 38 height 13
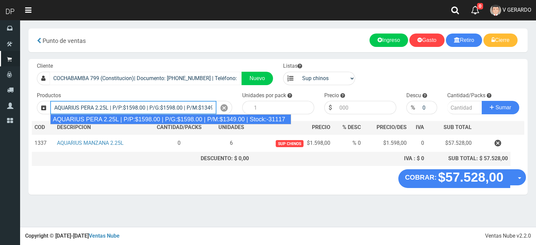
type input "AQUARIUS PERA 2.25L | P/P:$1598.00 | P/G:$1598.00 | P/M:$1349.00 | Stock:-31117"
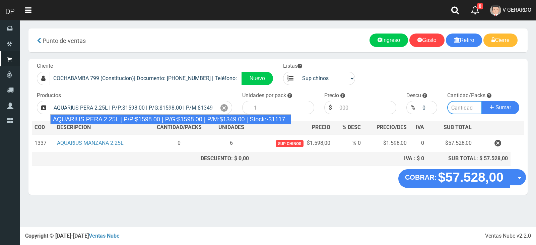
type input "6"
type input "1598.00"
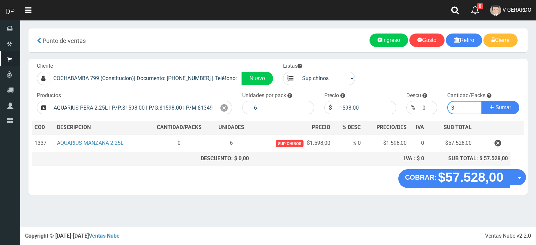
type input "3"
click at [482, 101] on button "Sumar" at bounding box center [501, 107] width 38 height 13
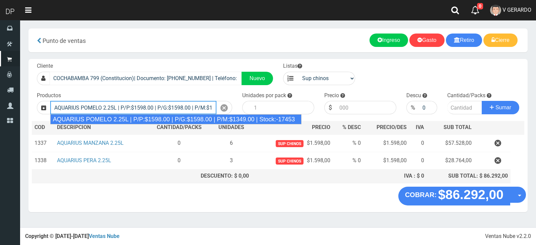
type input "AQUARIUS POMELO 2.25L | P/P:$1598.00 | P/G:$1598.00 | P/M:$1349.00 | Stock:-174…"
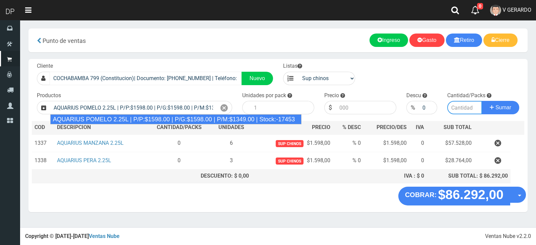
type input "6"
type input "1598.00"
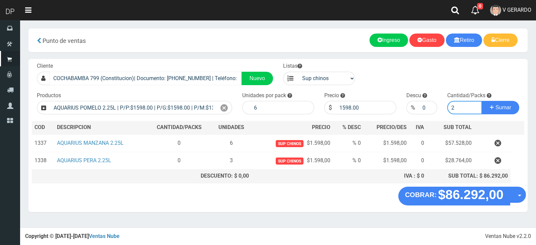
type input "2"
click at [482, 101] on button "Sumar" at bounding box center [501, 107] width 38 height 13
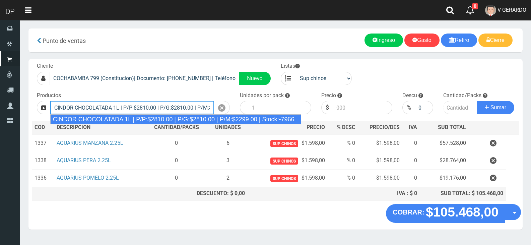
type input "CINDOR CHOCOLATADA 1L | P/P:$2810.00 | P/G:$2810.00 | P/M:$2299.00 | Stock:-7966"
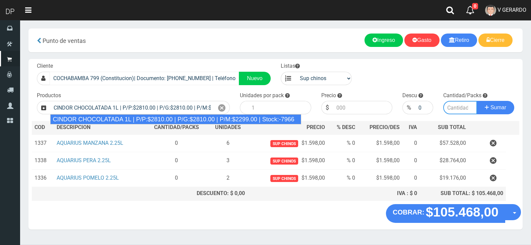
type input "12"
type input "2810.00"
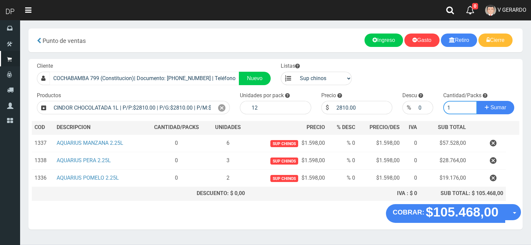
type input "1"
click at [477, 101] on button "Sumar" at bounding box center [496, 107] width 38 height 13
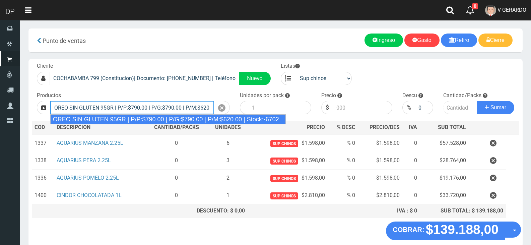
type input "OREO SIN GLUTEN 95GR | P/P:$790.00 | P/G:$790.00 | P/M:$620.00 | Stock:-6702"
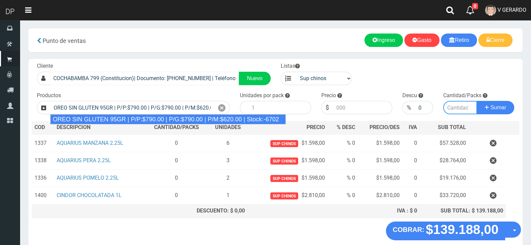
type input "24"
type input "790.00"
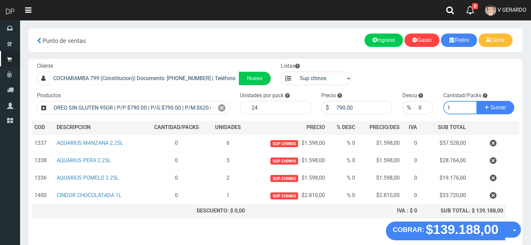
type input "1"
click at [477, 101] on button "Sumar" at bounding box center [496, 107] width 38 height 13
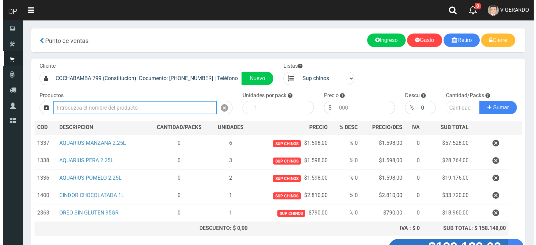
scroll to position [50, 0]
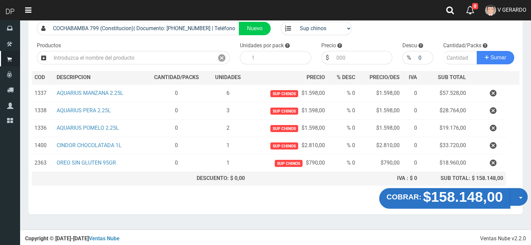
click at [513, 196] on button "Opciones" at bounding box center [519, 197] width 18 height 18
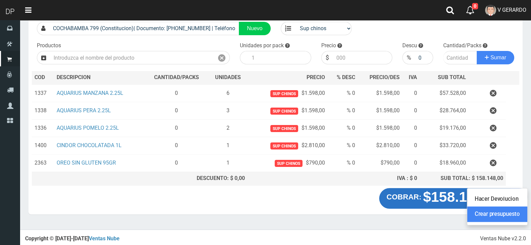
click at [510, 214] on link "Crear presupuesto" at bounding box center [497, 214] width 60 height 15
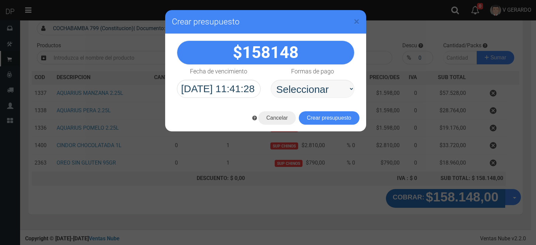
select select "Efectivo"
click at [271, 80] on select "Seleccionar Efectivo Tarjeta de Crédito Depósito Débito" at bounding box center [313, 89] width 84 height 18
click at [326, 121] on button "Crear presupuesto" at bounding box center [329, 117] width 61 height 13
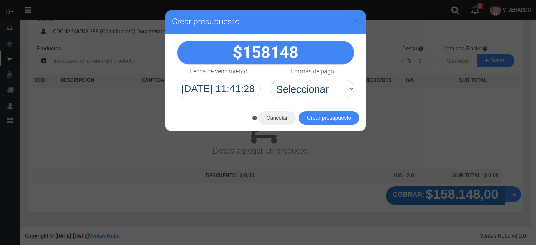
scroll to position [44, 0]
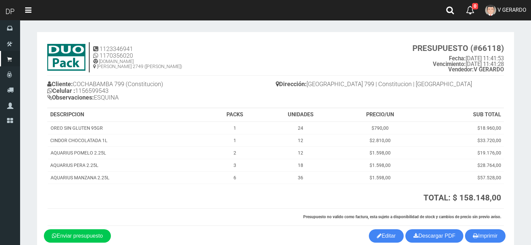
click at [506, 236] on div "Imprimir Descargar PDF Enviar presupuesto Editar" at bounding box center [275, 235] width 473 height 13
click at [500, 235] on button "Imprimir" at bounding box center [485, 235] width 41 height 13
click at [511, 13] on span "V GERARDO" at bounding box center [511, 10] width 29 height 6
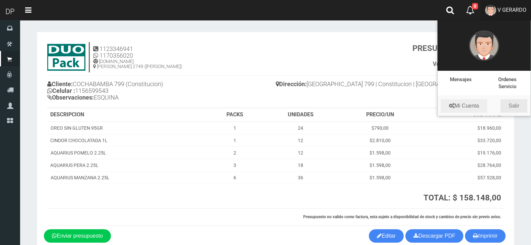
click at [506, 108] on link "Salir" at bounding box center [513, 105] width 27 height 13
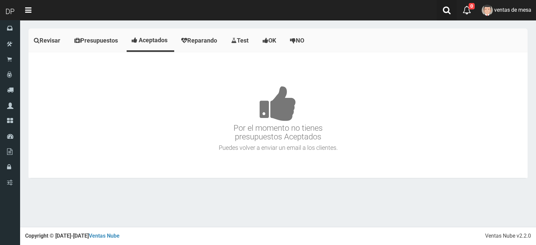
click at [437, 13] on link at bounding box center [447, 10] width 20 height 20
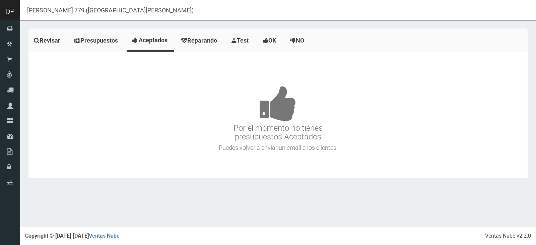
type input "[PERSON_NAME] 779 ([GEOGRAPHIC_DATA][PERSON_NAME])"
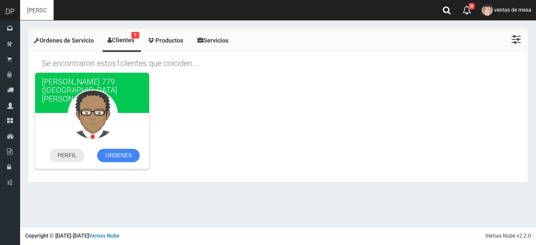
click at [81, 157] on link "PERFIL" at bounding box center [67, 155] width 35 height 13
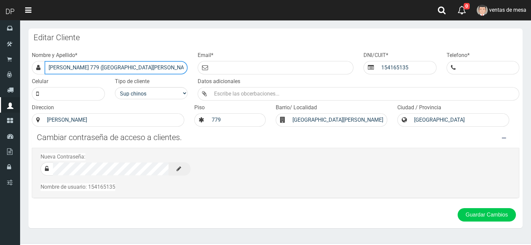
click at [57, 65] on input "[PERSON_NAME] 779 ([GEOGRAPHIC_DATA][PERSON_NAME])" at bounding box center [116, 67] width 143 height 13
type input "[PERSON_NAME] 779 ([GEOGRAPHIC_DATA][PERSON_NAME])"
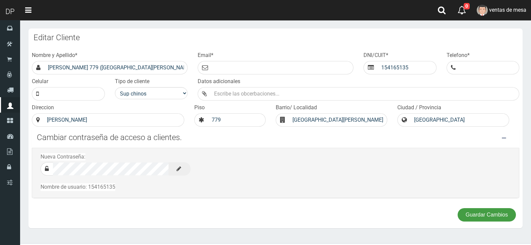
drag, startPoint x: 473, startPoint y: 211, endPoint x: 445, endPoint y: 208, distance: 28.0
click at [474, 212] on button "Guardar Cambios" at bounding box center [486, 214] width 58 height 13
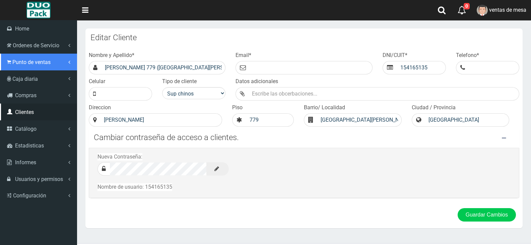
click at [21, 64] on span "Punto de ventas" at bounding box center [31, 62] width 38 height 6
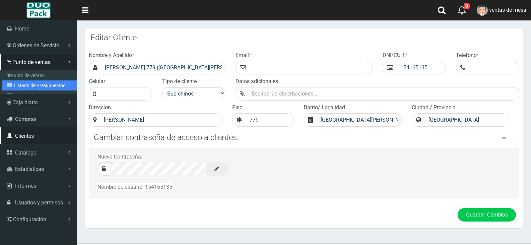
click at [43, 80] on link "Listado de Presupuestos" at bounding box center [39, 85] width 75 height 10
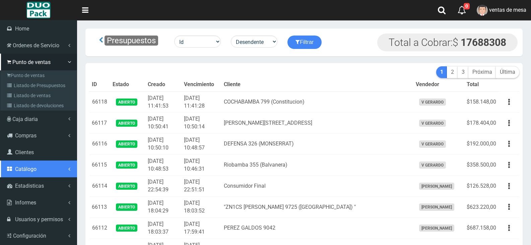
click at [38, 166] on link "Catálogo" at bounding box center [38, 168] width 77 height 17
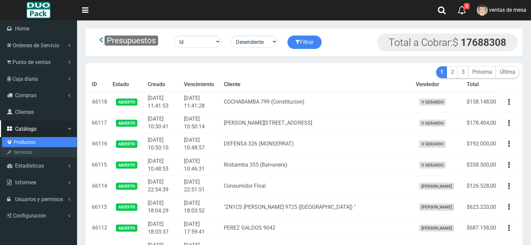
click at [37, 141] on link "Productos" at bounding box center [39, 142] width 75 height 10
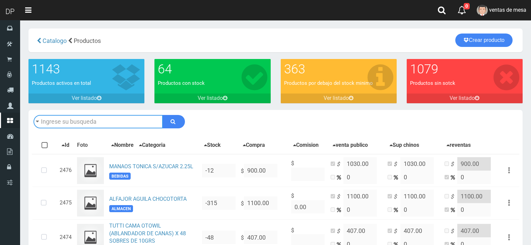
click at [157, 121] on input "text" at bounding box center [97, 121] width 129 height 13
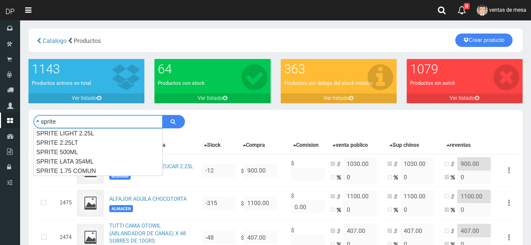
type input "sprite"
click at [162, 115] on button "submit" at bounding box center [173, 121] width 22 height 13
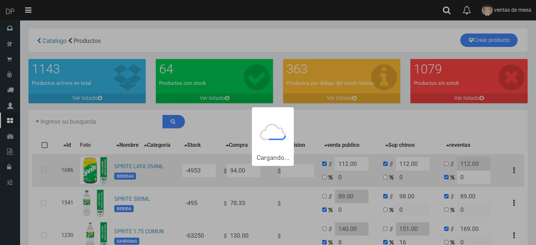
type input "sprite"
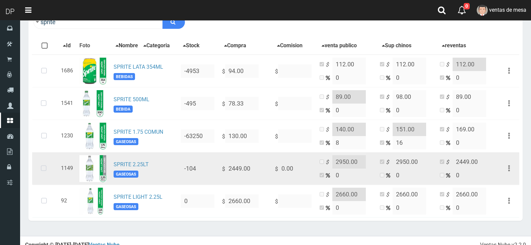
scroll to position [100, 0]
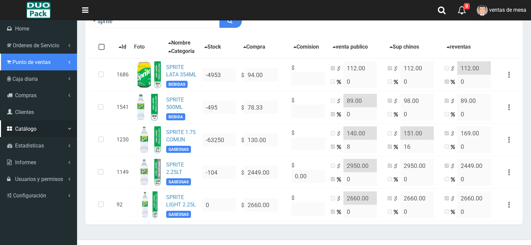
click at [14, 61] on span "Punto de ventas" at bounding box center [31, 62] width 38 height 6
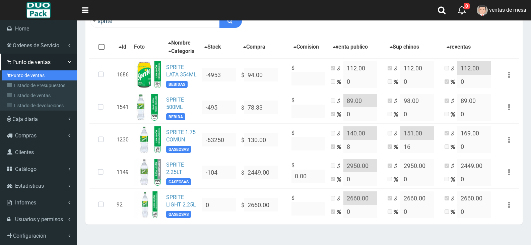
click at [25, 73] on link "Punto de ventas" at bounding box center [39, 75] width 75 height 10
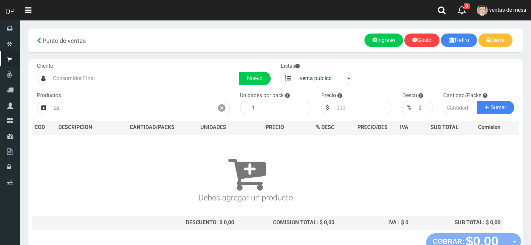
type input "c"
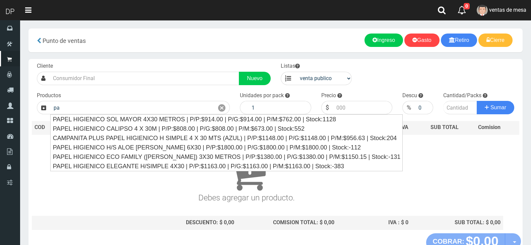
type input "p"
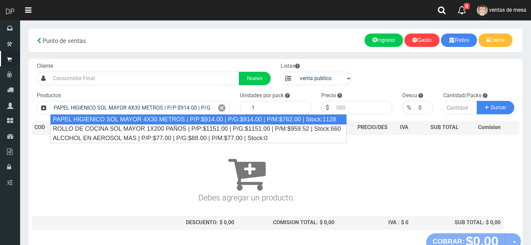
type input "PAPEL HIGIENICO SOL MAYOR 4X30 METROS | P/P:$914.00 | P/G:$914.00 | P/M:$762.00…"
type input "12"
type input "914.00"
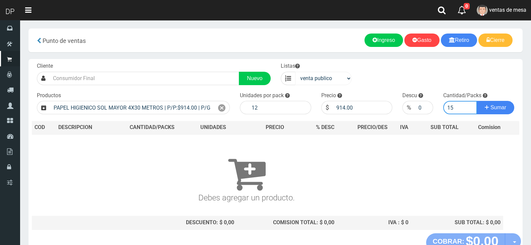
type input "15"
click at [298, 82] on select "venta publico Sup chinos reventas" at bounding box center [323, 78] width 57 height 13
select select "3"
click at [295, 72] on select "venta publico Sup chinos reventas" at bounding box center [323, 78] width 57 height 13
click at [219, 109] on icon at bounding box center [221, 108] width 7 height 10
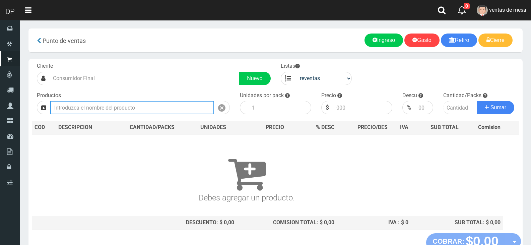
click at [159, 114] on input "text" at bounding box center [132, 107] width 164 height 13
click at [156, 109] on input "text" at bounding box center [132, 107] width 164 height 13
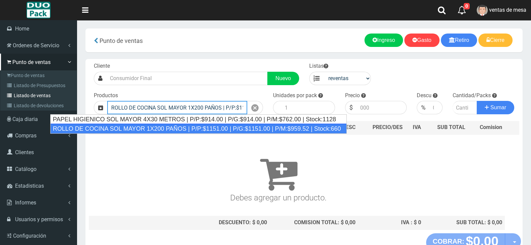
type input "ROLLO DE COCINA SOL MAYOR 1X200 PAÑOS | P/P:$1151.00 | P/G:$1151.00 | P/M:$959.…"
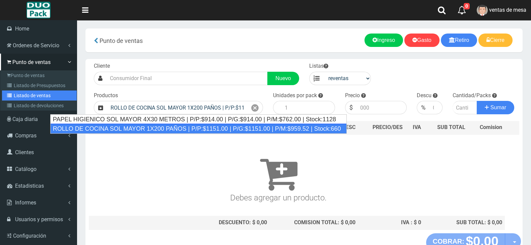
drag, startPoint x: 34, startPoint y: 95, endPoint x: 45, endPoint y: 93, distance: 10.2
click at [34, 95] on link "Listado de ventas" at bounding box center [39, 95] width 75 height 10
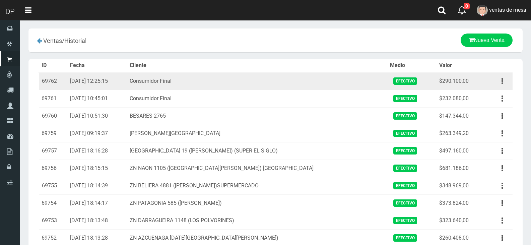
click at [503, 80] on button "button" at bounding box center [502, 81] width 15 height 12
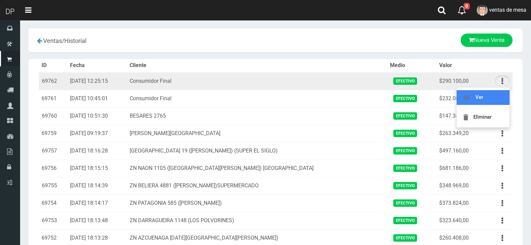
click at [503, 101] on link "Ver" at bounding box center [482, 97] width 53 height 15
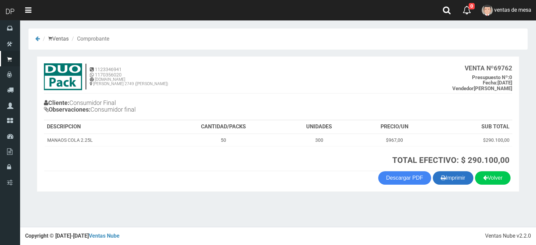
click at [462, 178] on button "Imprimir" at bounding box center [453, 177] width 41 height 13
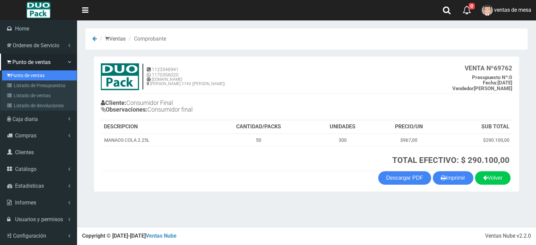
click at [13, 77] on link "Punto de ventas" at bounding box center [39, 75] width 75 height 10
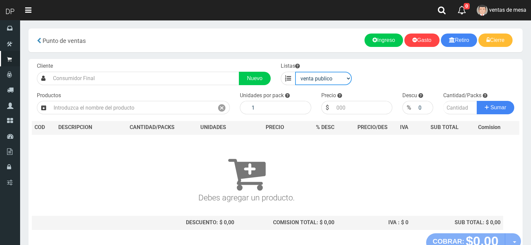
click at [350, 79] on select "venta publico Sup chinos reventas" at bounding box center [323, 78] width 57 height 13
select select "3"
click at [295, 72] on select "venta publico Sup chinos reventas" at bounding box center [323, 78] width 57 height 13
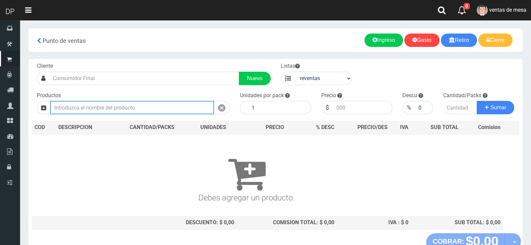
click at [96, 113] on input "text" at bounding box center [132, 107] width 164 height 13
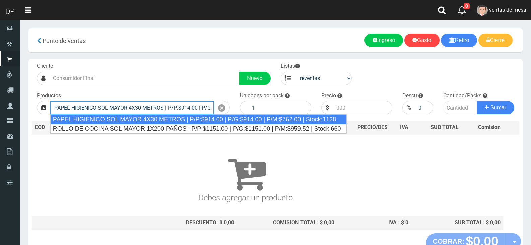
type input "PAPEL HIGIENICO SOL MAYOR 4X30 METROS | P/P:$914.00 | P/G:$914.00 | P/M:$762.00…"
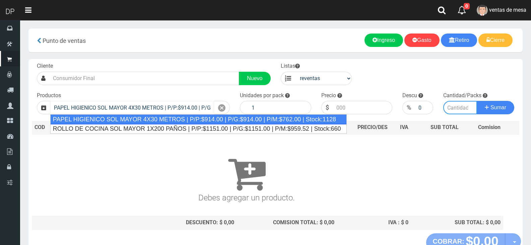
type input "12"
type input "762.00"
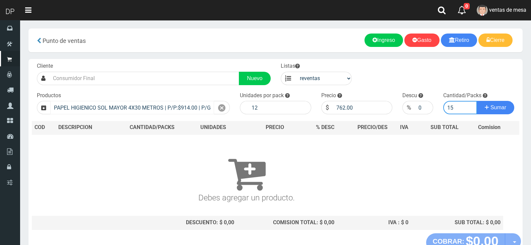
type input "15"
click at [477, 101] on button "Sumar" at bounding box center [496, 107] width 38 height 13
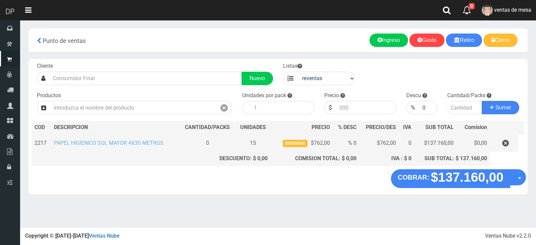
click at [64, 141] on link "PAPEL HIGIENICO SOL MAYOR 4X30 METROS" at bounding box center [109, 143] width 110 height 6
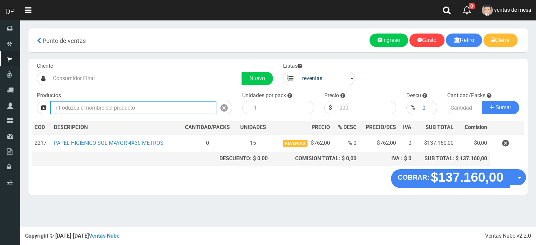
click at [122, 105] on input "text" at bounding box center [133, 107] width 166 height 13
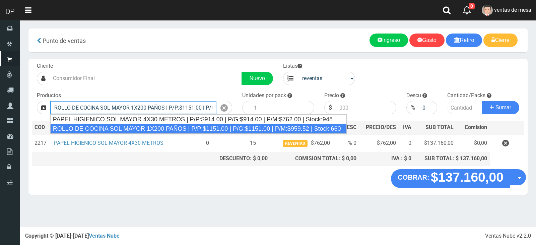
type input "ROLLO DE COCINA SOL MAYOR 1X200 PAÑOS | P/P:$1151.00 | P/G:$1151.00 | P/M:$959.…"
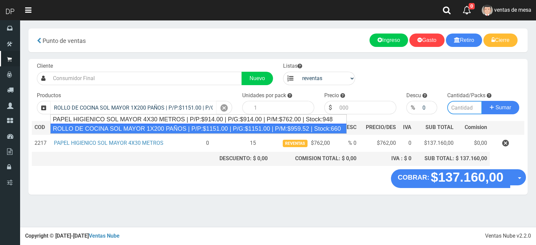
type input "12"
type input "959.52"
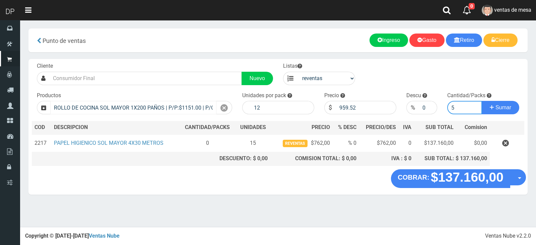
type input "5"
click at [482, 101] on button "Sumar" at bounding box center [501, 107] width 38 height 13
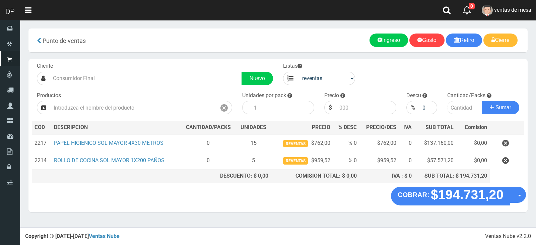
click at [131, 94] on div "Productos" at bounding box center [134, 103] width 205 height 23
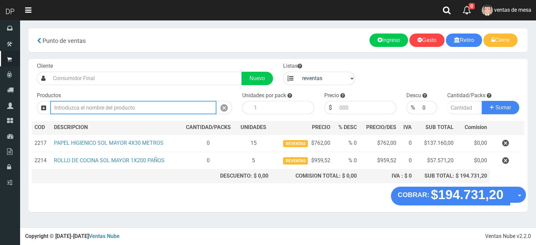
click at [128, 107] on input "text" at bounding box center [133, 107] width 166 height 13
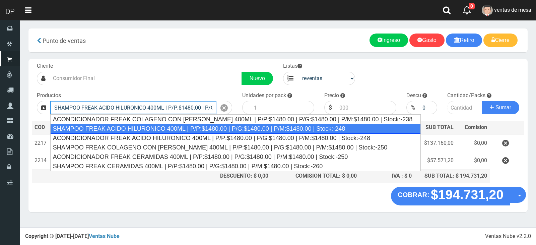
type input "SHAMPOO FREAK ACIDO HILURONICO 400ML | P/P:$1480.00 | P/G:$1480.00 | P/M:$1480.…"
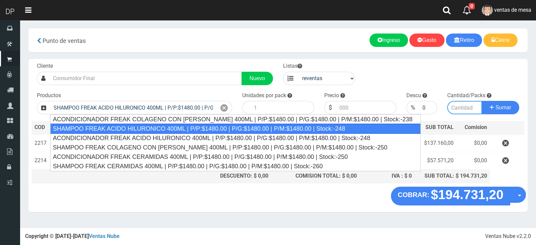
type input "12"
type input "1480.00"
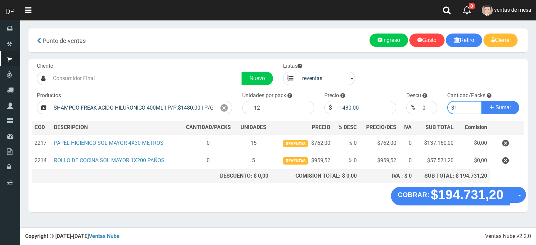
type input "31"
click at [482, 101] on button "Sumar" at bounding box center [501, 107] width 38 height 13
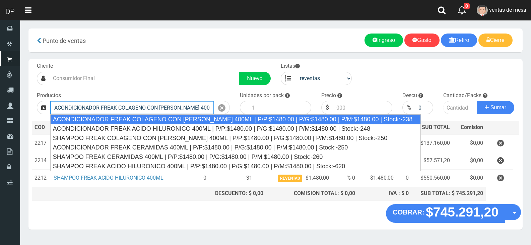
type input "ACONDICIONADOR FREAK COLAGENO CON OLEO ALMENDRA 400ML | P/P:$1480.00 | P/G:$148…"
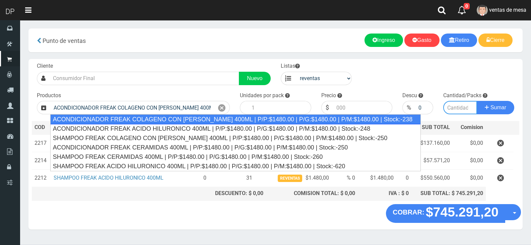
type input "12"
type input "1480.00"
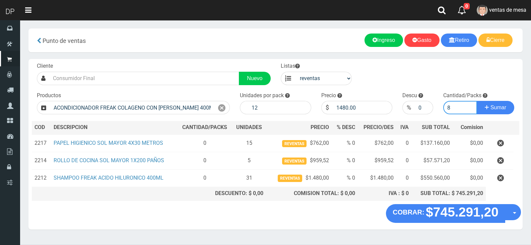
click at [477, 101] on button "Sumar" at bounding box center [496, 107] width 38 height 13
type input "83"
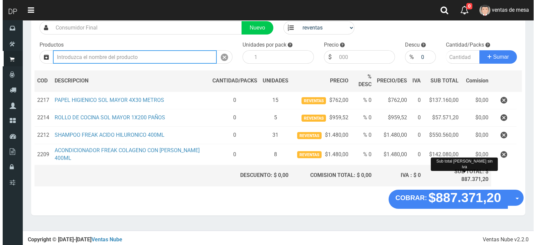
scroll to position [52, 0]
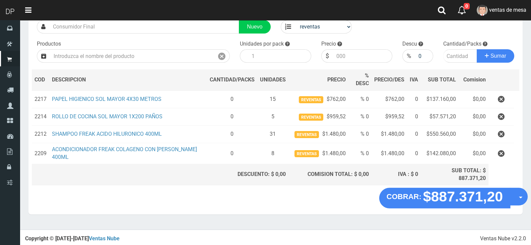
drag, startPoint x: 517, startPoint y: 196, endPoint x: 516, endPoint y: 202, distance: 6.8
click at [517, 196] on button "Opciones" at bounding box center [519, 197] width 18 height 18
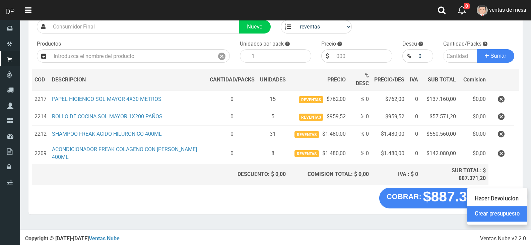
click at [510, 211] on link "Crear presupuesto" at bounding box center [497, 213] width 60 height 15
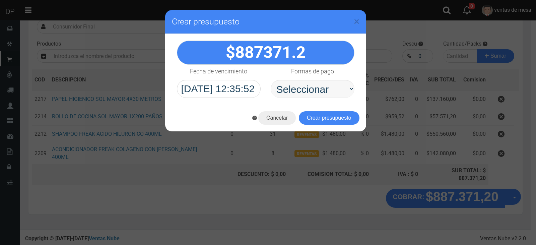
select select "Efectivo"
click at [271, 80] on select "Seleccionar Efectivo Tarjeta de Crédito Depósito Débito" at bounding box center [313, 89] width 84 height 18
click at [318, 116] on button "Crear presupuesto" at bounding box center [329, 117] width 61 height 13
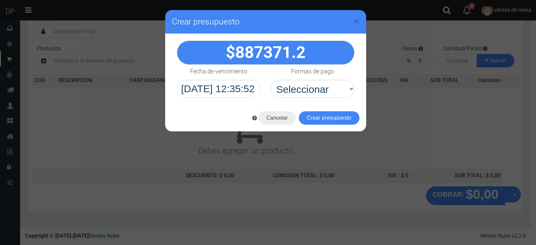
scroll to position [44, 0]
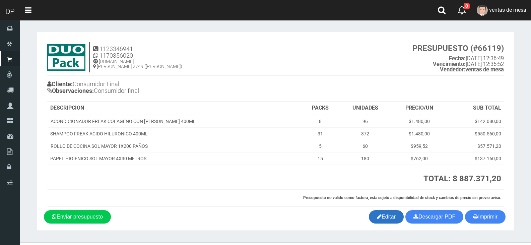
click at [378, 223] on link "Editar" at bounding box center [386, 216] width 35 height 13
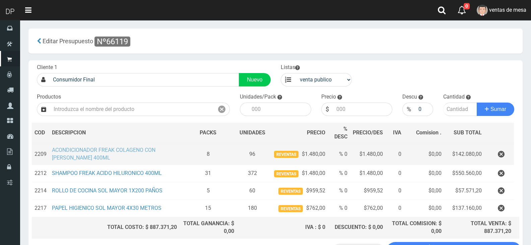
click at [138, 151] on link "ACONDICIONADOR FREAK COLAGENO CON OLEO ALMENDRA 400ML" at bounding box center [103, 154] width 103 height 14
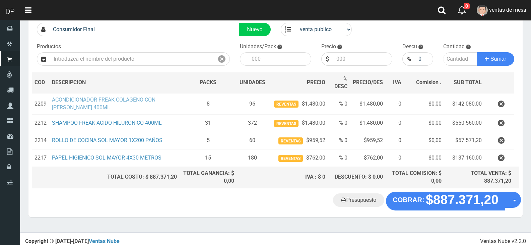
scroll to position [54, 0]
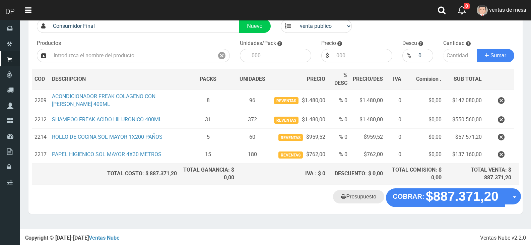
click at [357, 190] on link "Presupuesto" at bounding box center [358, 196] width 51 height 13
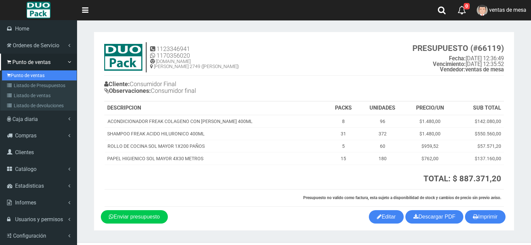
click at [37, 75] on link "Punto de ventas" at bounding box center [39, 75] width 75 height 10
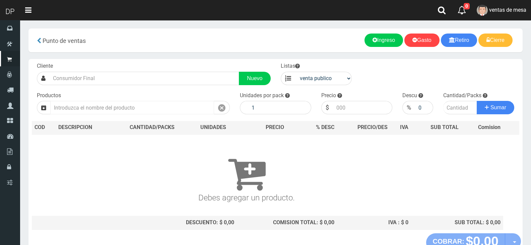
click at [99, 112] on input "text" at bounding box center [132, 107] width 164 height 13
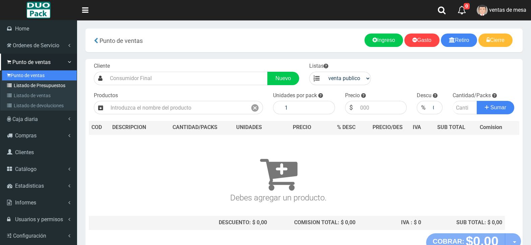
drag, startPoint x: 18, startPoint y: 79, endPoint x: 18, endPoint y: 84, distance: 5.0
click at [18, 80] on link "Punto de ventas" at bounding box center [39, 75] width 75 height 10
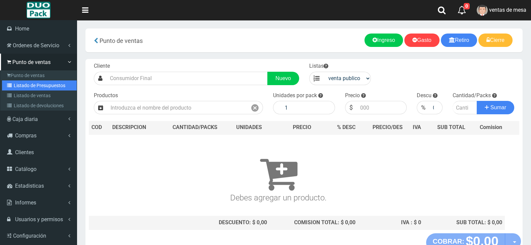
click at [18, 87] on link "Listado de Presupuestos" at bounding box center [39, 85] width 75 height 10
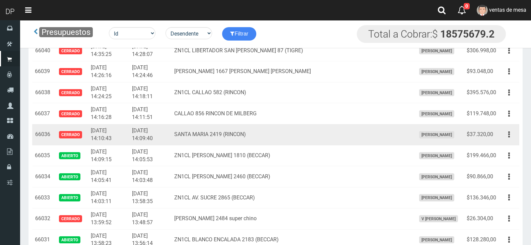
scroll to position [1554, 0]
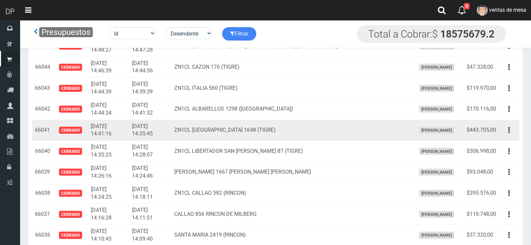
click at [503, 132] on button "button" at bounding box center [508, 130] width 15 height 12
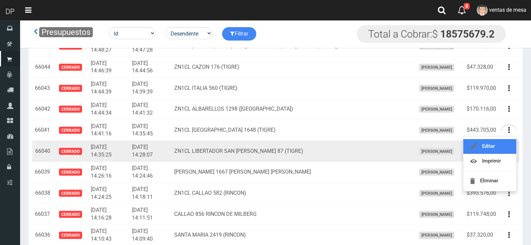
click at [505, 144] on link "Editar" at bounding box center [489, 146] width 53 height 15
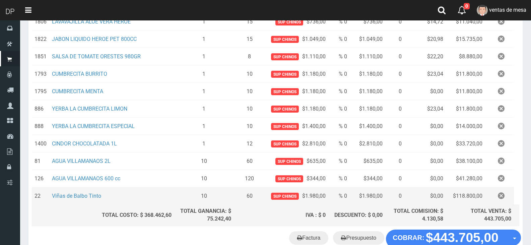
scroll to position [234, 0]
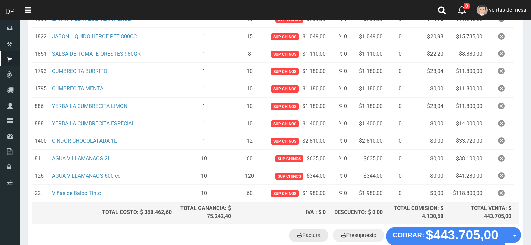
click at [319, 236] on link "Factura" at bounding box center [308, 234] width 39 height 13
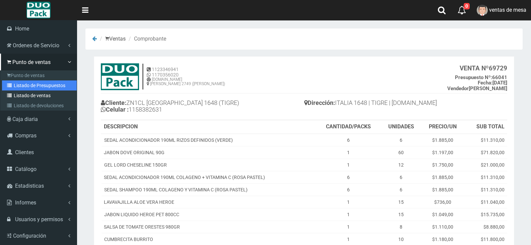
drag, startPoint x: 38, startPoint y: 87, endPoint x: 32, endPoint y: 92, distance: 8.5
click at [38, 87] on link "Listado de Presupuestos" at bounding box center [39, 85] width 75 height 10
